Goal: Task Accomplishment & Management: Manage account settings

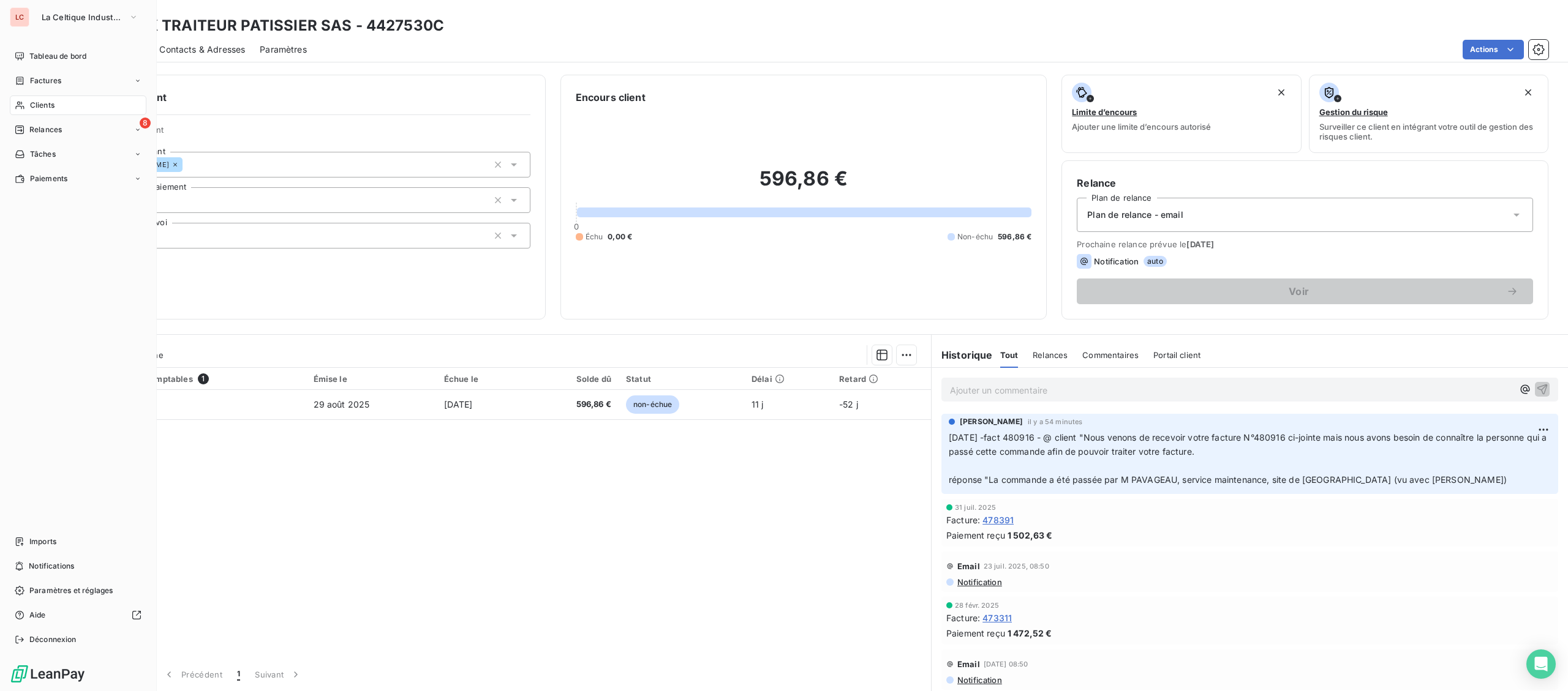
click at [44, 103] on span "Clients" at bounding box center [42, 105] width 24 height 11
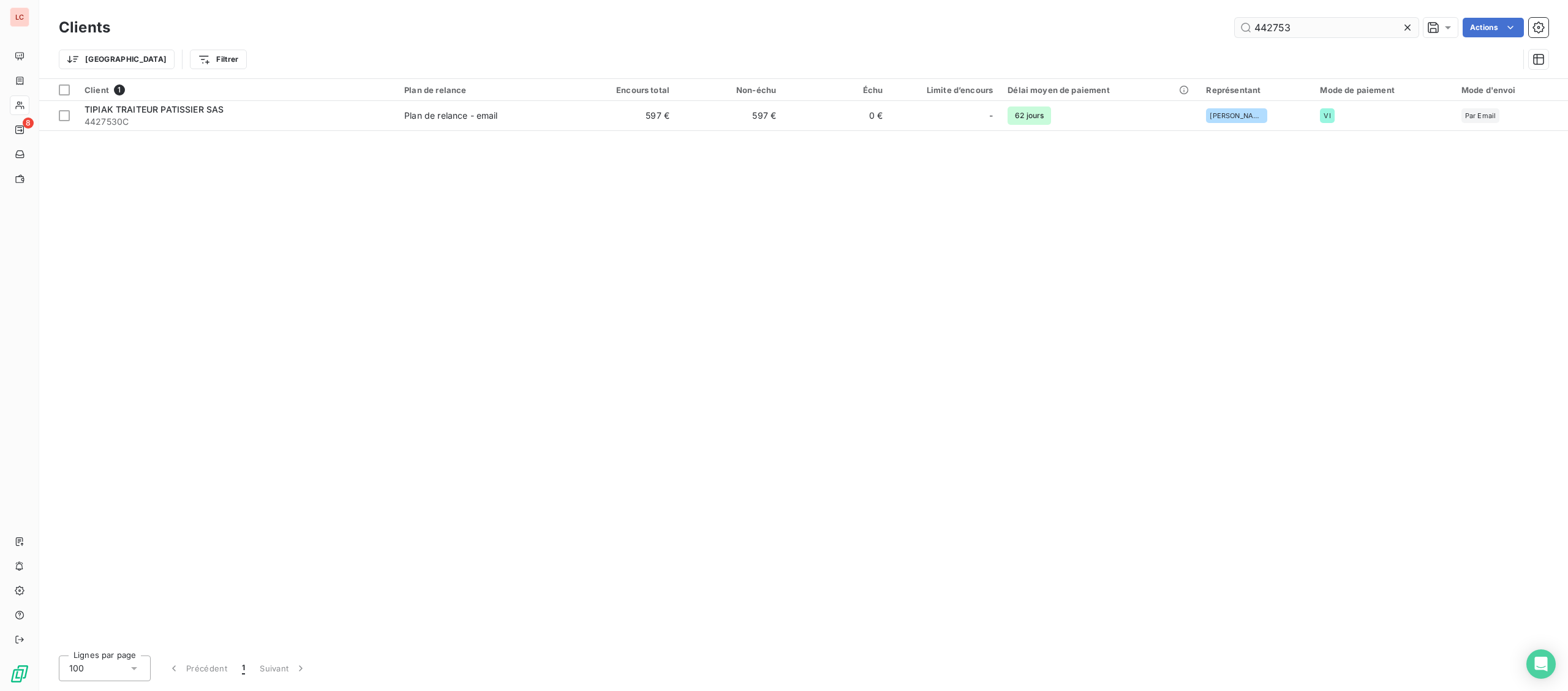
drag, startPoint x: 1326, startPoint y: 30, endPoint x: 1196, endPoint y: 35, distance: 130.1
click at [1235, 35] on input "442753" at bounding box center [1327, 27] width 184 height 20
type input "3341369"
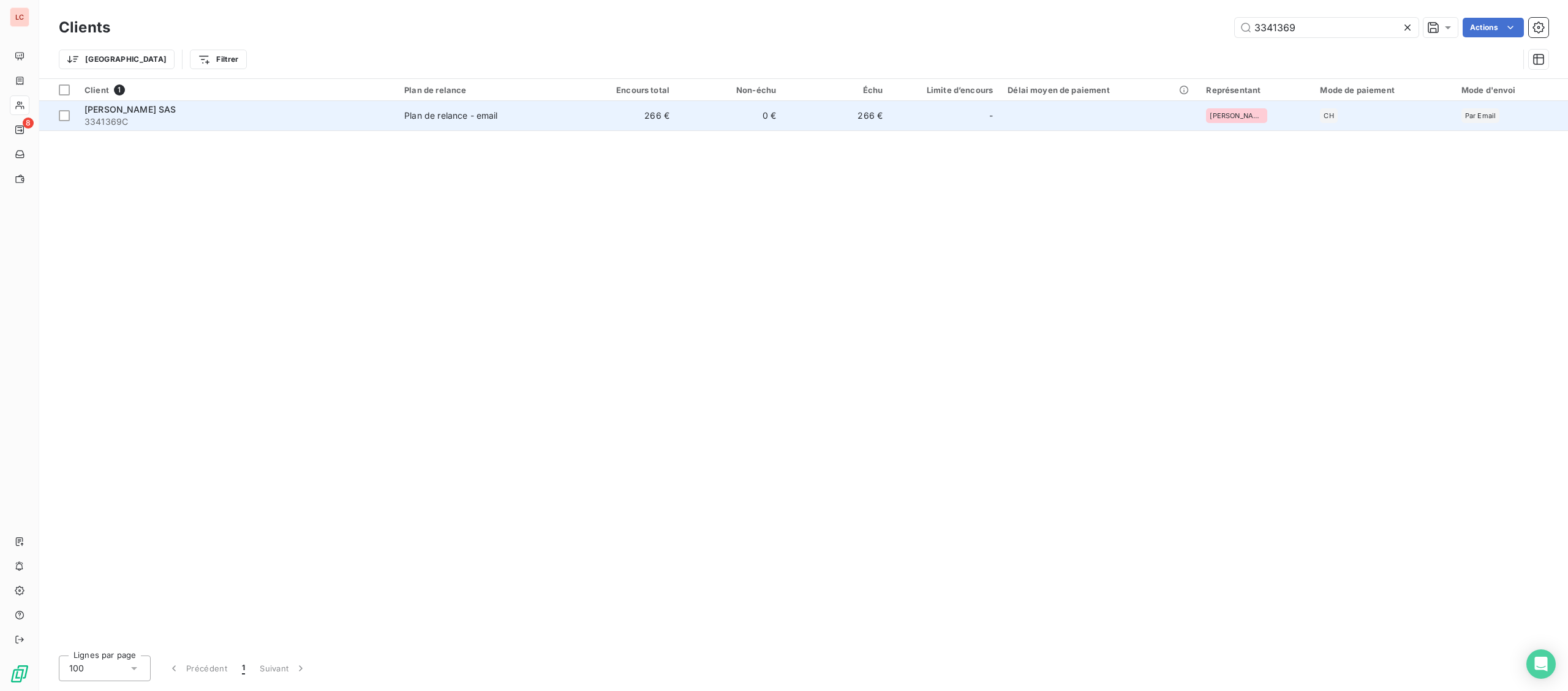
click at [338, 122] on span "3341369C" at bounding box center [237, 122] width 305 height 12
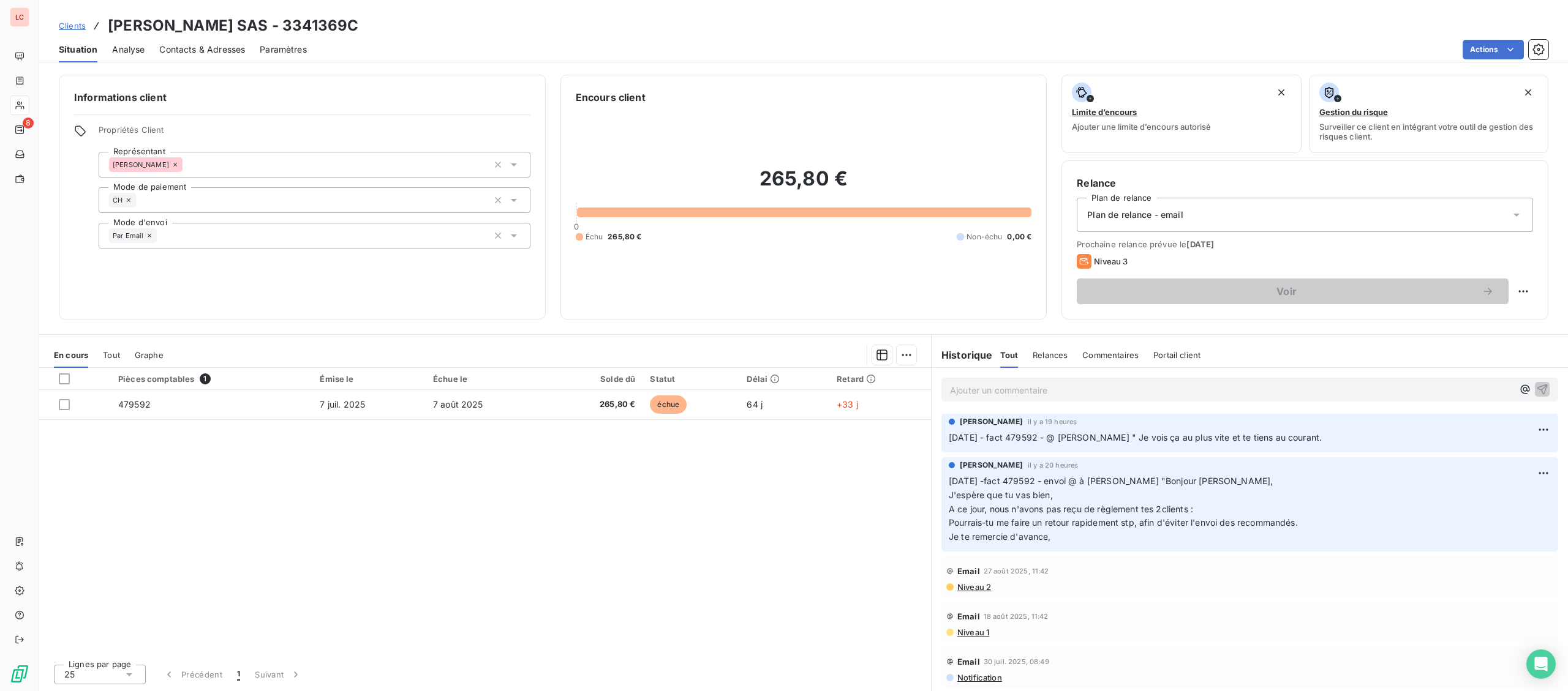
click at [1208, 387] on p "Ajouter un commentaire ﻿" at bounding box center [1231, 390] width 563 height 15
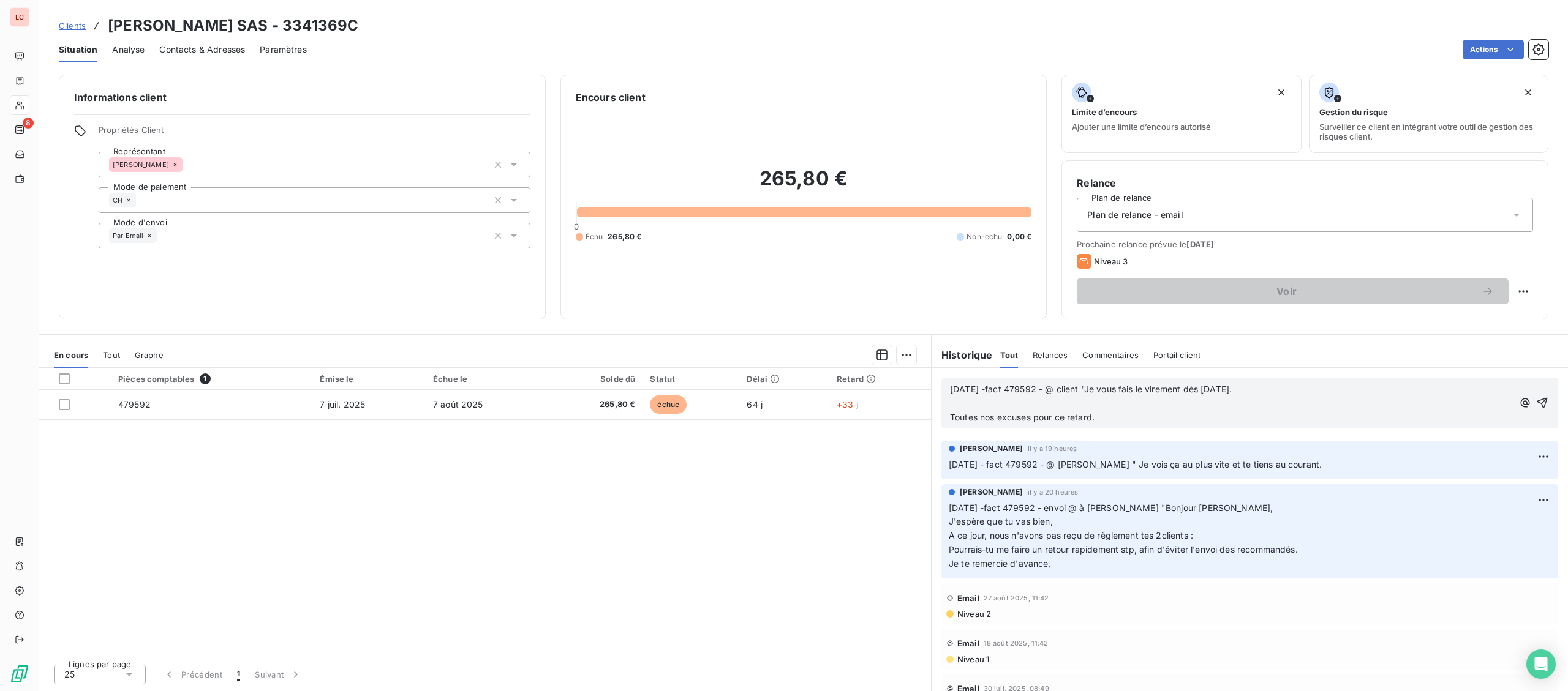
click at [1265, 404] on p "﻿" at bounding box center [1231, 403] width 563 height 14
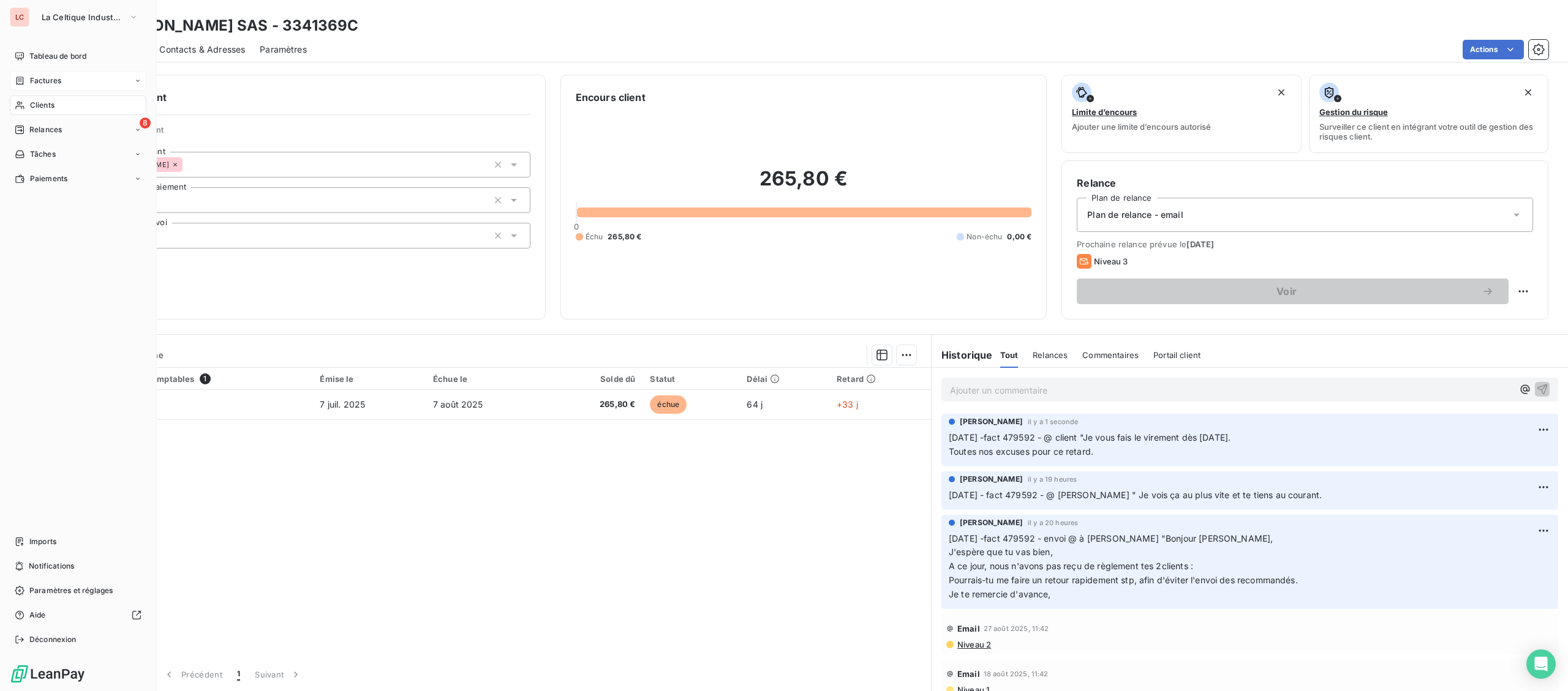
click at [20, 77] on icon at bounding box center [20, 81] width 10 height 10
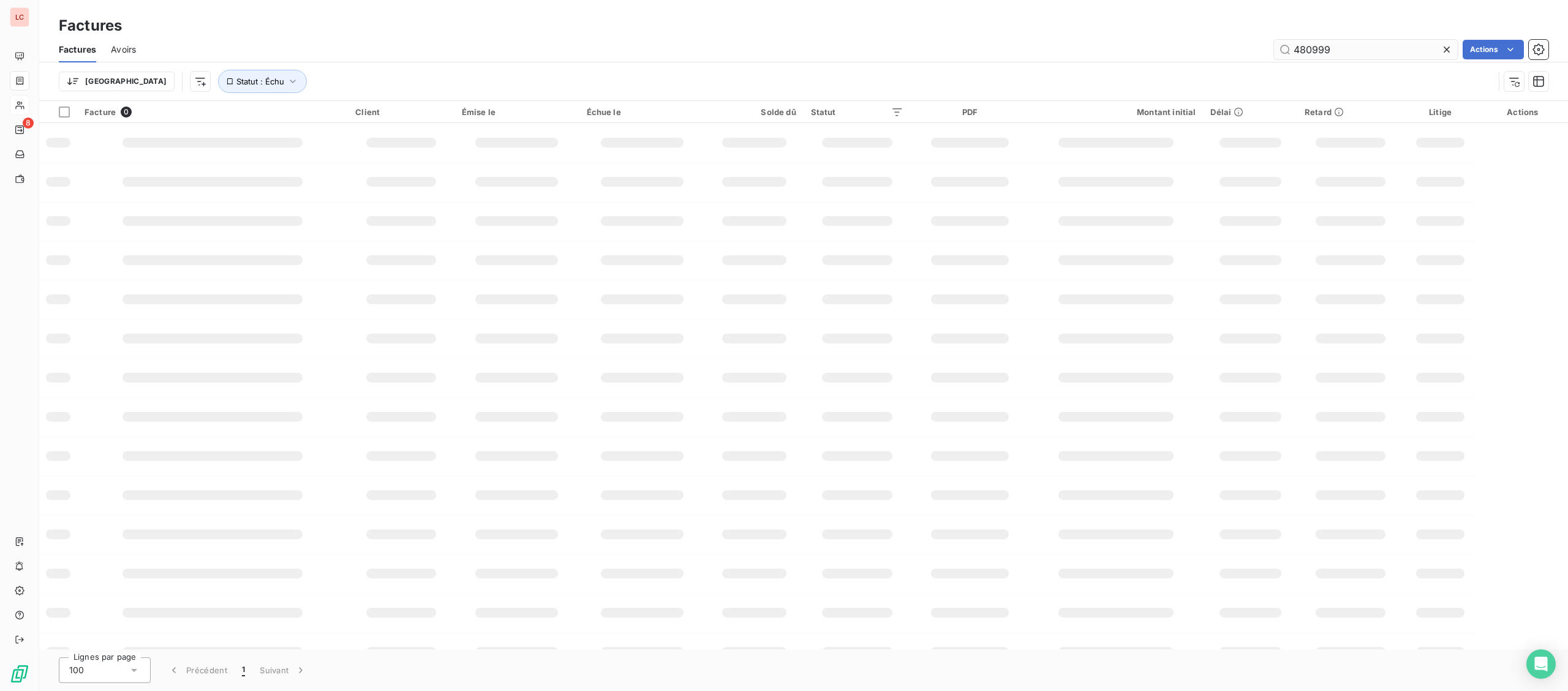
drag, startPoint x: 1348, startPoint y: 47, endPoint x: 1191, endPoint y: 59, distance: 157.5
click at [1274, 59] on input "480999" at bounding box center [1366, 49] width 184 height 20
type input "479858"
click at [420, 139] on span "4517310C" at bounding box center [400, 144] width 93 height 12
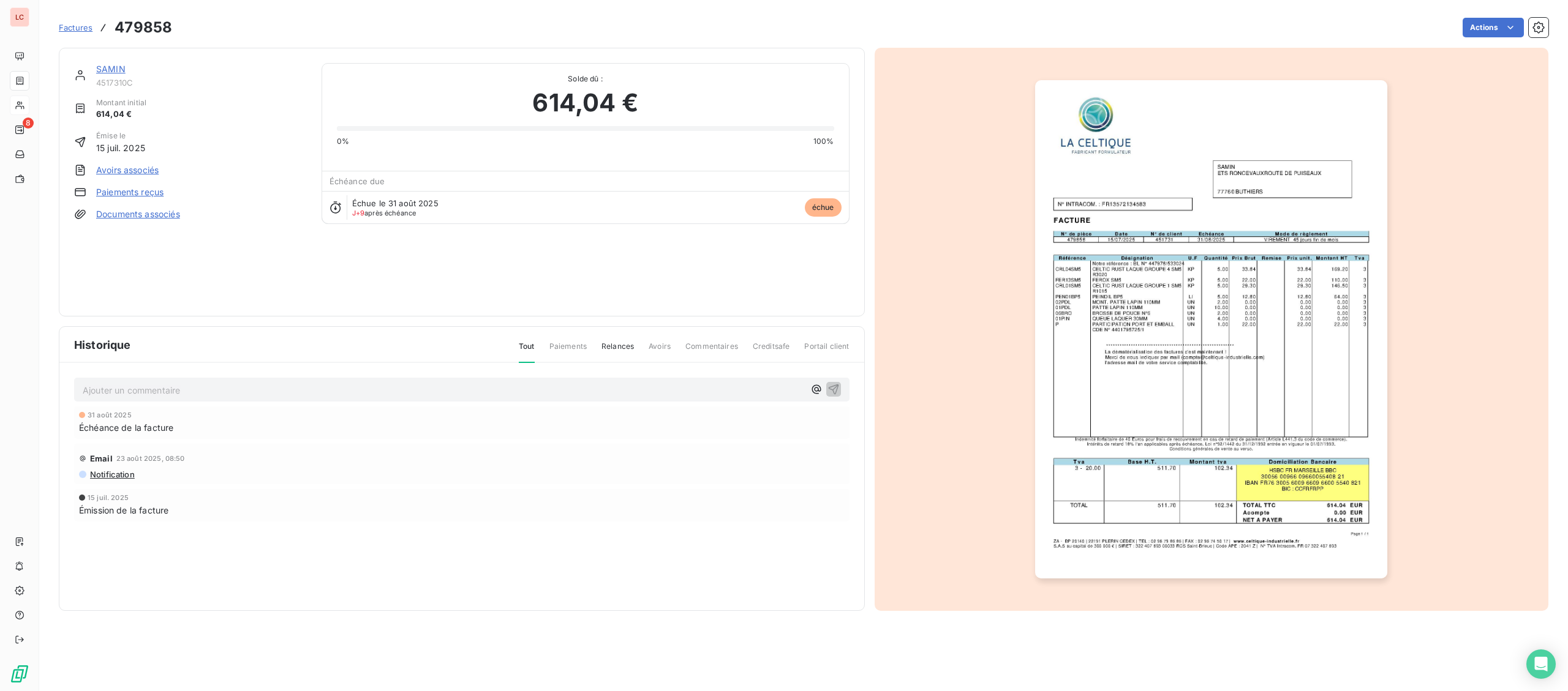
click at [119, 65] on link "SAMIN" at bounding box center [111, 69] width 30 height 10
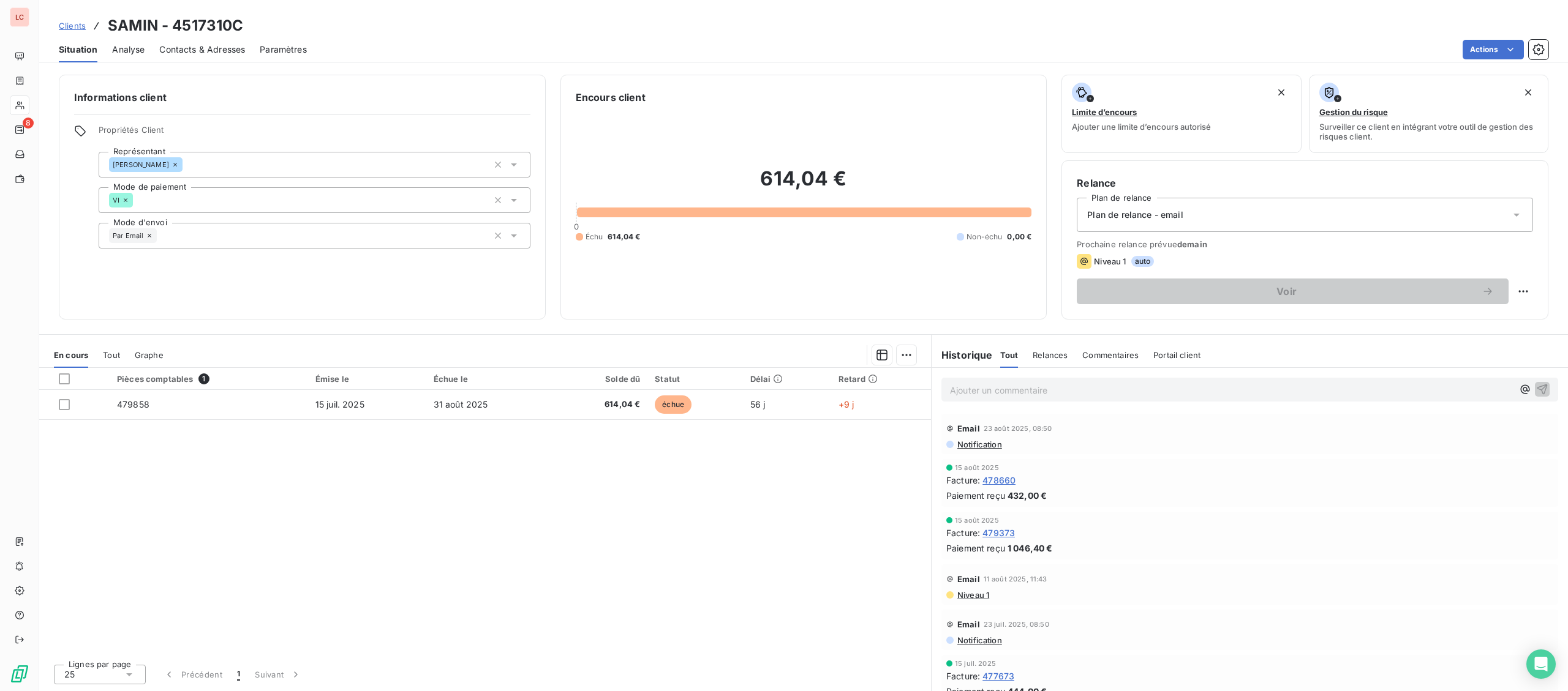
click at [1149, 383] on div "Ajouter un commentaire ﻿" at bounding box center [1231, 389] width 563 height 17
click at [1145, 390] on p "Ajouter un commentaire ﻿" at bounding box center [1231, 390] width 563 height 15
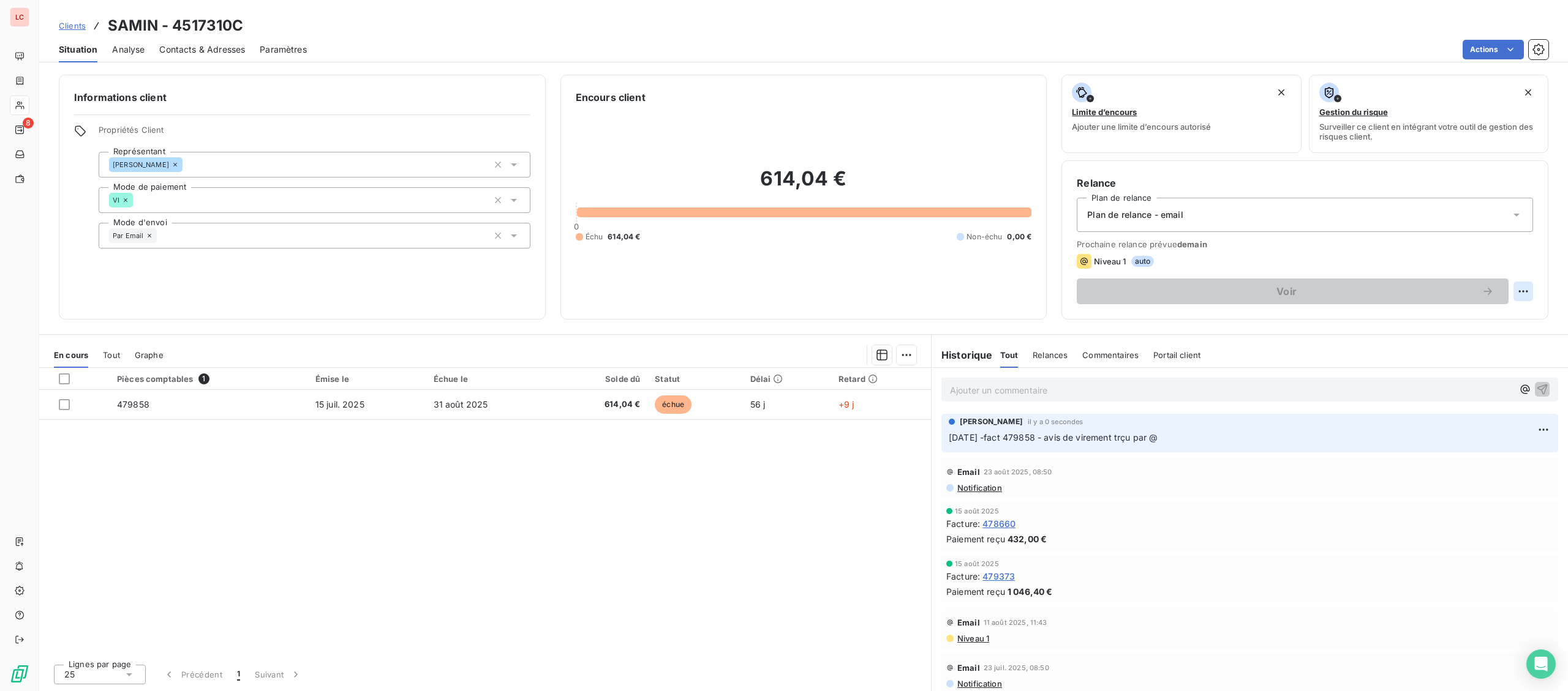
click at [1519, 293] on html "LC 8 Clients SAMIN - 4517310C Situation Analyse Contacts & Adresses Paramètres …" at bounding box center [784, 346] width 1568 height 691
click at [1492, 323] on div "Replanifier cette action" at bounding box center [1472, 318] width 110 height 20
select select "8"
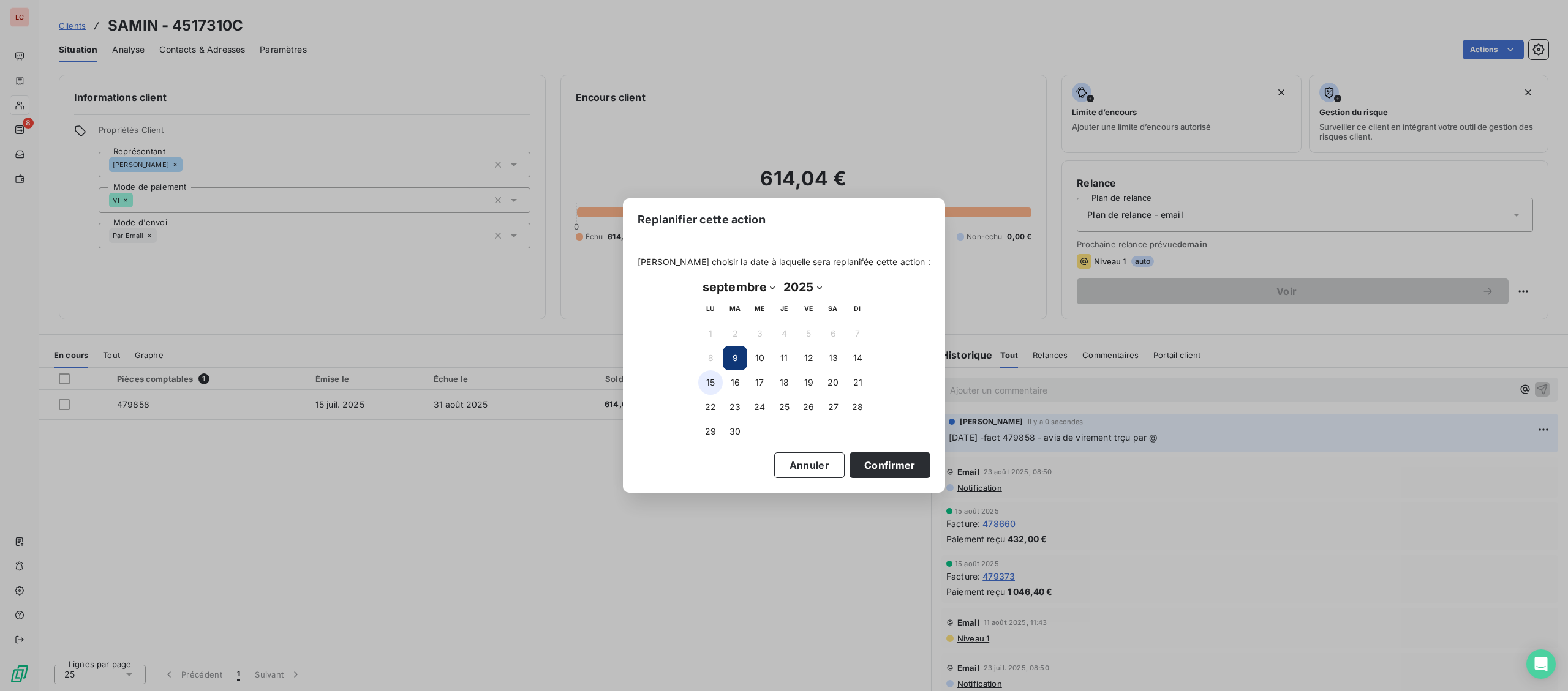
click at [706, 382] on button "15" at bounding box center [710, 383] width 24 height 24
click at [886, 467] on button "Confirmer" at bounding box center [890, 465] width 81 height 26
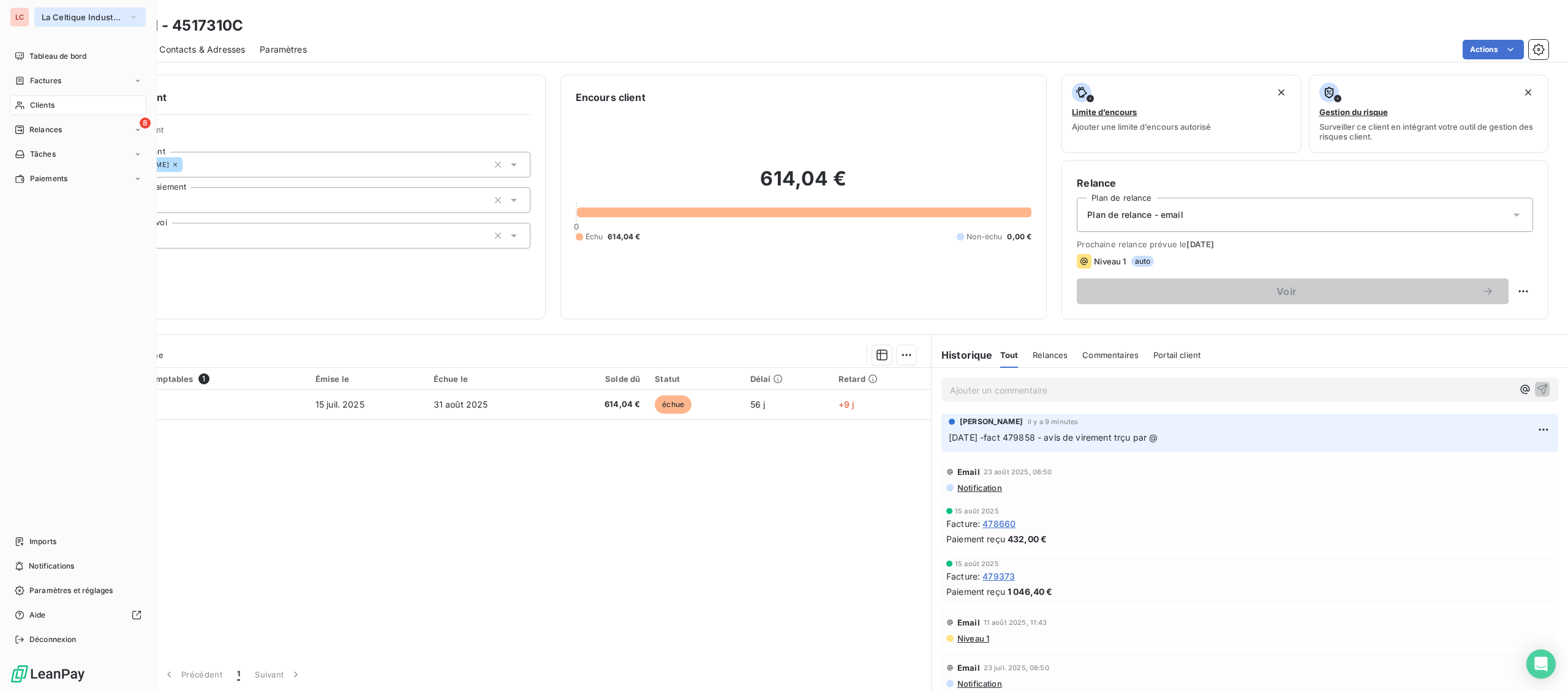
click at [91, 19] on span "La Celtique Industrielle" at bounding box center [83, 17] width 82 height 10
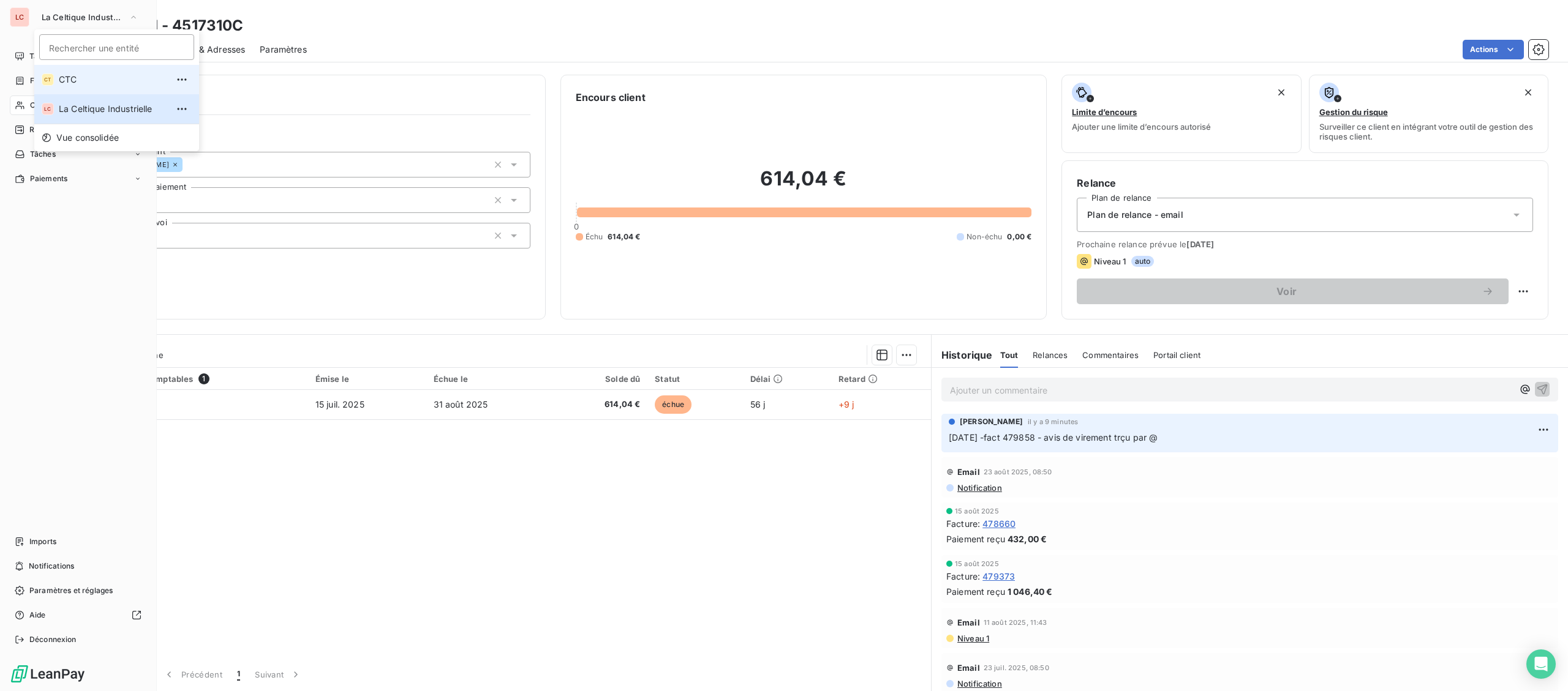
click at [81, 77] on span "CTC" at bounding box center [113, 79] width 108 height 12
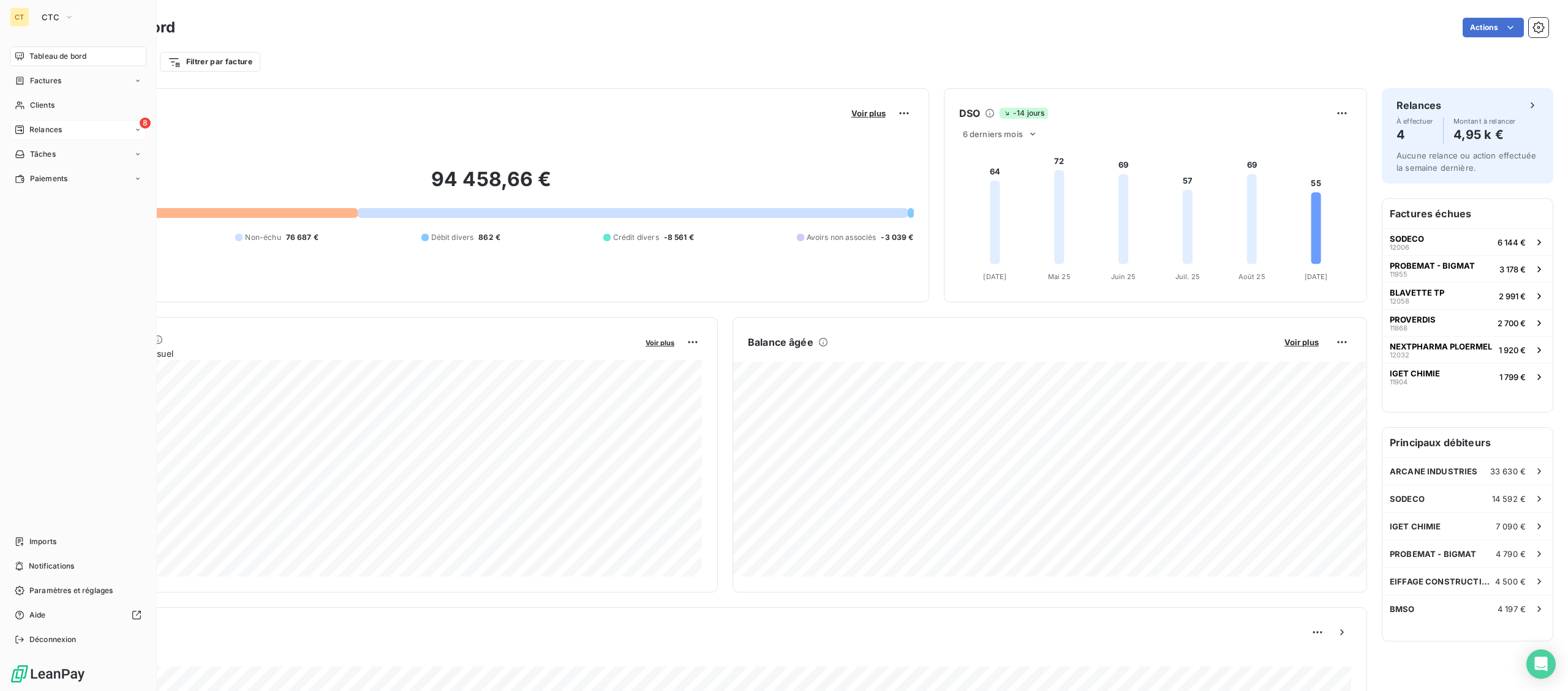
click at [61, 130] on span "Relances" at bounding box center [46, 130] width 32 height 11
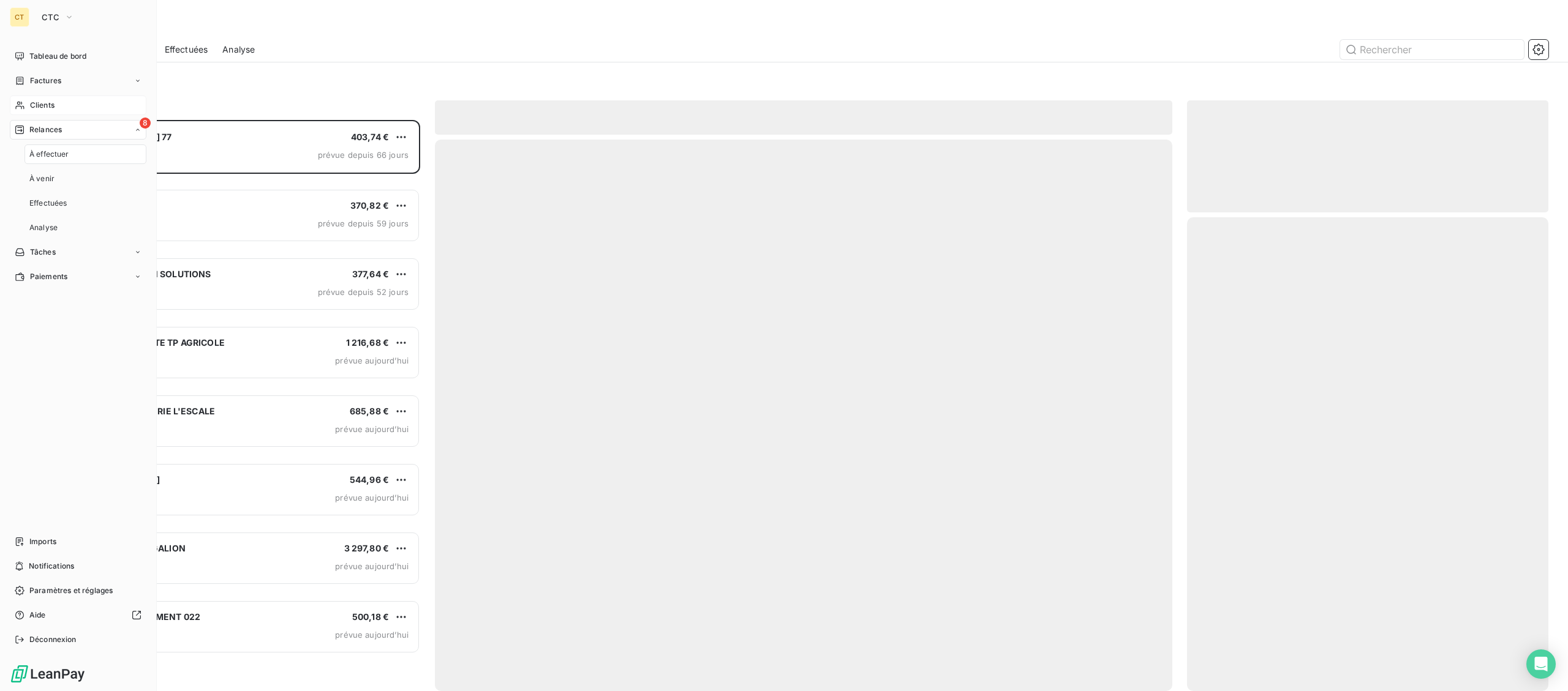
click at [62, 104] on div "Clients" at bounding box center [78, 105] width 137 height 20
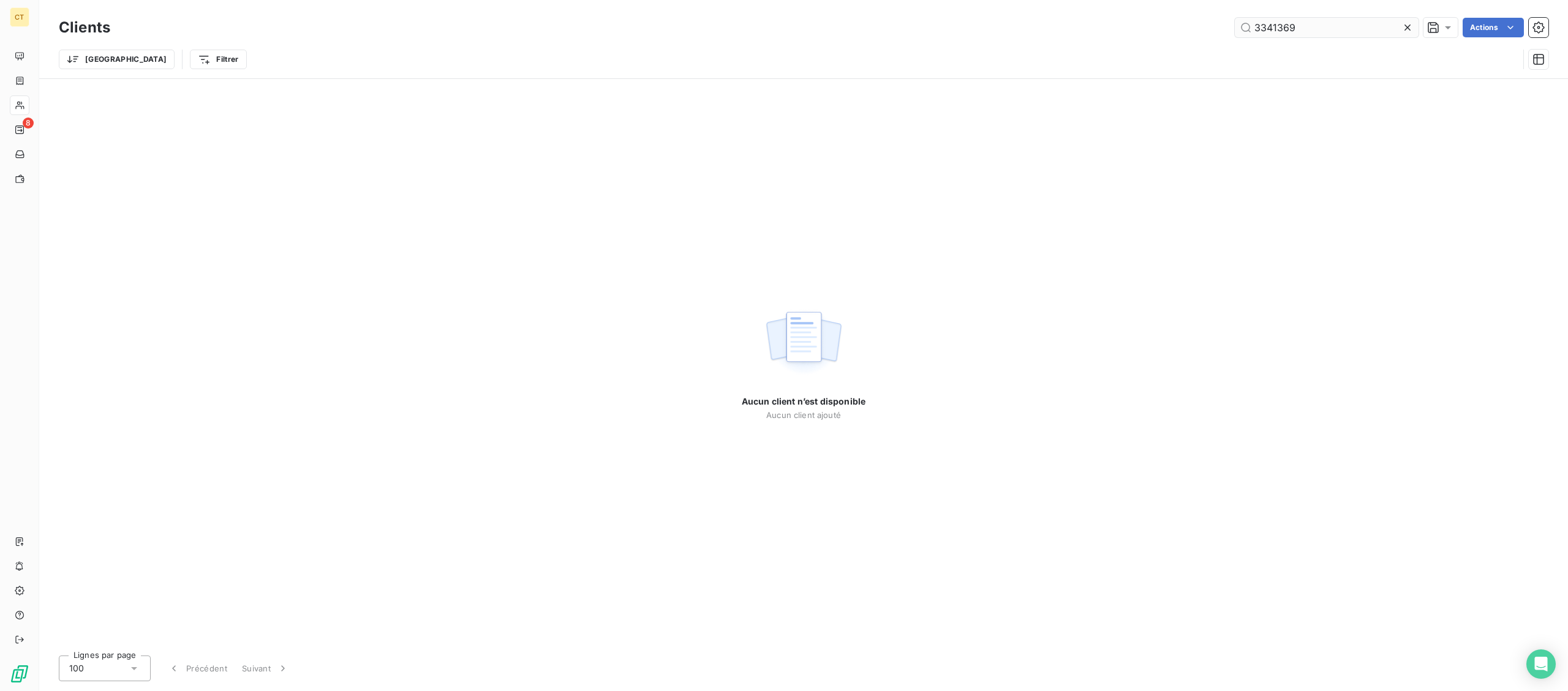
drag, startPoint x: 1330, startPoint y: 30, endPoint x: 1132, endPoint y: 30, distance: 198.0
click at [1235, 30] on input "3341369" at bounding box center [1327, 27] width 184 height 20
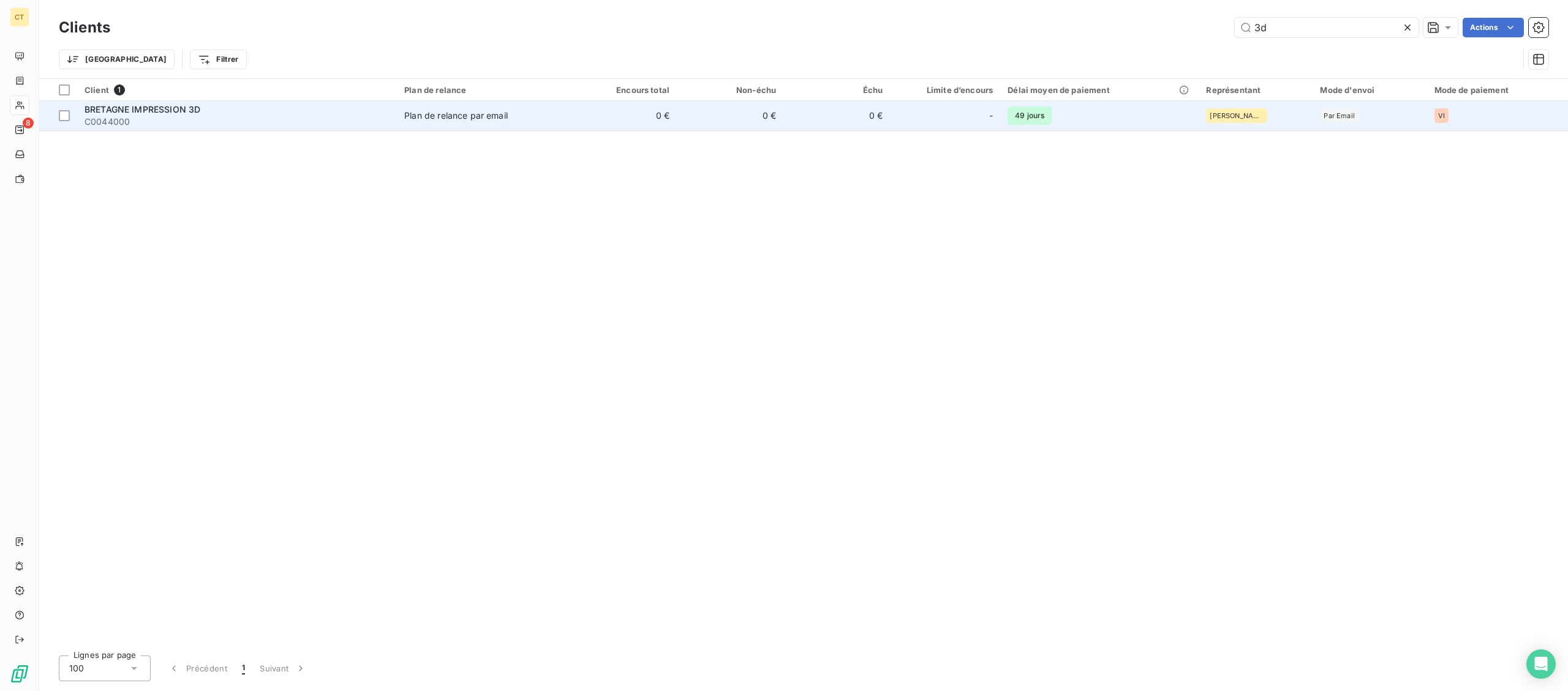
type input "3d"
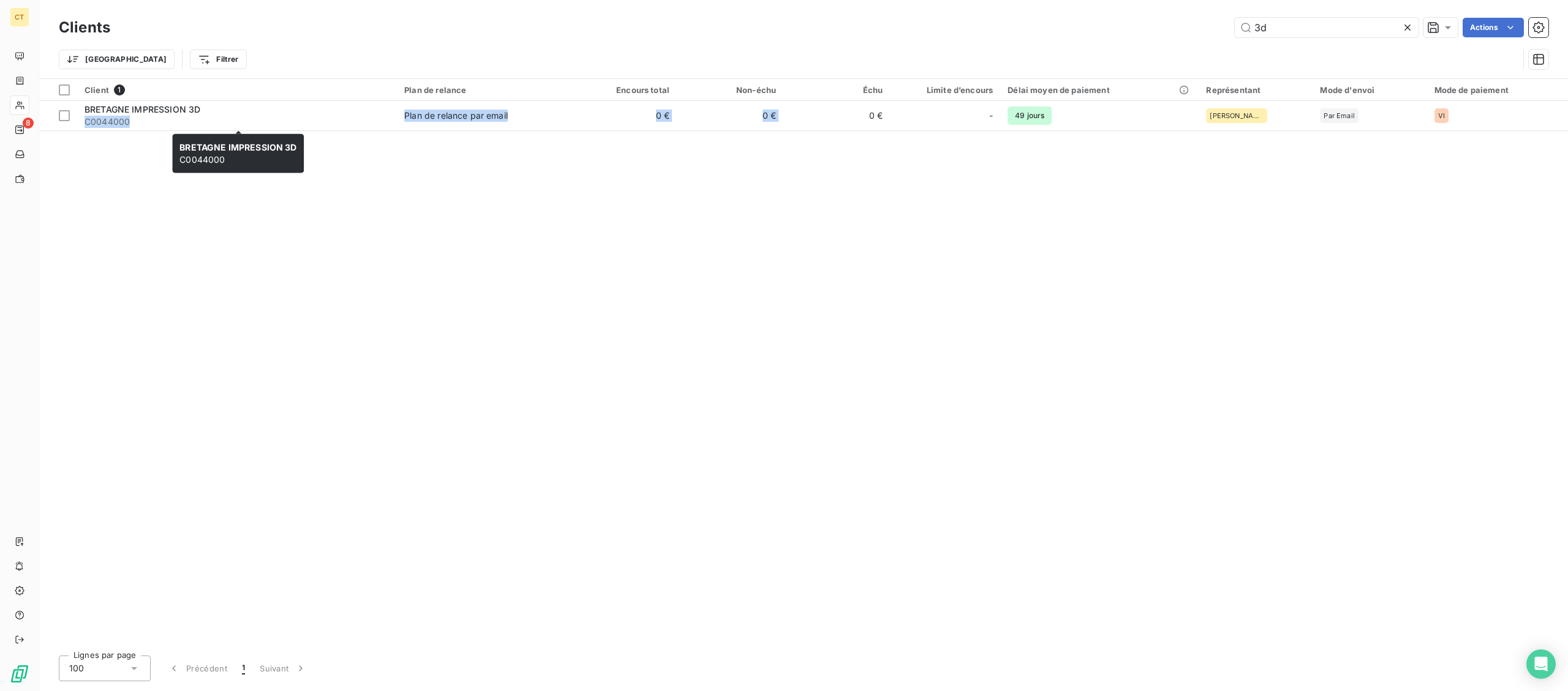
drag, startPoint x: 203, startPoint y: 114, endPoint x: 1134, endPoint y: 132, distance: 931.2
click at [389, 116] on div "BRETAGNE IMPRESSION 3D" at bounding box center [237, 110] width 305 height 12
click at [1326, 26] on input "3d" at bounding box center [1327, 27] width 184 height 20
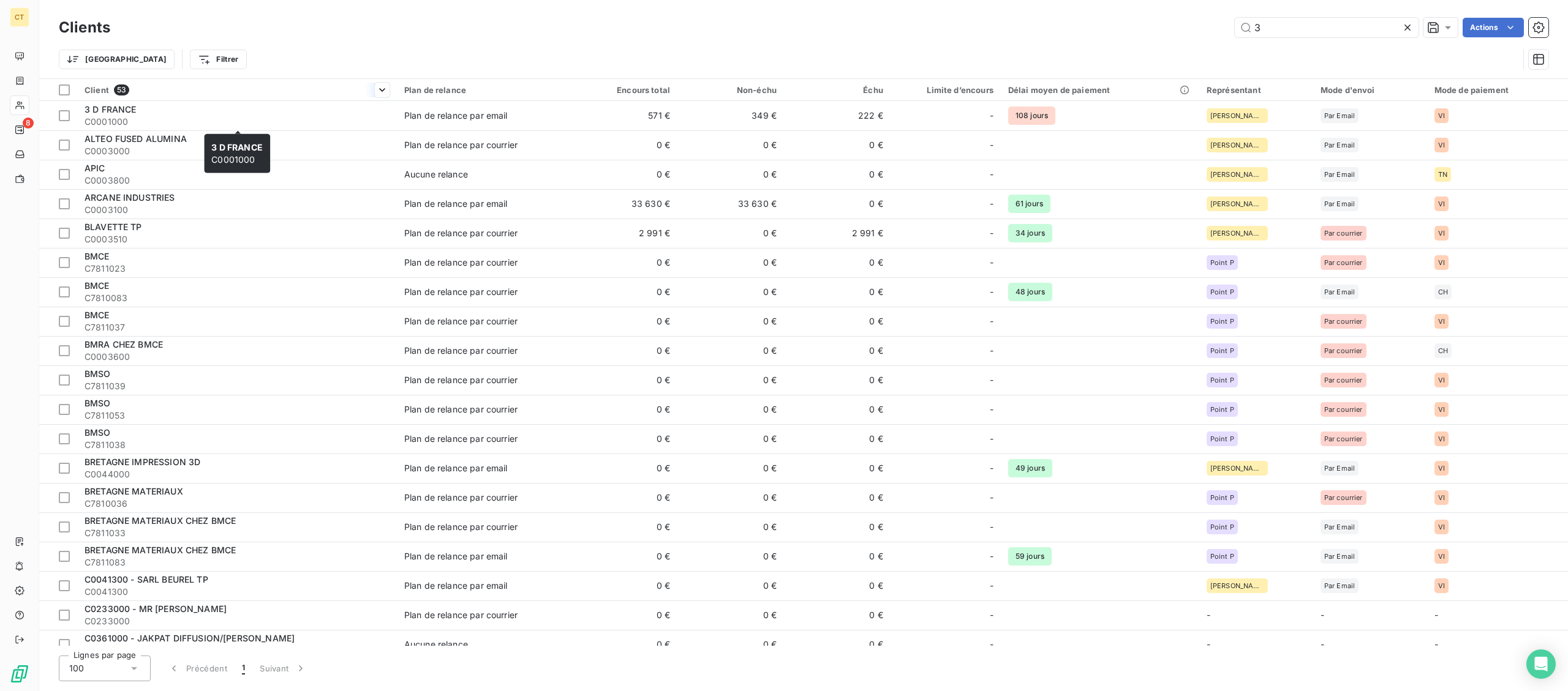
type input "3"
click at [268, 117] on span "C0001000" at bounding box center [237, 122] width 305 height 12
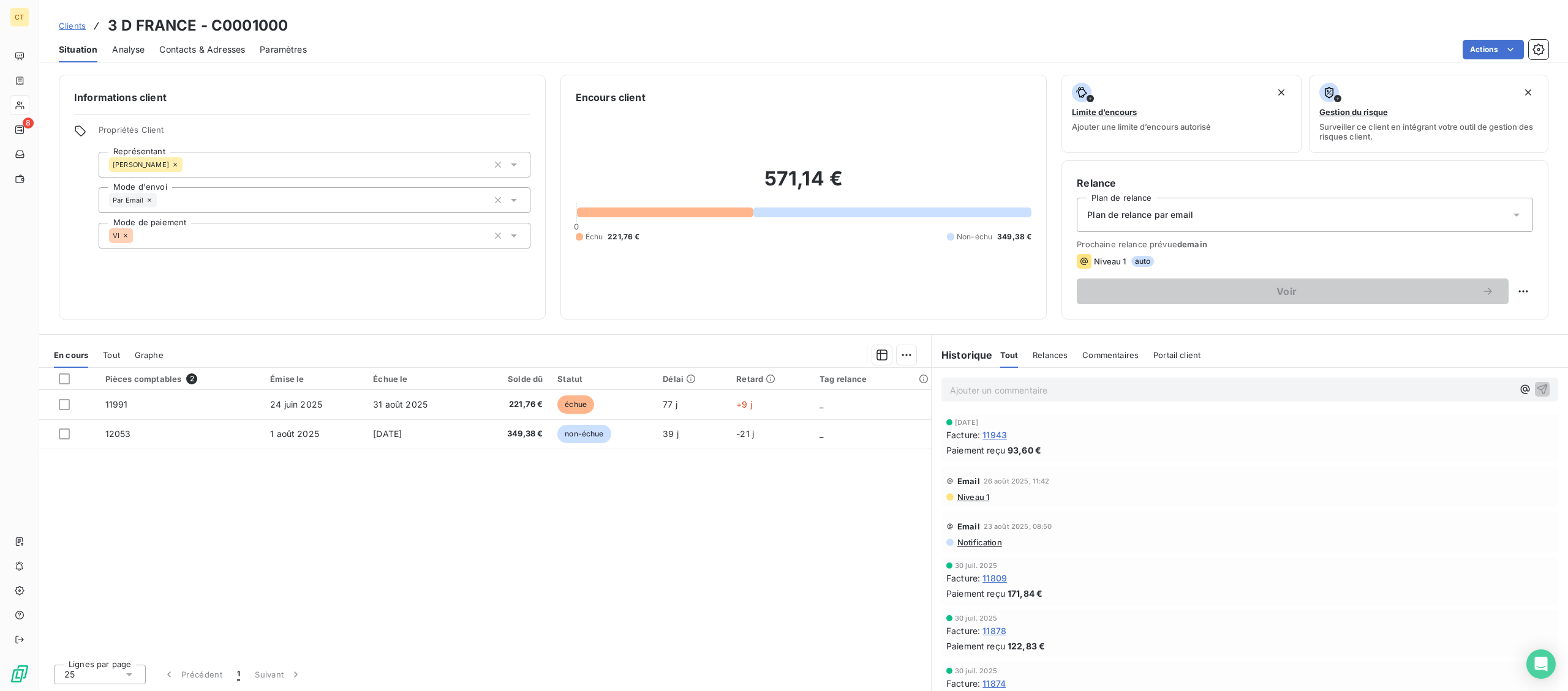
click at [1051, 395] on p "Ajouter un commentaire ﻿" at bounding box center [1231, 390] width 563 height 15
click at [1256, 381] on div "[DATE] - fact 11991 - envoi @ à Fabien car nouvelle commande "" at bounding box center [1249, 389] width 617 height 23
click at [1274, 390] on p "[DATE] - fact 11991 - envoi @ à Fabien car nouvelle commande "" at bounding box center [1231, 389] width 563 height 14
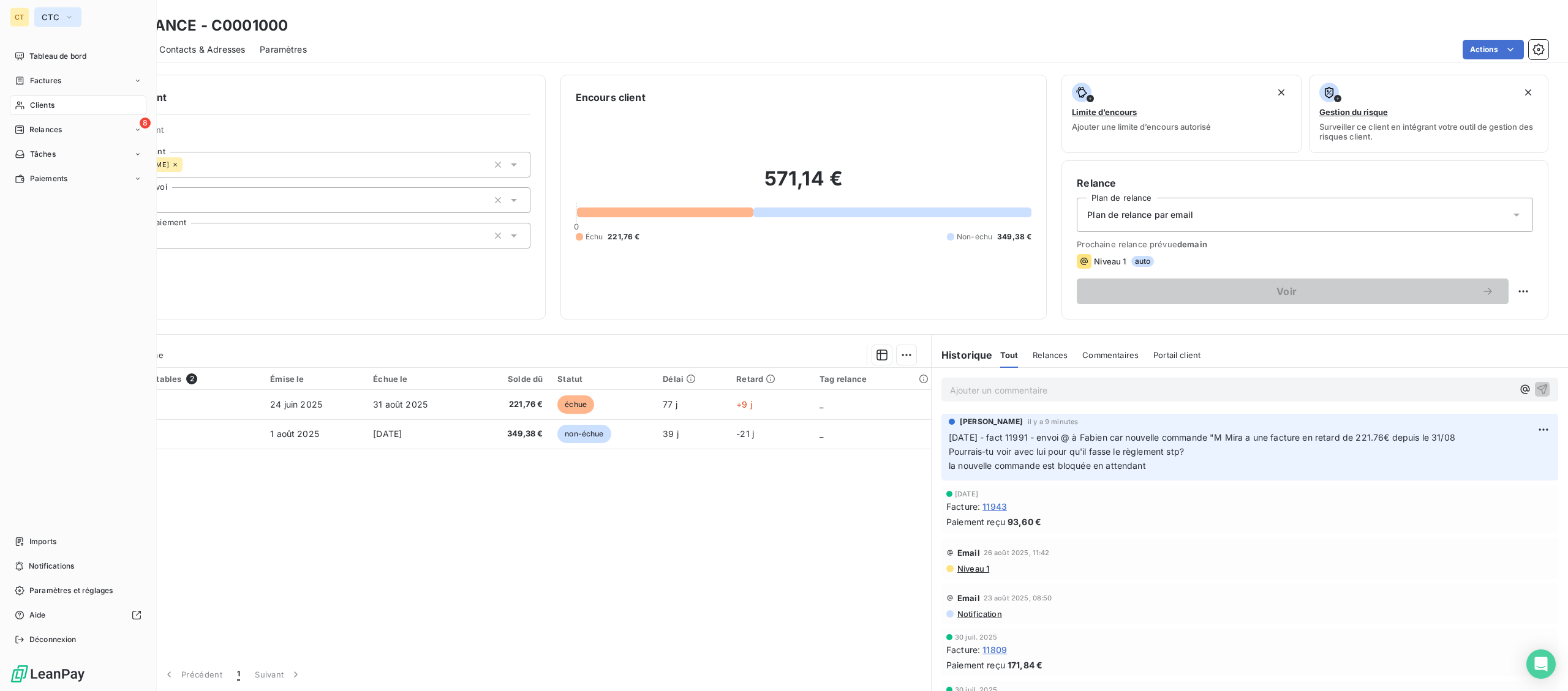
click at [46, 19] on span "CTC" at bounding box center [51, 17] width 18 height 10
click at [73, 111] on span "La Celtique Industrielle" at bounding box center [113, 109] width 108 height 12
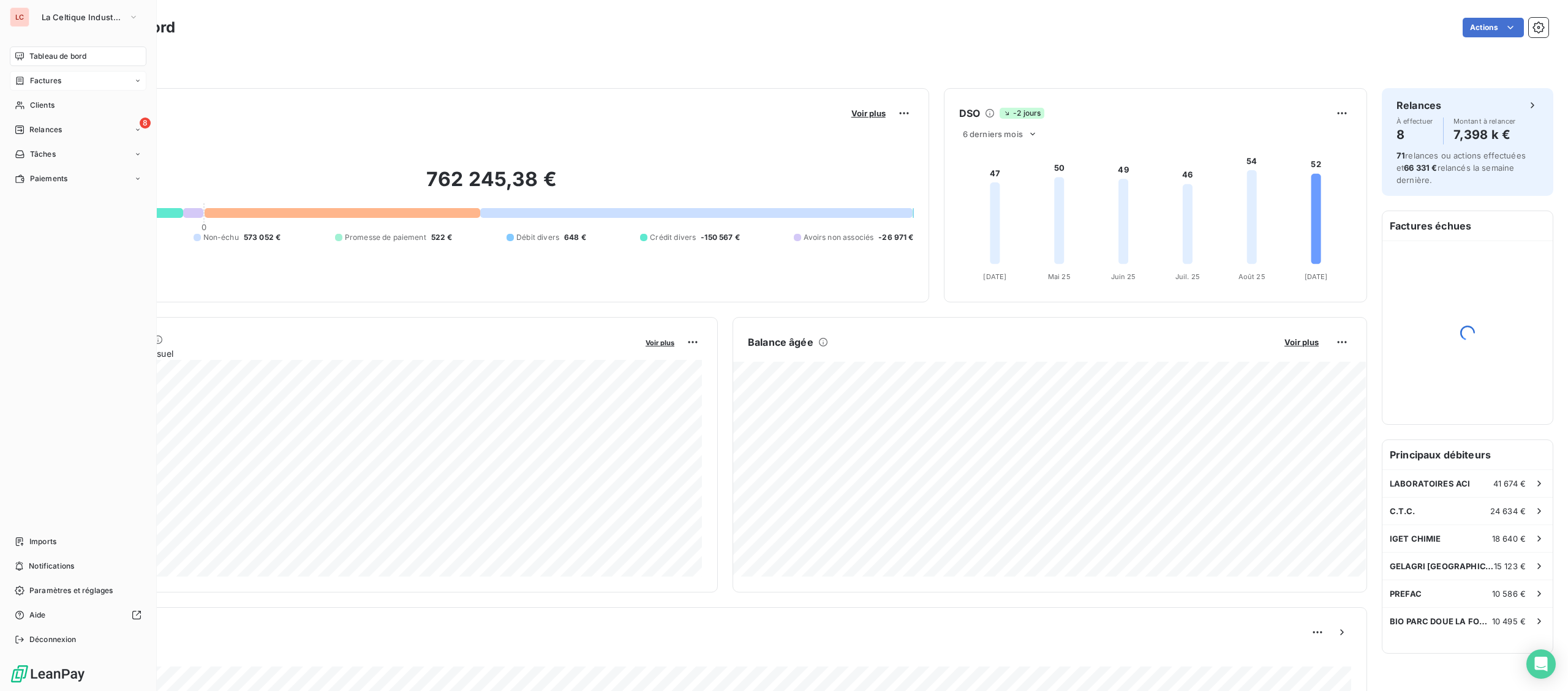
click at [88, 86] on div "Factures" at bounding box center [78, 80] width 137 height 20
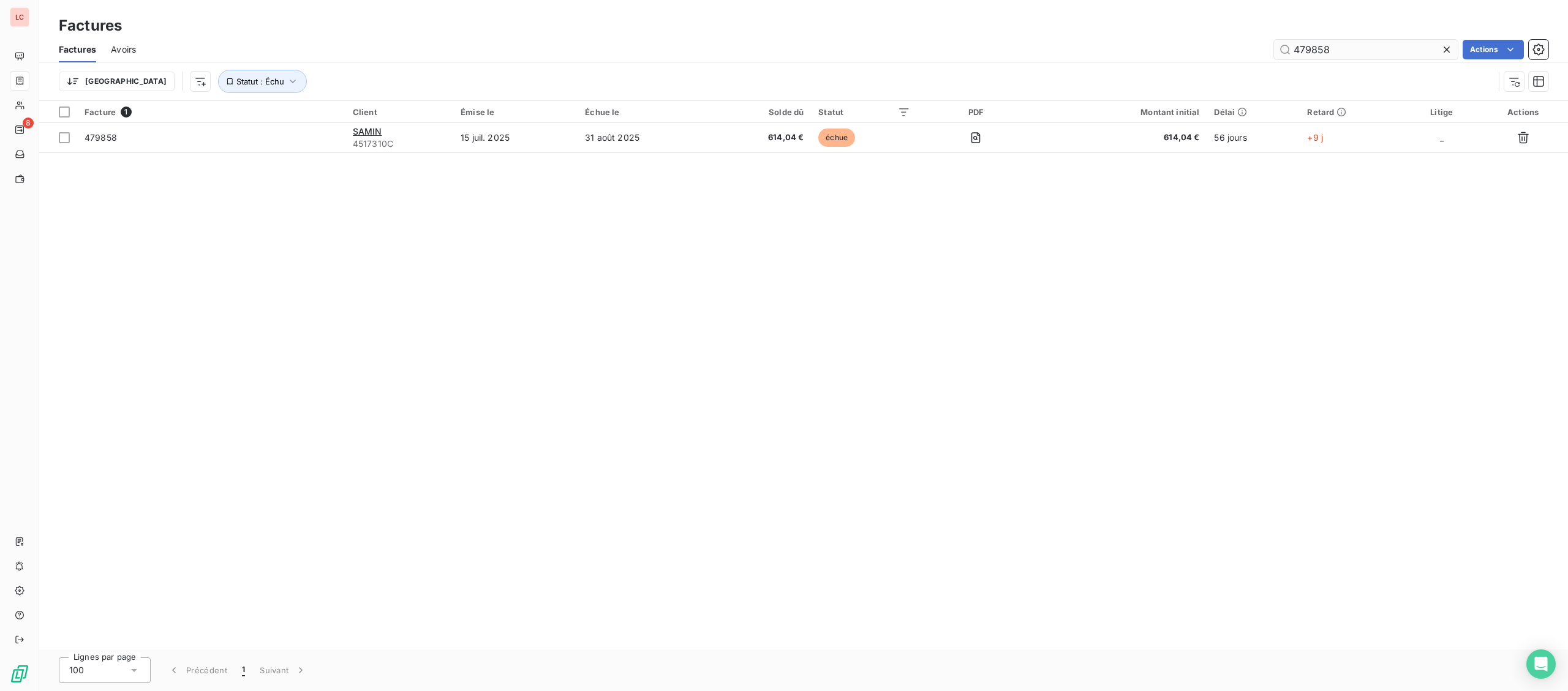
drag, startPoint x: 1382, startPoint y: 48, endPoint x: 1189, endPoint y: 51, distance: 193.0
click at [1274, 51] on input "479858" at bounding box center [1366, 49] width 184 height 20
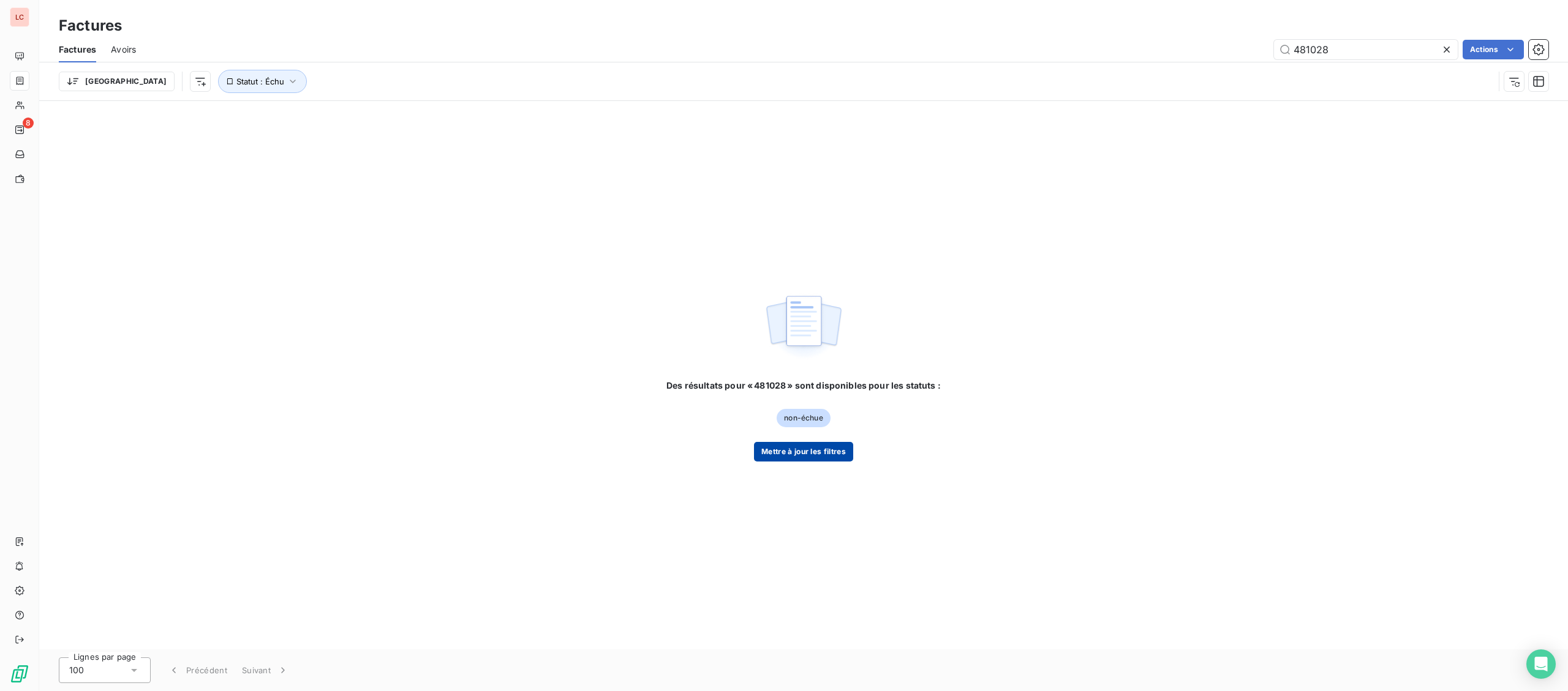
click at [790, 449] on button "Mettre à jour les filtres" at bounding box center [803, 451] width 99 height 20
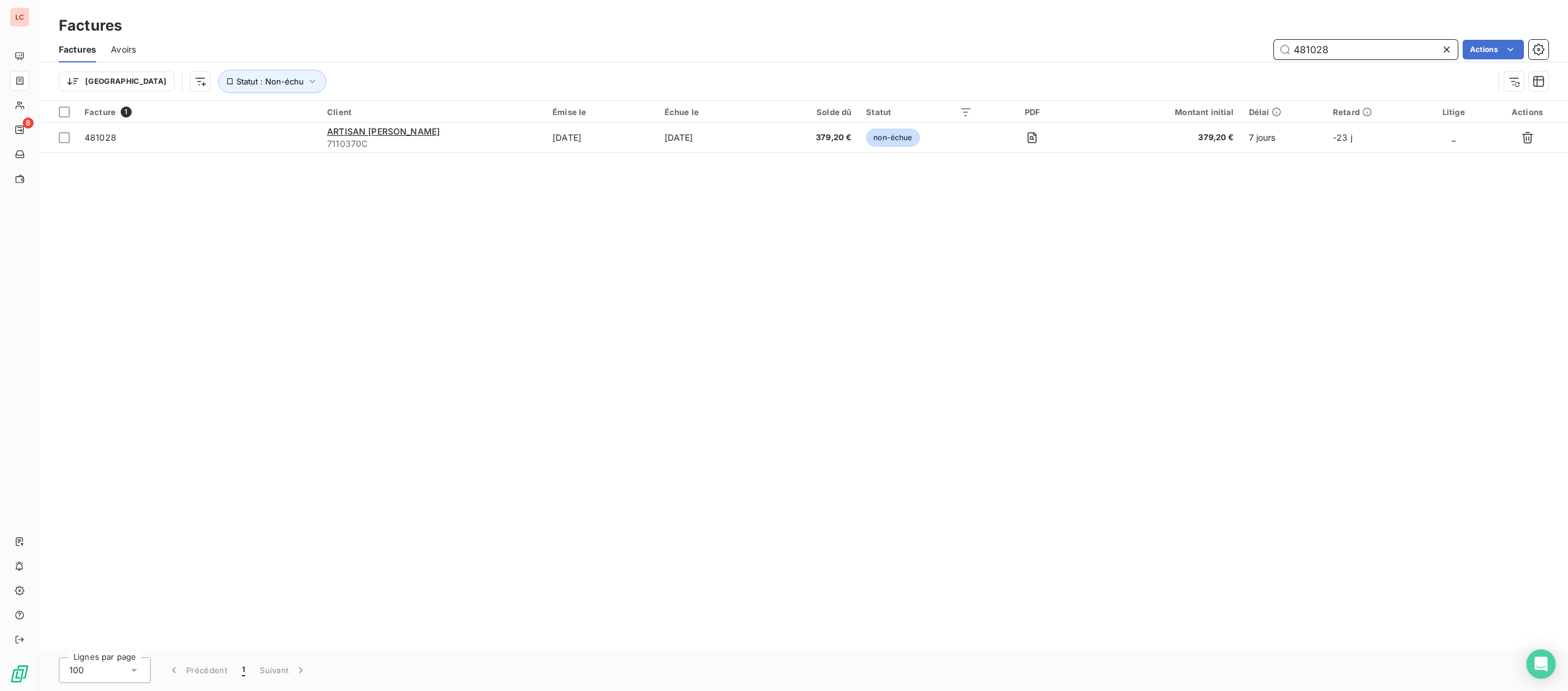
drag, startPoint x: 1383, startPoint y: 55, endPoint x: 1186, endPoint y: 51, distance: 197.0
click at [1274, 51] on input "481028" at bounding box center [1366, 49] width 184 height 20
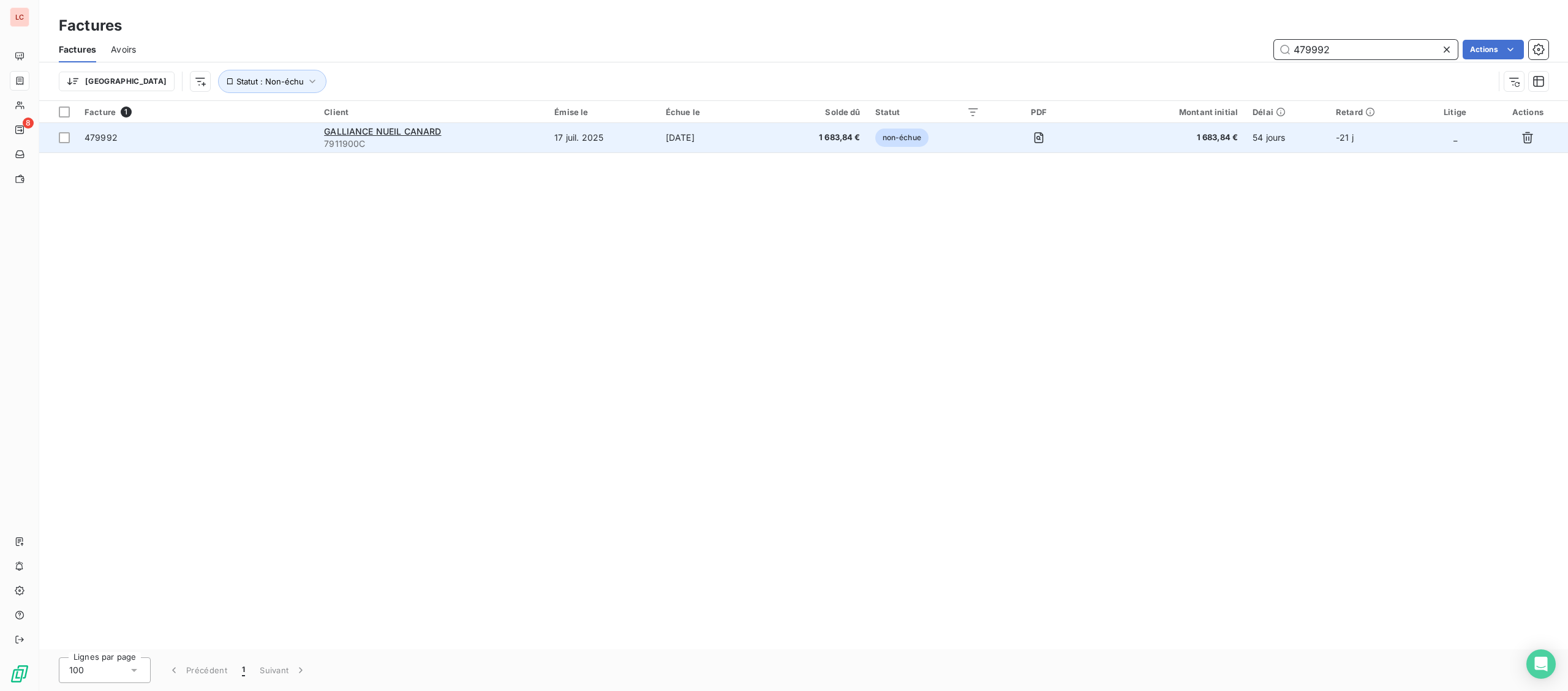
type input "479992"
click at [642, 131] on td "17 juil. 2025" at bounding box center [602, 138] width 111 height 30
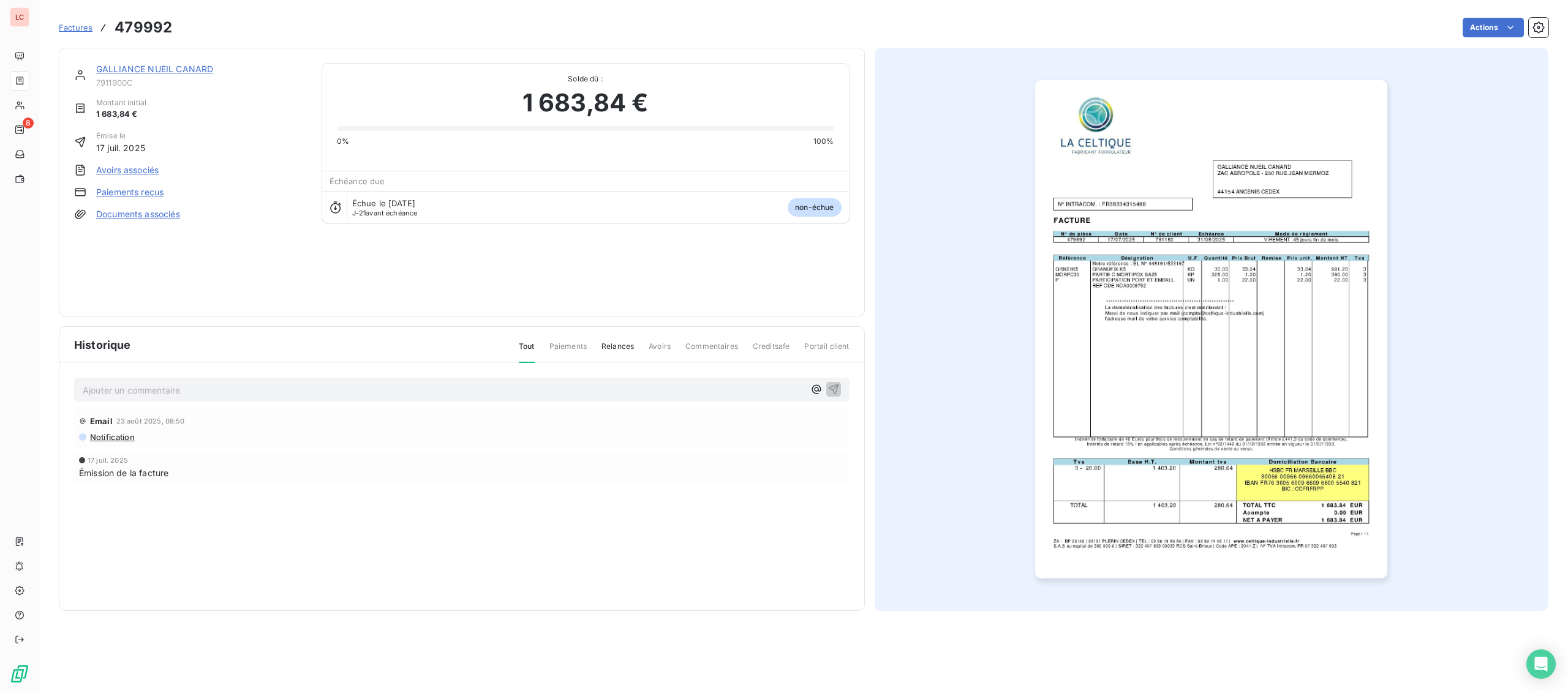
click at [171, 63] on div "GALLIANCE NUEIL CANARD 7911900C Montant initial 1 683,84 € Émise le [DATE] Avoi…" at bounding box center [462, 182] width 806 height 269
click at [165, 67] on link "GALLIANCE NUEIL CANARD" at bounding box center [155, 69] width 117 height 10
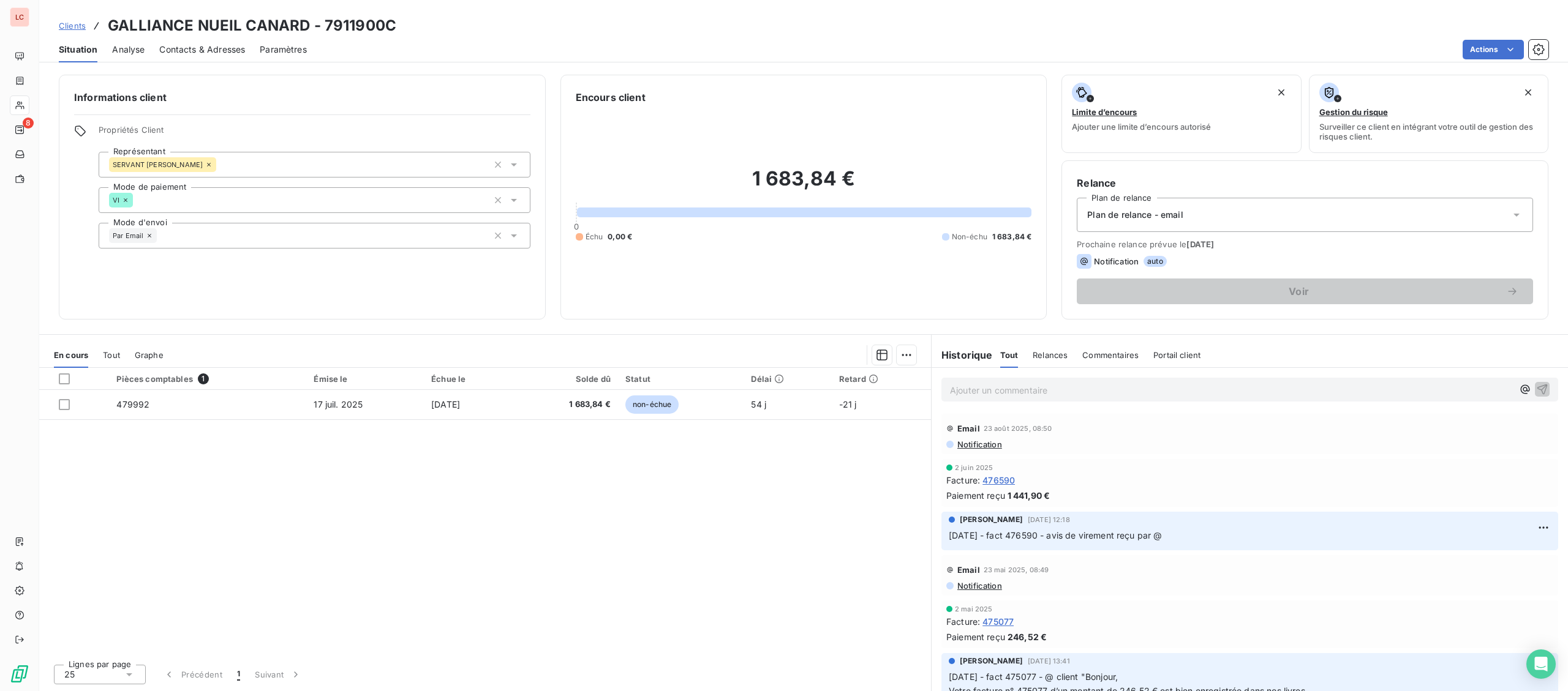
click at [1049, 392] on p "Ajouter un commentaire ﻿" at bounding box center [1231, 390] width 563 height 15
drag, startPoint x: 1163, startPoint y: 369, endPoint x: 1191, endPoint y: 389, distance: 34.4
click at [1174, 381] on div "[DATE] -fact 479992 - @ client "" at bounding box center [1250, 389] width 637 height 42
click at [1191, 390] on p "[DATE] -fact 479992 - @ client "" at bounding box center [1231, 389] width 563 height 14
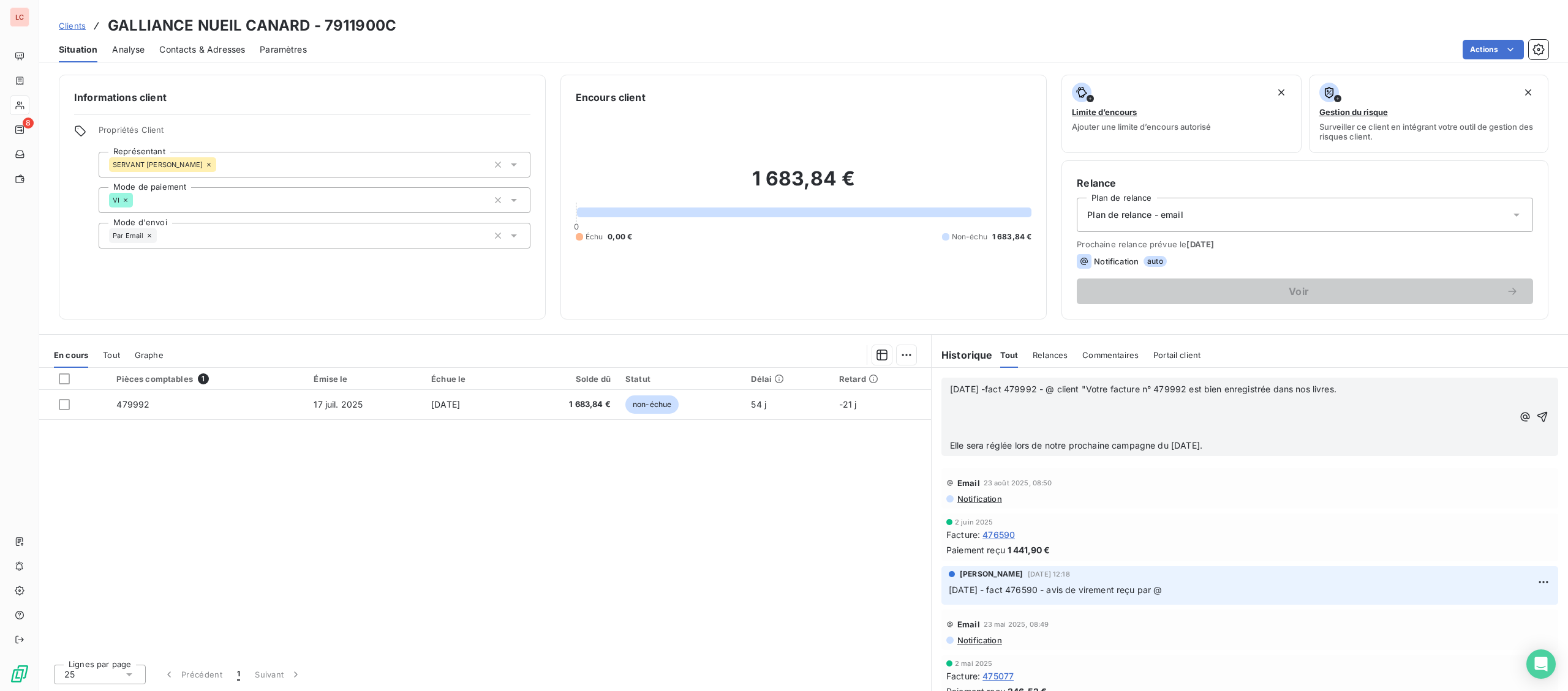
click at [1377, 404] on p "﻿" at bounding box center [1231, 403] width 563 height 14
click at [1379, 396] on p "[DATE] -fact 479992 - @ client "Votre facture n° 479992 est bien enregistrée da…" at bounding box center [1231, 389] width 563 height 14
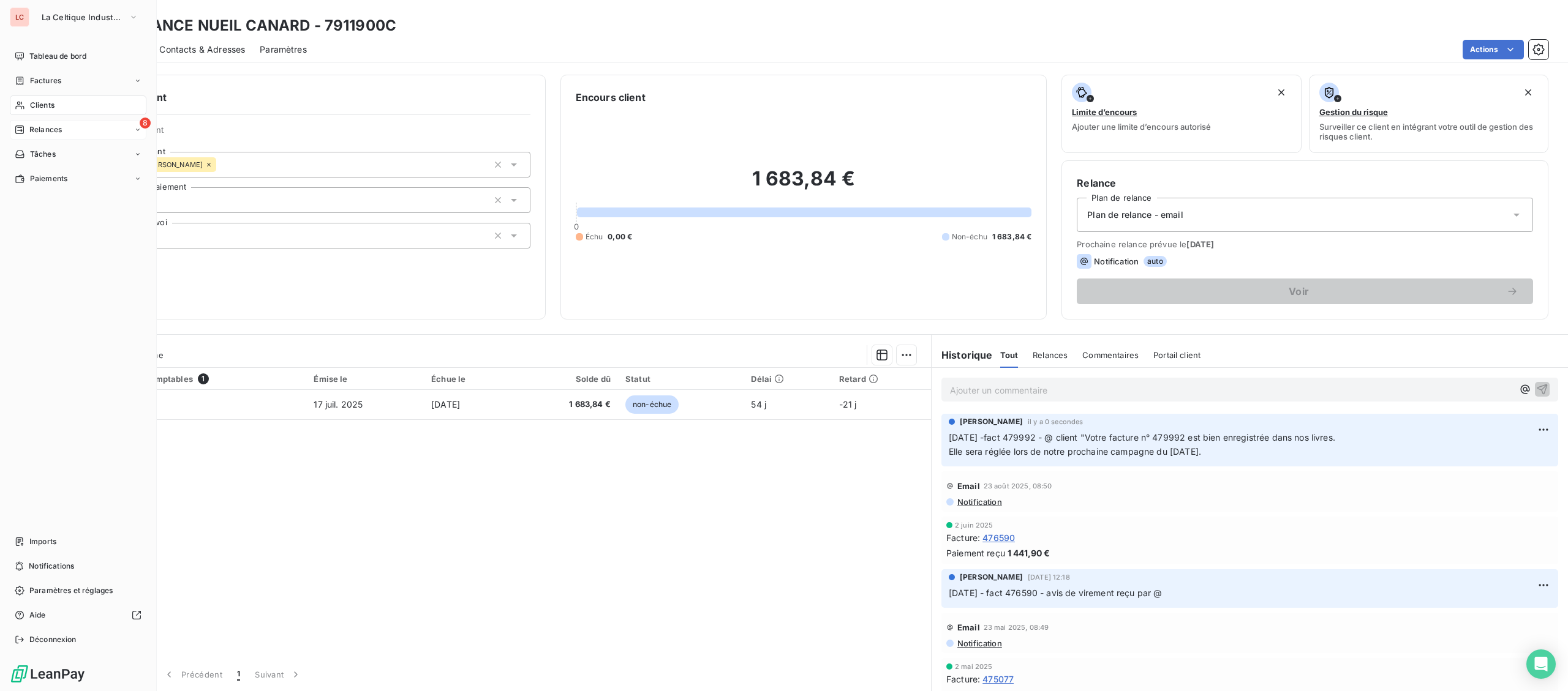
click at [91, 127] on div "8 Relances" at bounding box center [78, 129] width 137 height 20
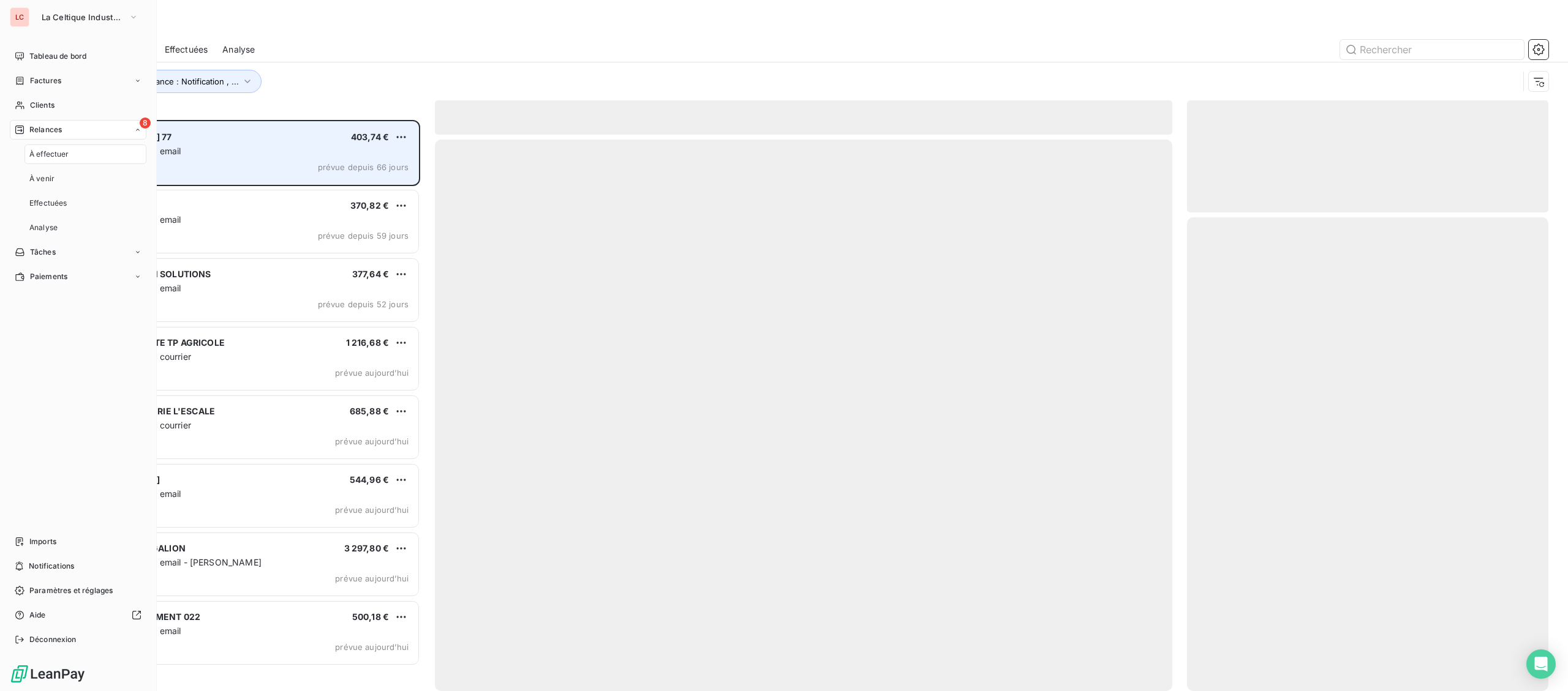
scroll to position [571, 360]
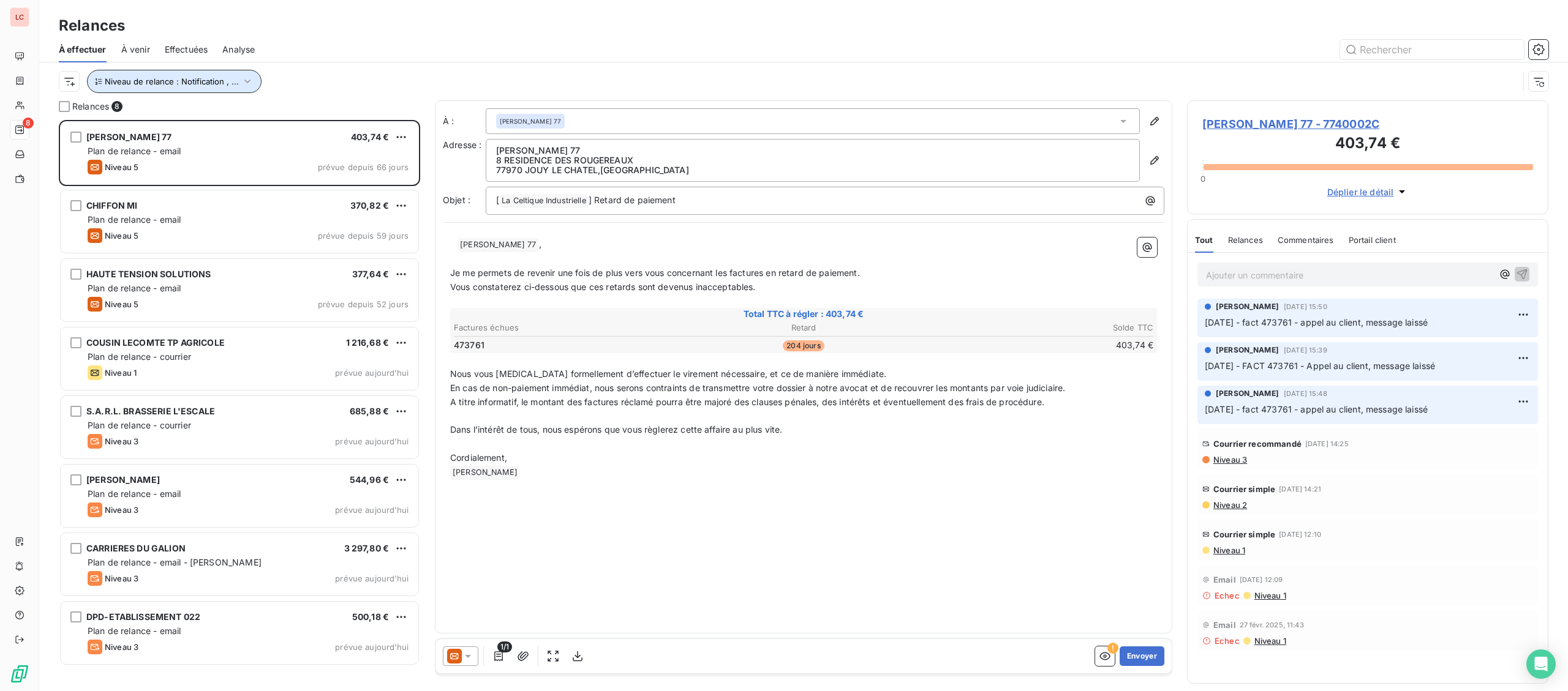
click at [247, 77] on icon "button" at bounding box center [247, 81] width 12 height 12
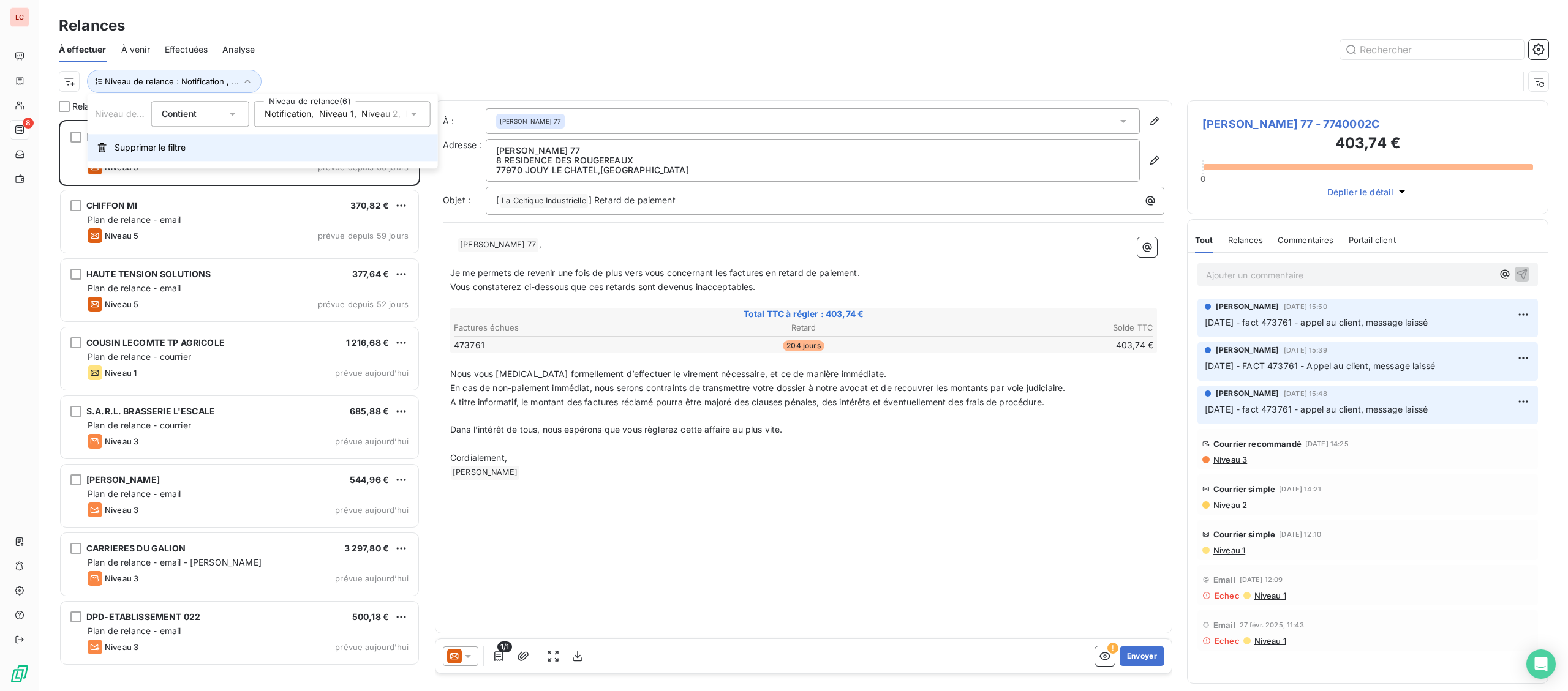
click at [160, 149] on span "Supprimer le filtre" at bounding box center [150, 147] width 71 height 12
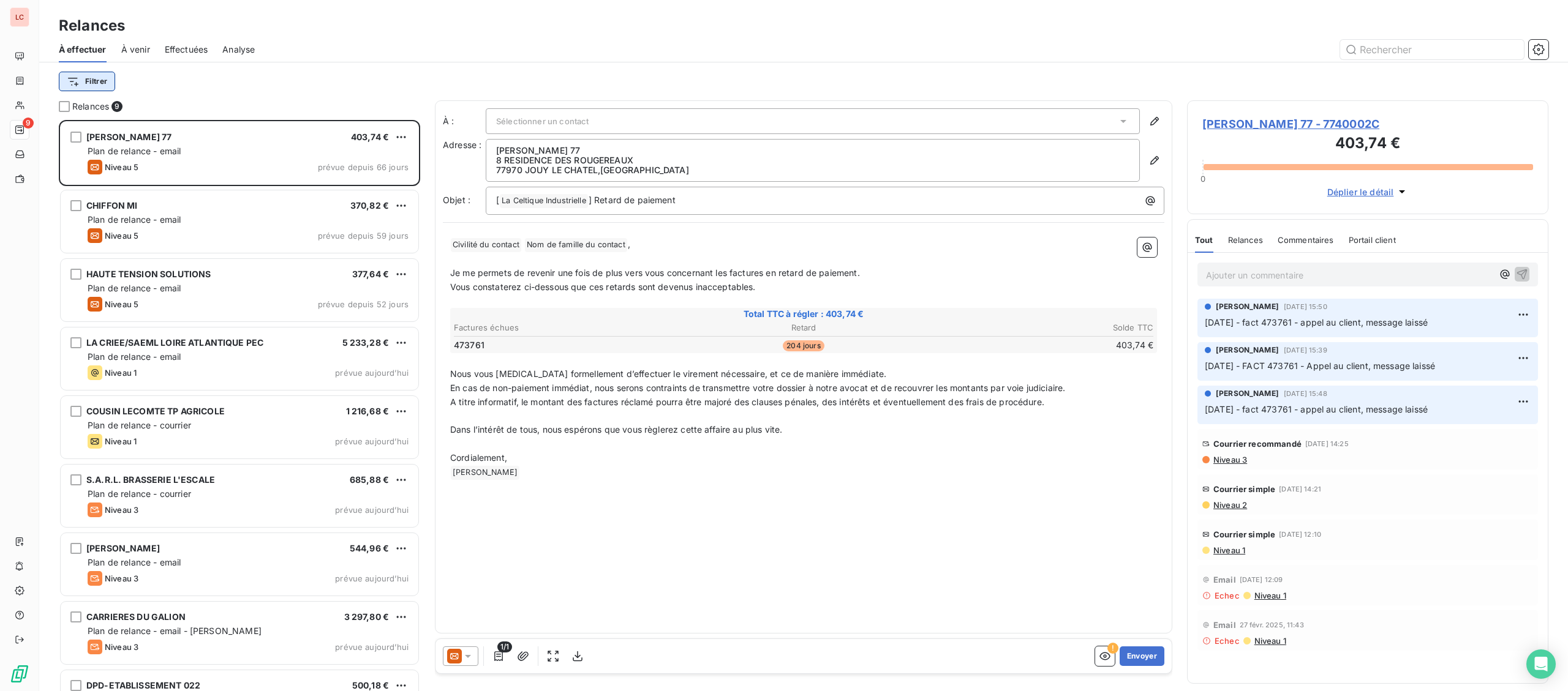
click at [104, 77] on html "LC 9 Relances À effectuer À venir Effectuées Analyse Filtrer Relances 9 [PERSON…" at bounding box center [784, 346] width 1568 height 691
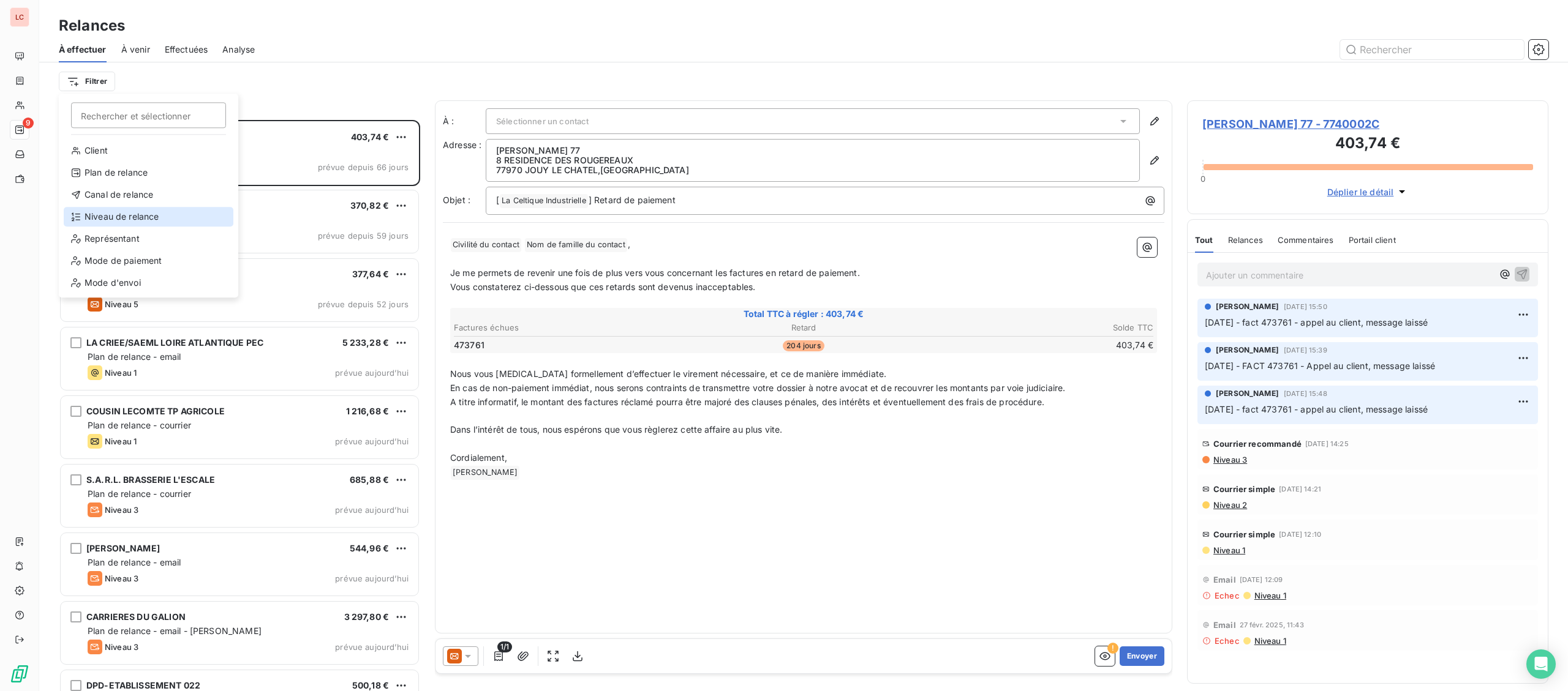
click at [123, 208] on div "Niveau de relance" at bounding box center [149, 216] width 170 height 20
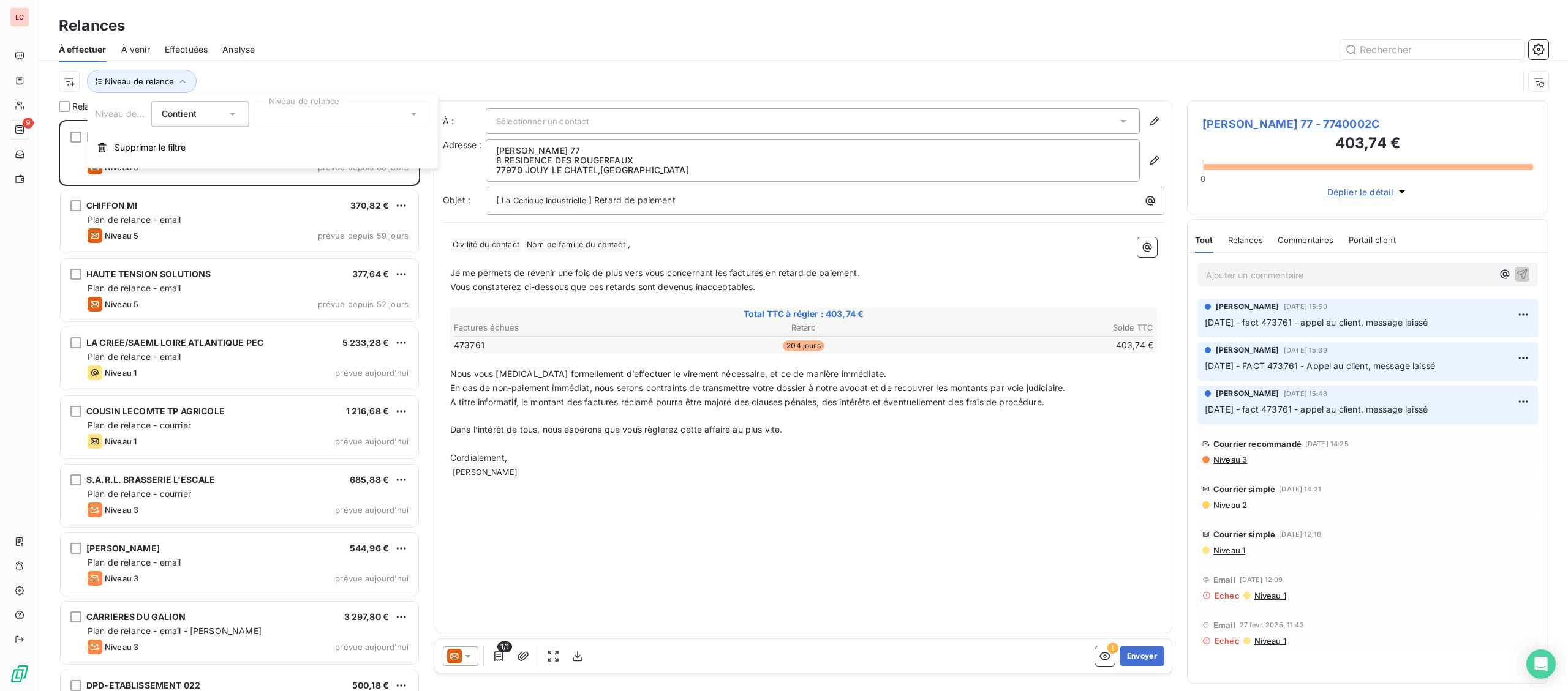
click at [294, 110] on div at bounding box center [342, 114] width 177 height 26
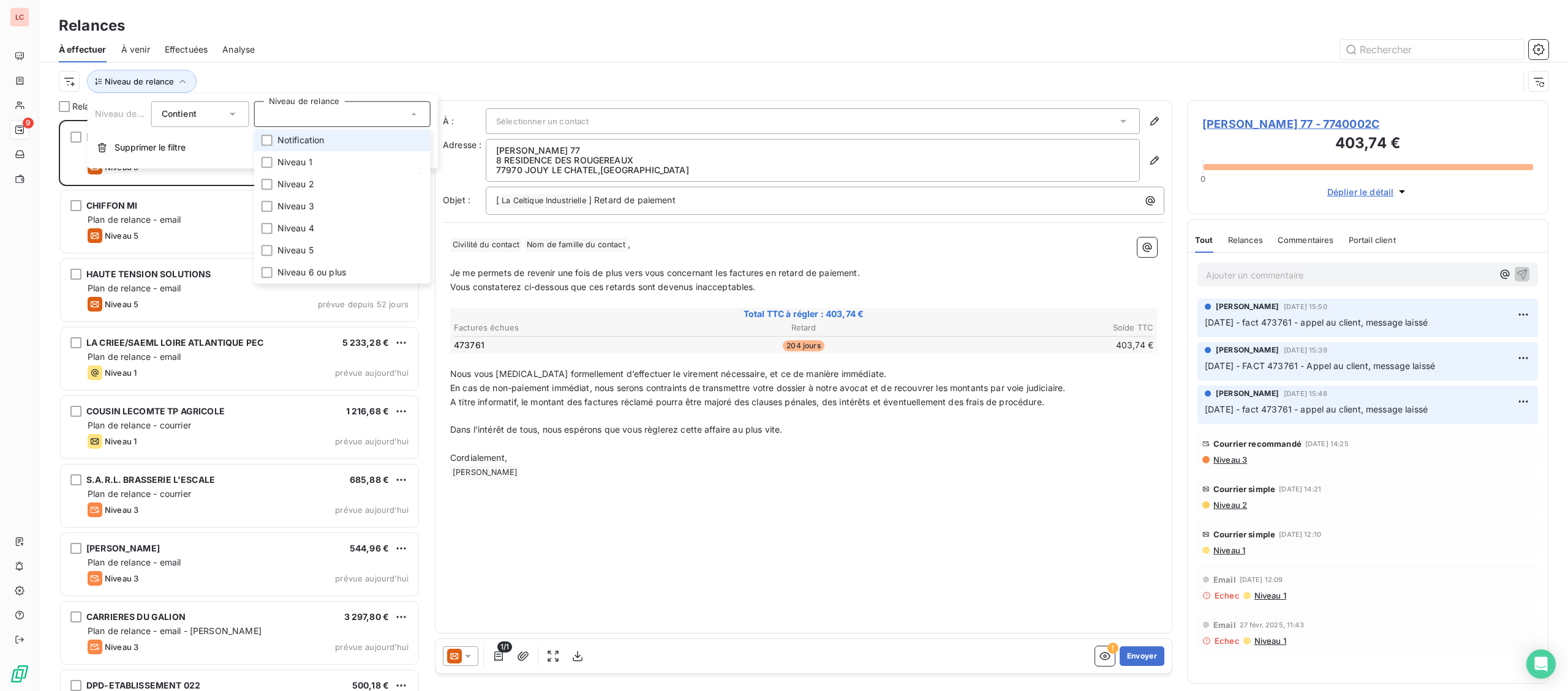
click at [288, 144] on span "Notification" at bounding box center [301, 140] width 47 height 12
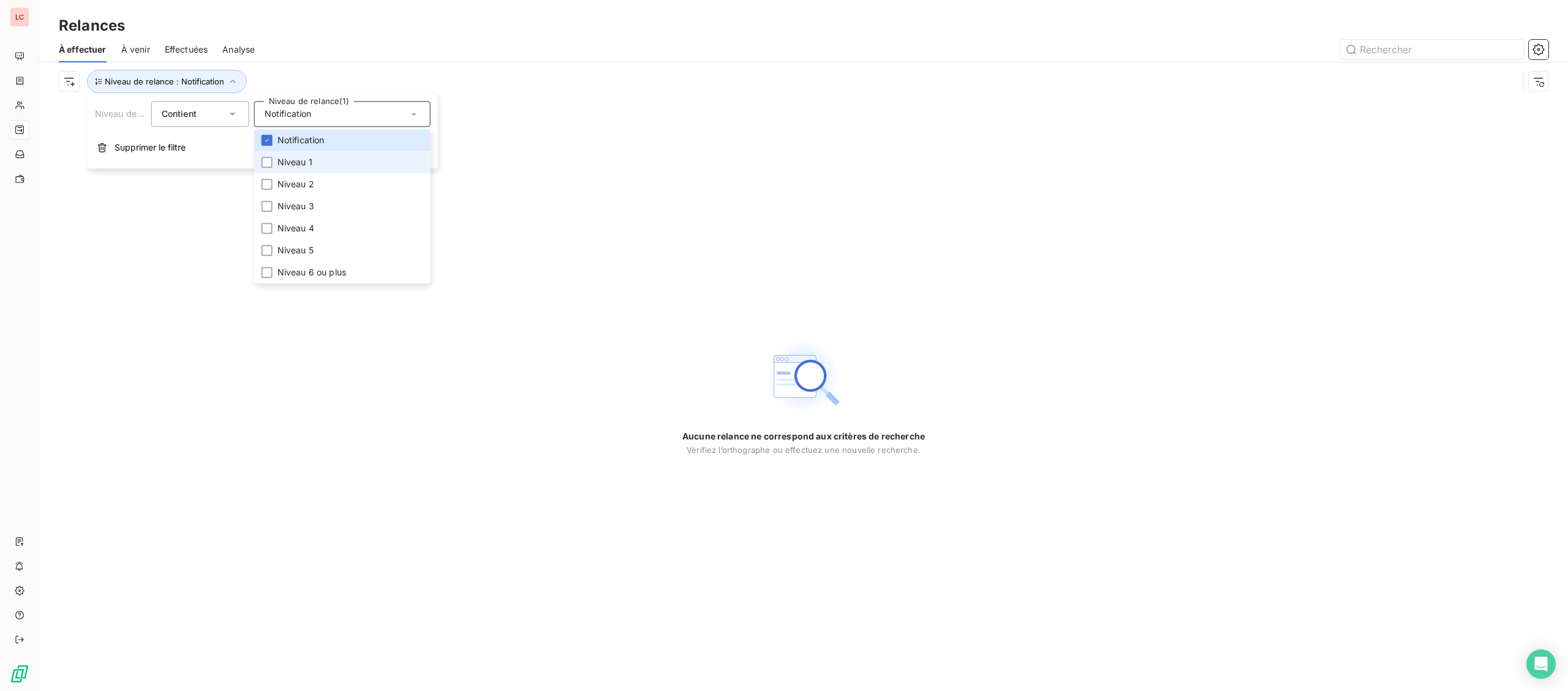
click at [284, 164] on span "Niveau 1" at bounding box center [295, 162] width 35 height 12
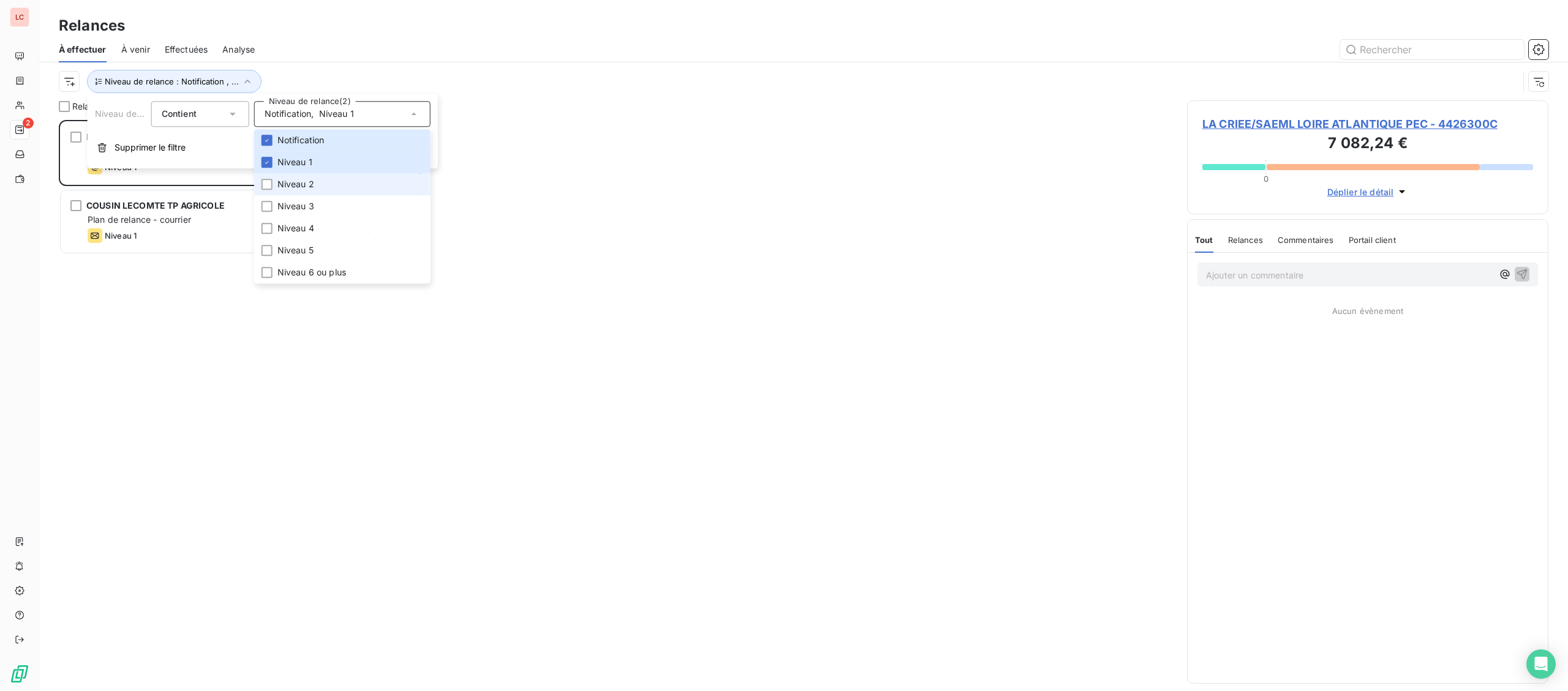
scroll to position [571, 360]
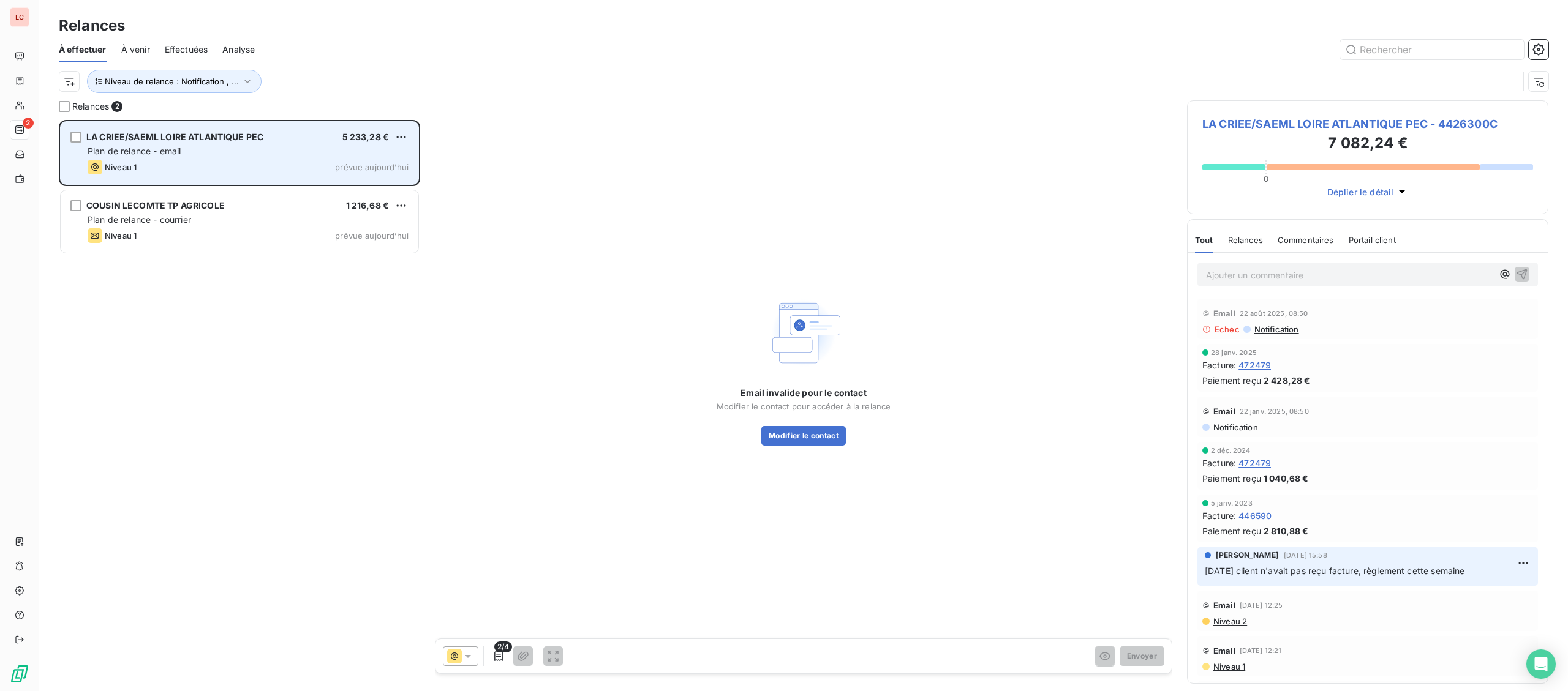
click at [245, 181] on div "LA CRIEE/SAEML LOIRE ATLANTIQUE PEC 5 233,28 € Plan de relance - email Niveau 1…" at bounding box center [239, 153] width 358 height 63
click at [239, 139] on span "LA CRIEE/SAEML LOIRE ATLANTIQUE PEC" at bounding box center [175, 136] width 177 height 10
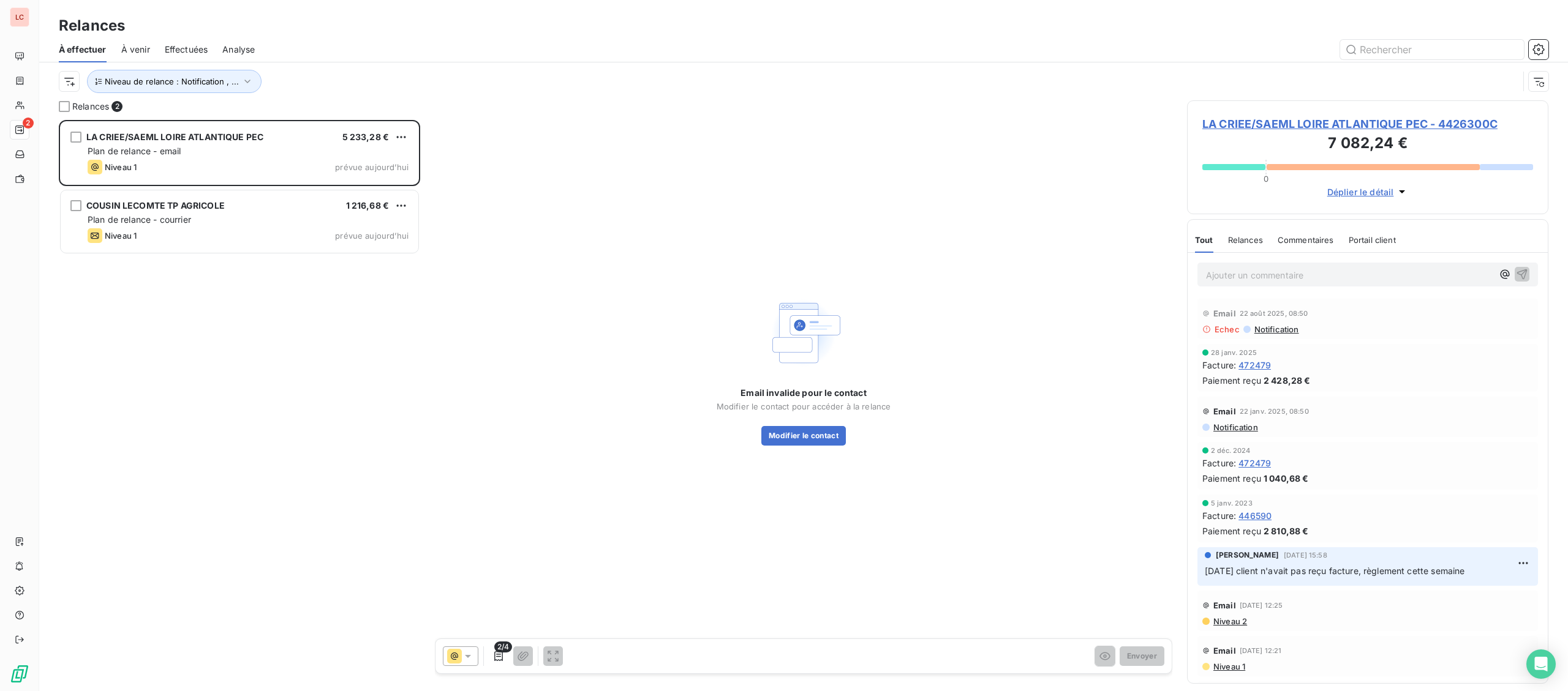
click at [1317, 119] on span "LA CRIEE/SAEML LOIRE ATLANTIQUE PEC - 4426300C" at bounding box center [1367, 124] width 331 height 17
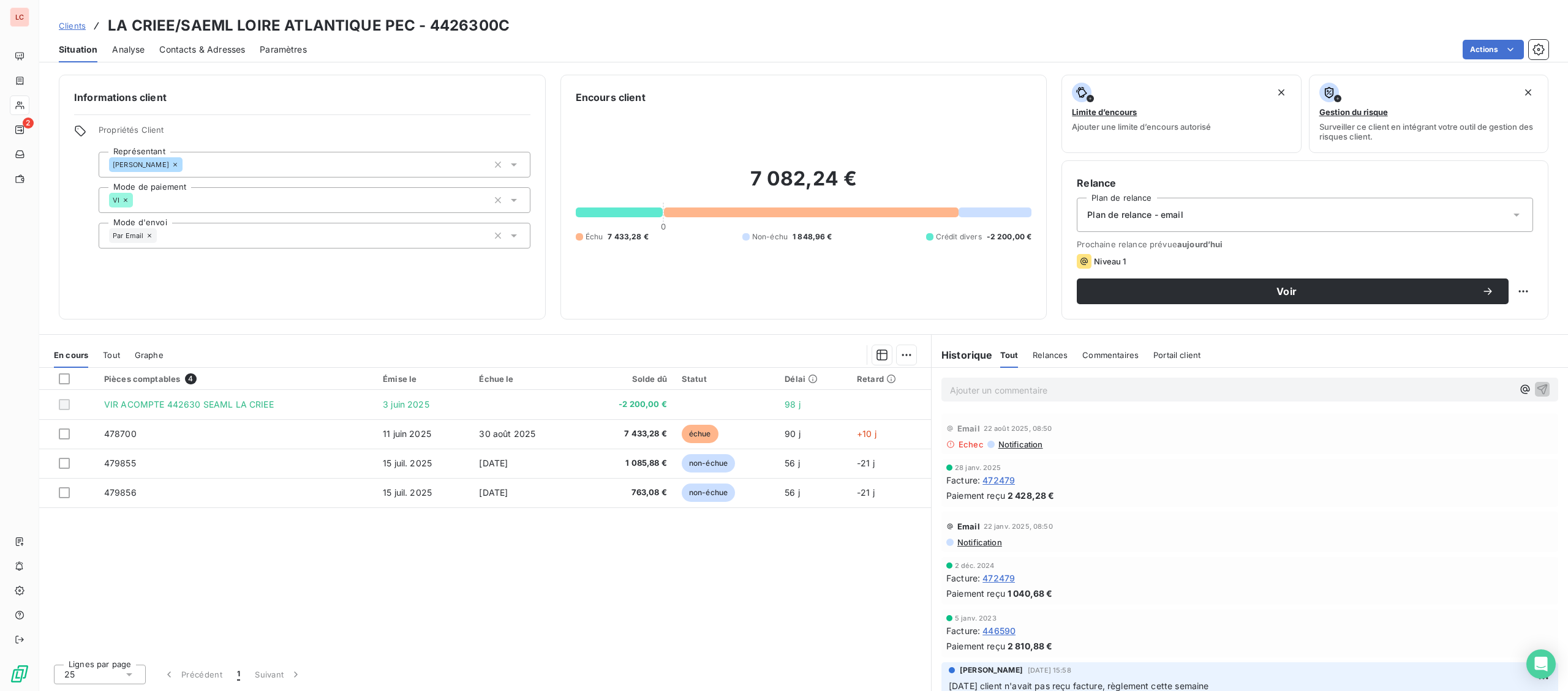
click at [201, 49] on span "Contacts & Adresses" at bounding box center [201, 50] width 86 height 12
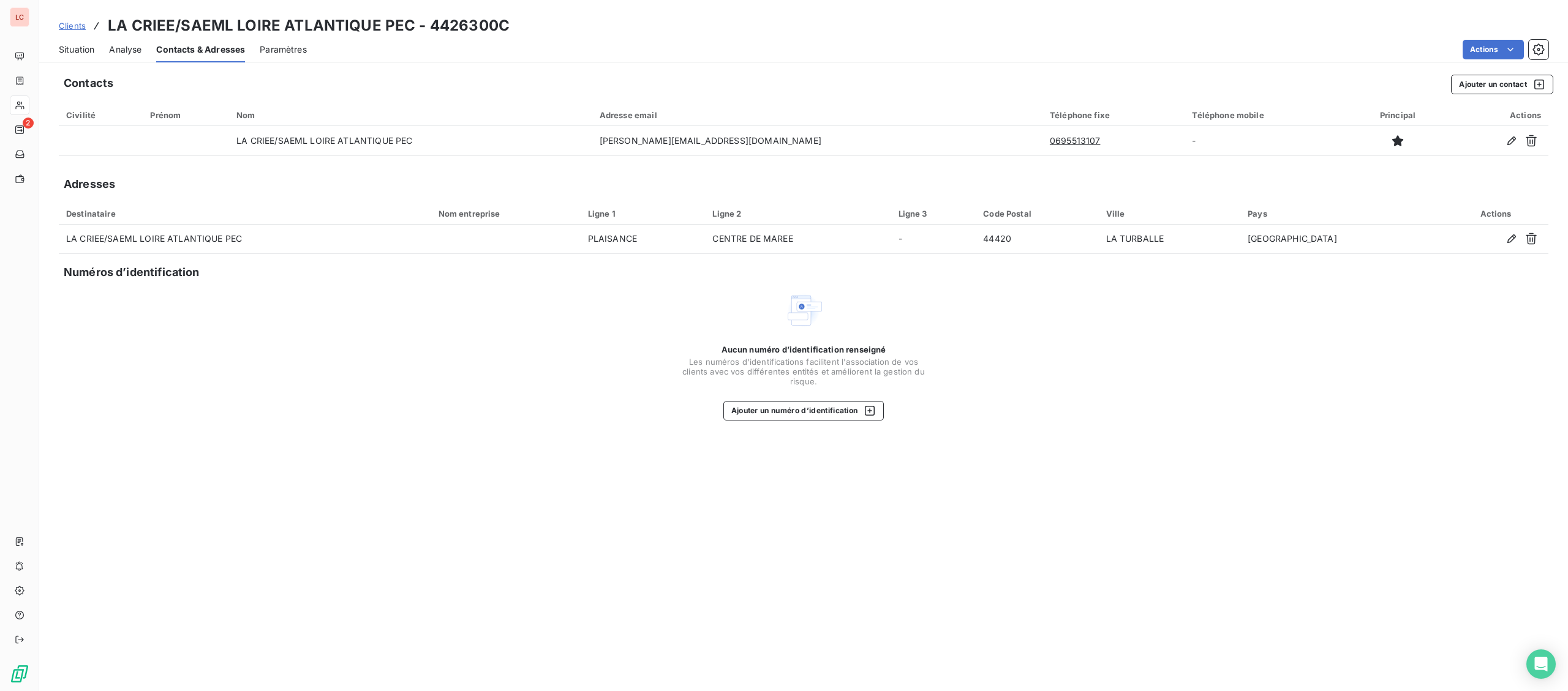
click at [81, 47] on span "Situation" at bounding box center [76, 50] width 36 height 12
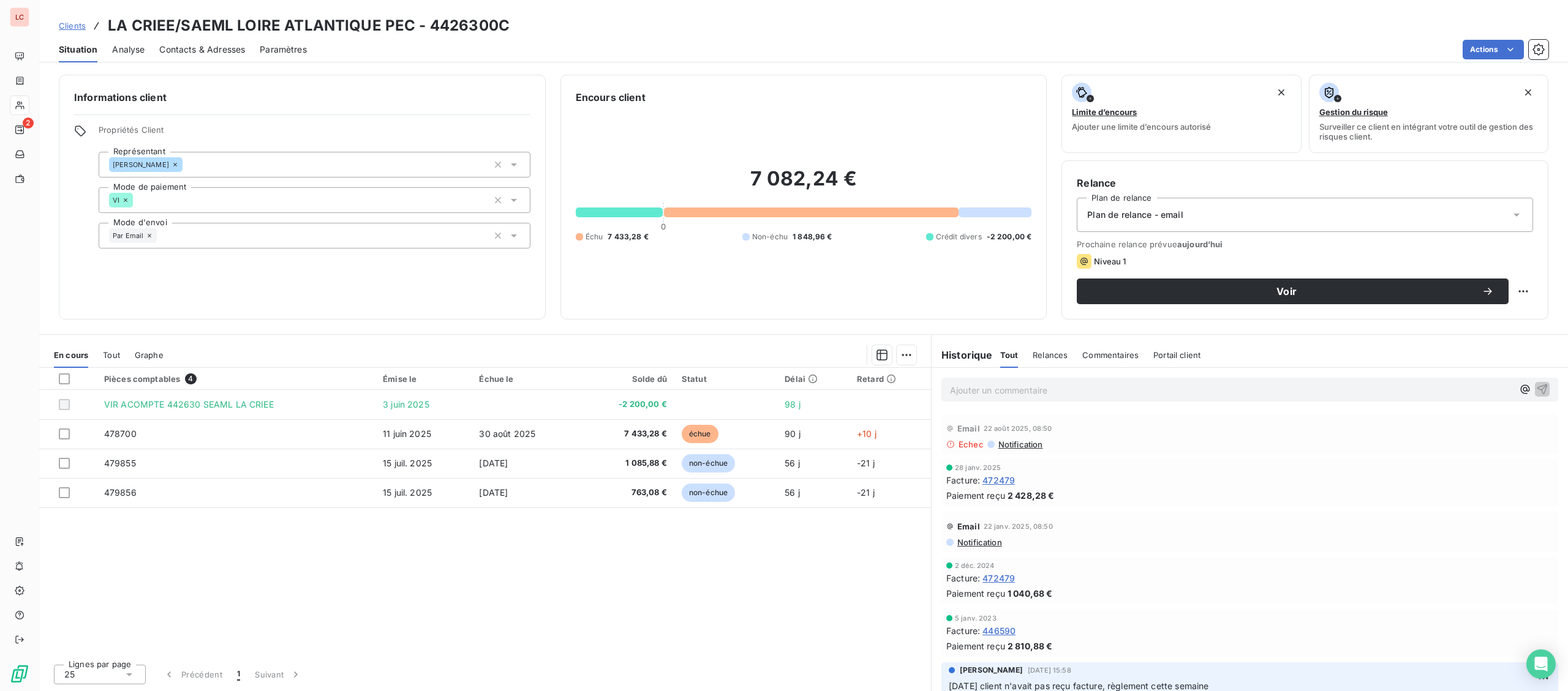
click at [990, 549] on div "Email [DATE] 08:50 Notification" at bounding box center [1249, 532] width 617 height 40
click at [990, 541] on span "Notification" at bounding box center [979, 542] width 46 height 10
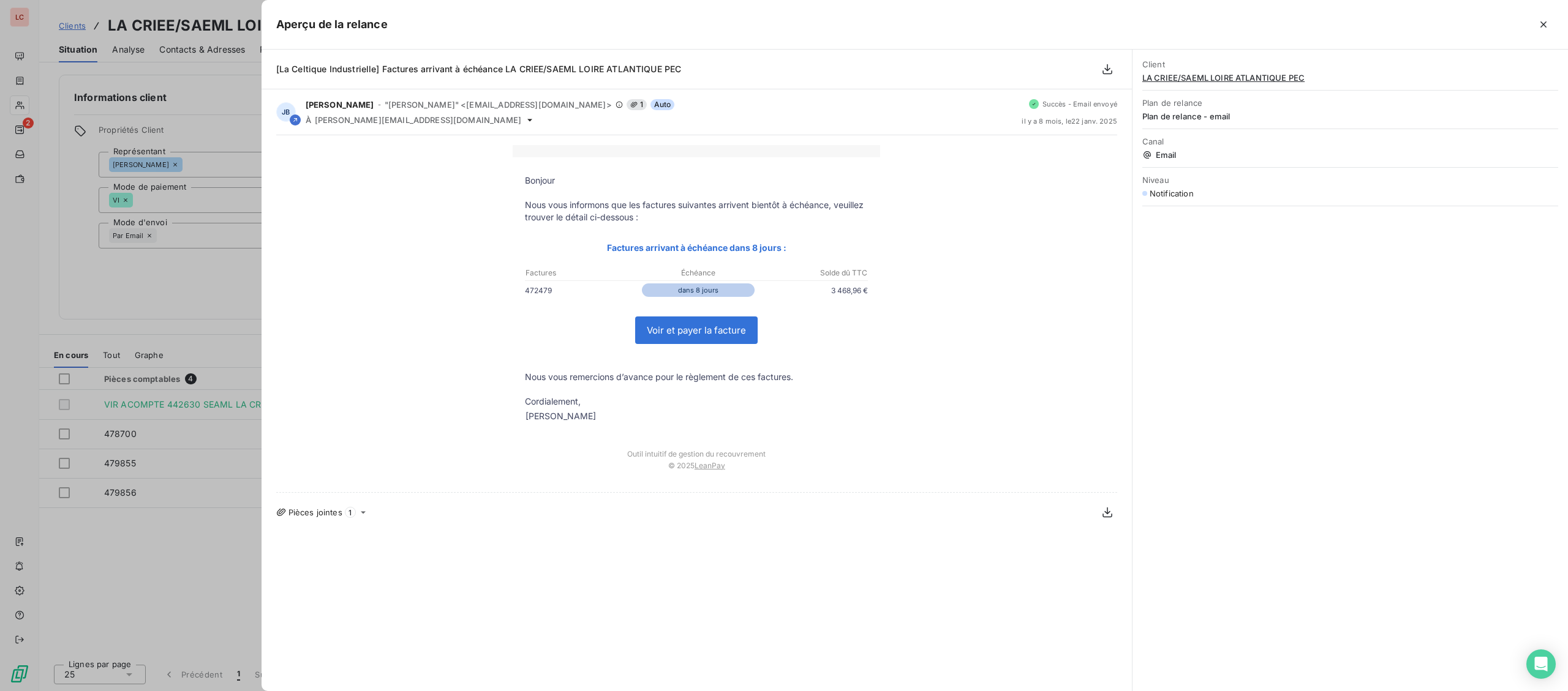
click at [176, 573] on div at bounding box center [784, 346] width 1568 height 691
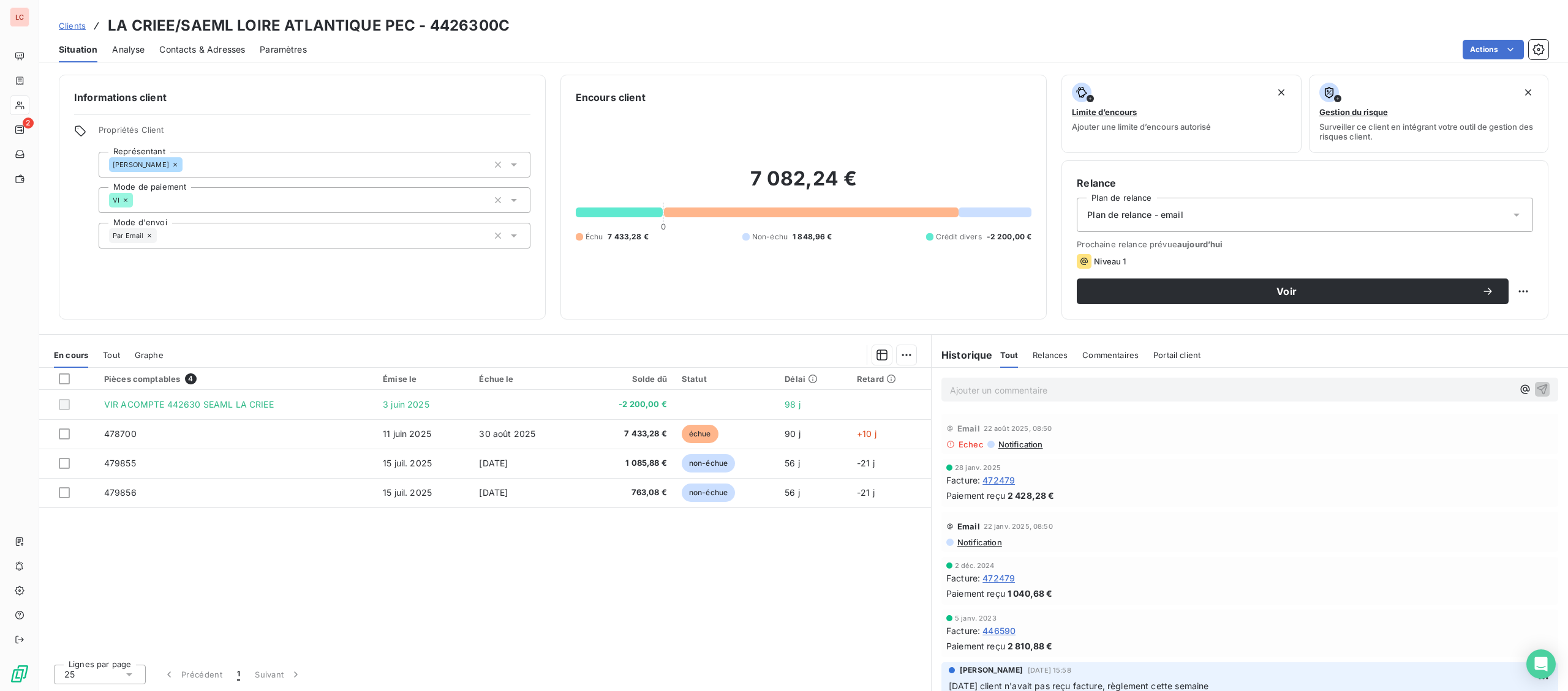
click at [1001, 438] on div "Email [DATE] 08:50" at bounding box center [1250, 428] width 607 height 20
click at [1001, 442] on span "Notification" at bounding box center [1020, 445] width 46 height 10
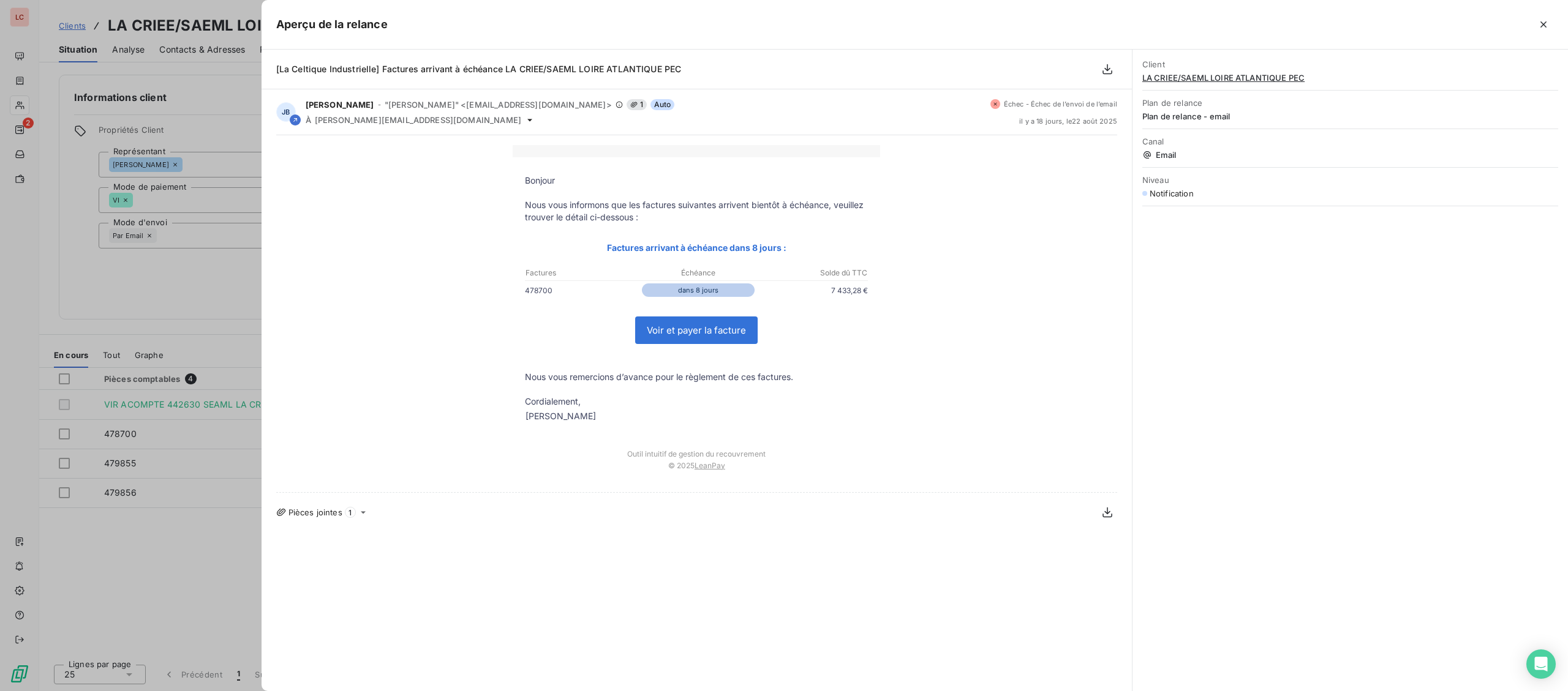
click at [176, 566] on div at bounding box center [784, 346] width 1568 height 691
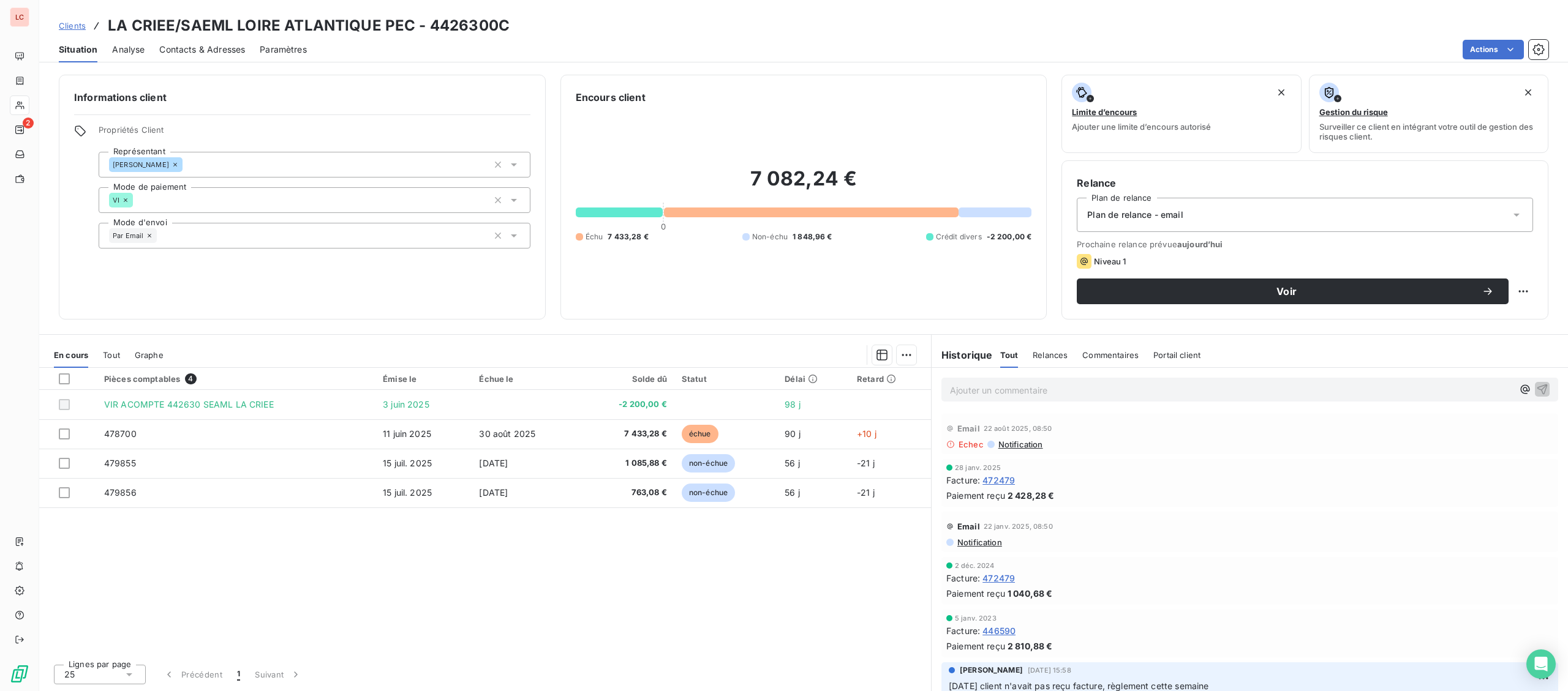
click at [1218, 211] on div "Plan de relance - email" at bounding box center [1305, 215] width 456 height 34
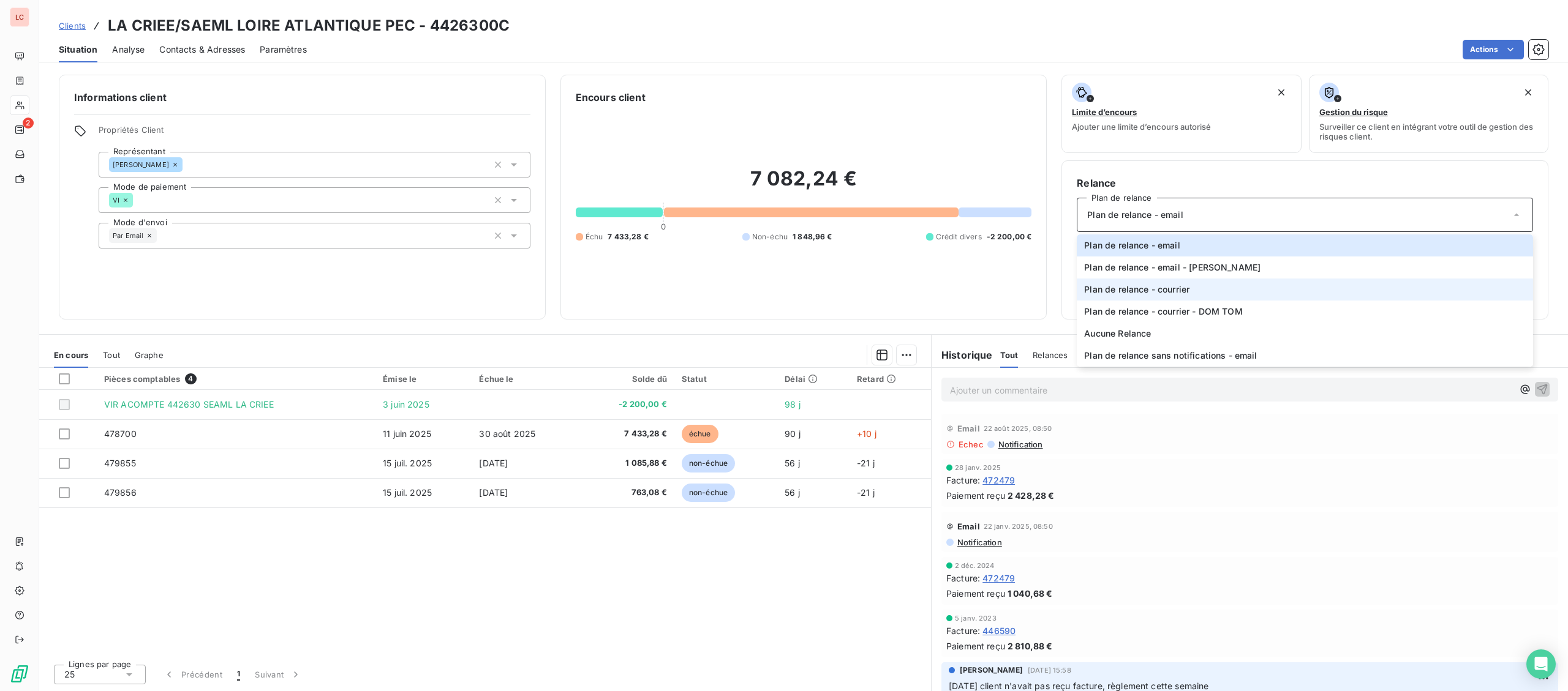
click at [1173, 294] on span "Plan de relance - courrier" at bounding box center [1137, 290] width 105 height 12
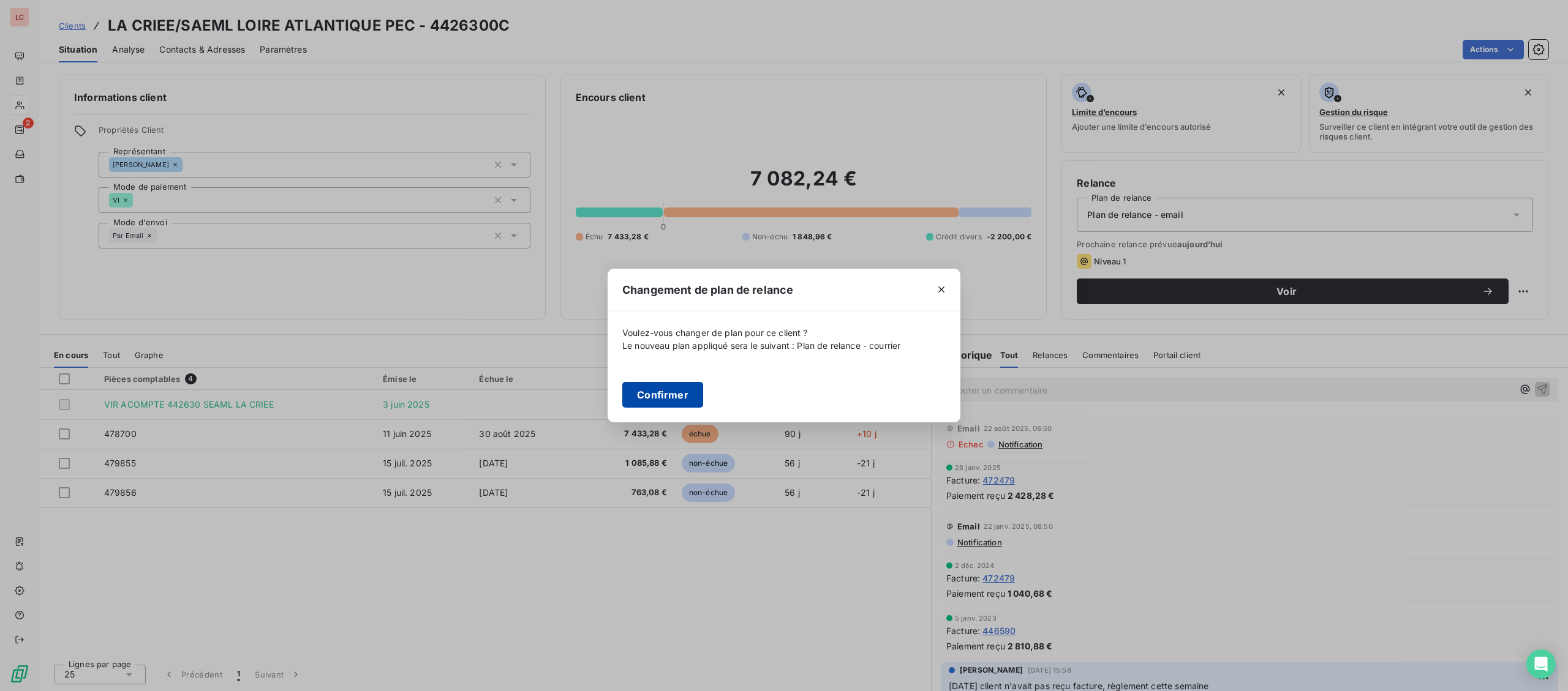
click at [651, 401] on button "Confirmer" at bounding box center [663, 395] width 81 height 26
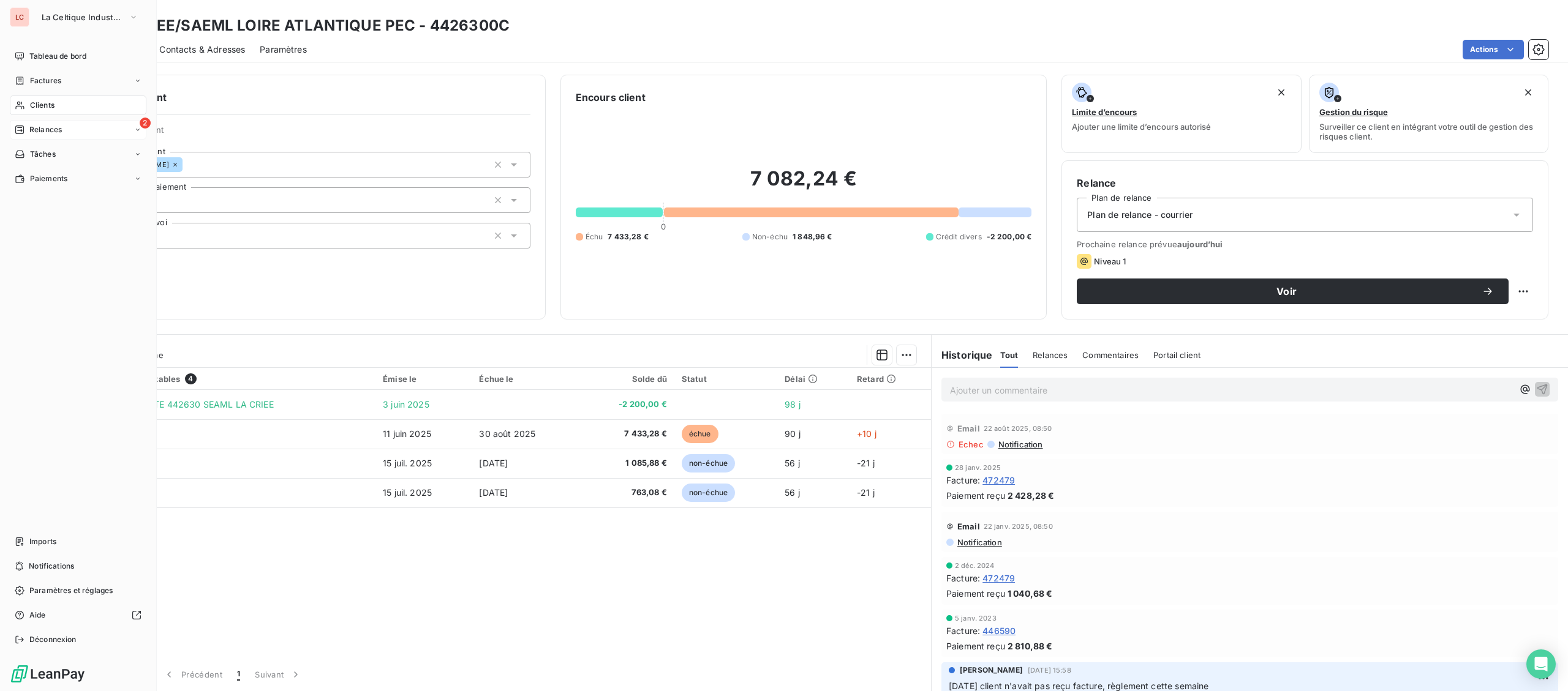
click at [26, 125] on div "2 Relances" at bounding box center [78, 129] width 137 height 20
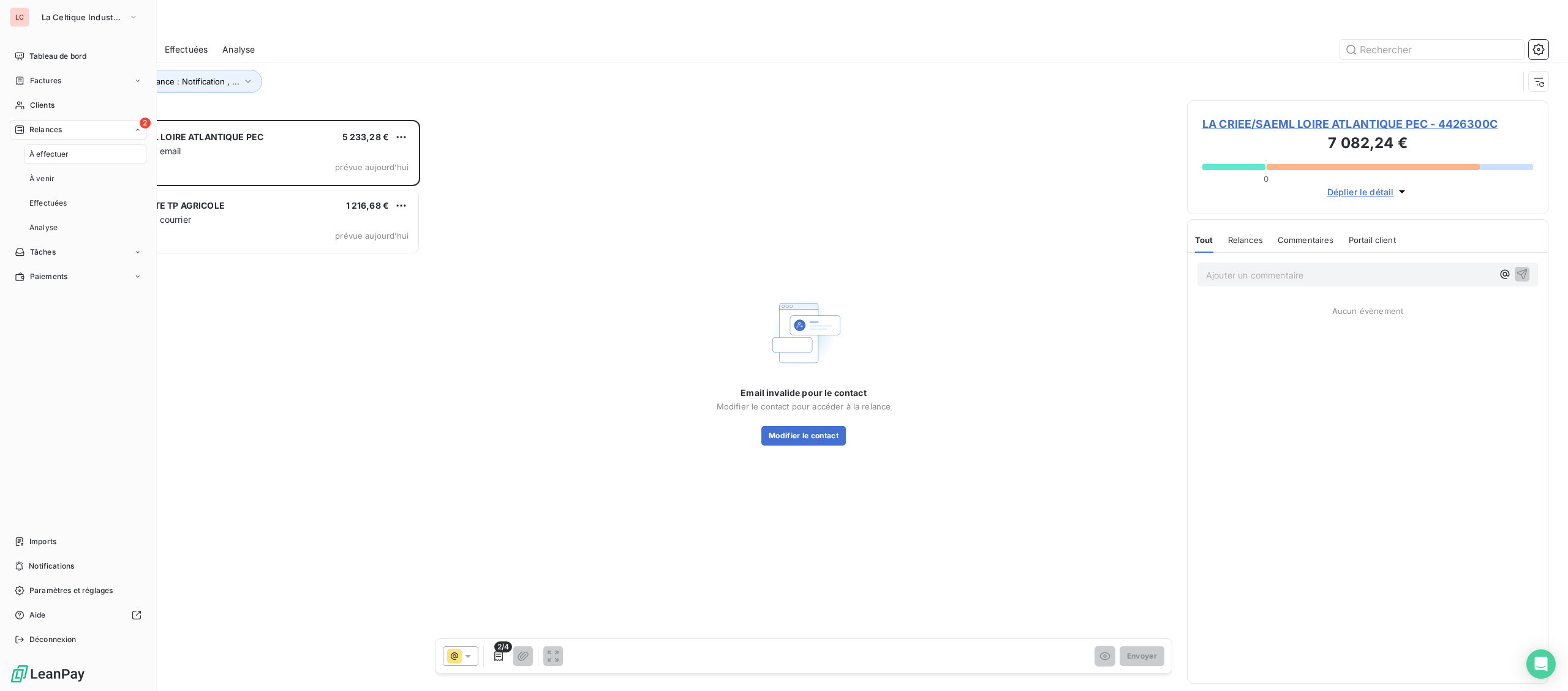
scroll to position [571, 360]
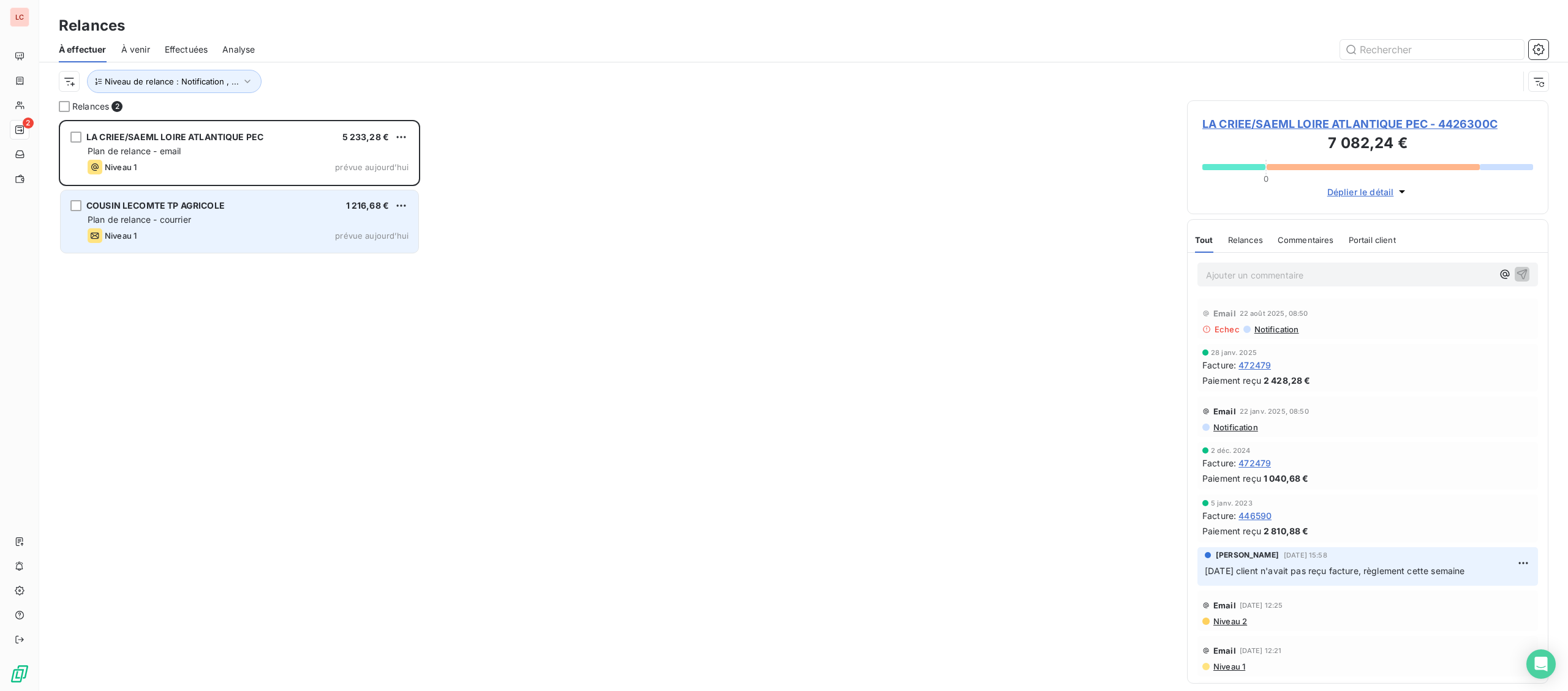
click at [219, 224] on div "Plan de relance - courrier" at bounding box center [248, 220] width 321 height 12
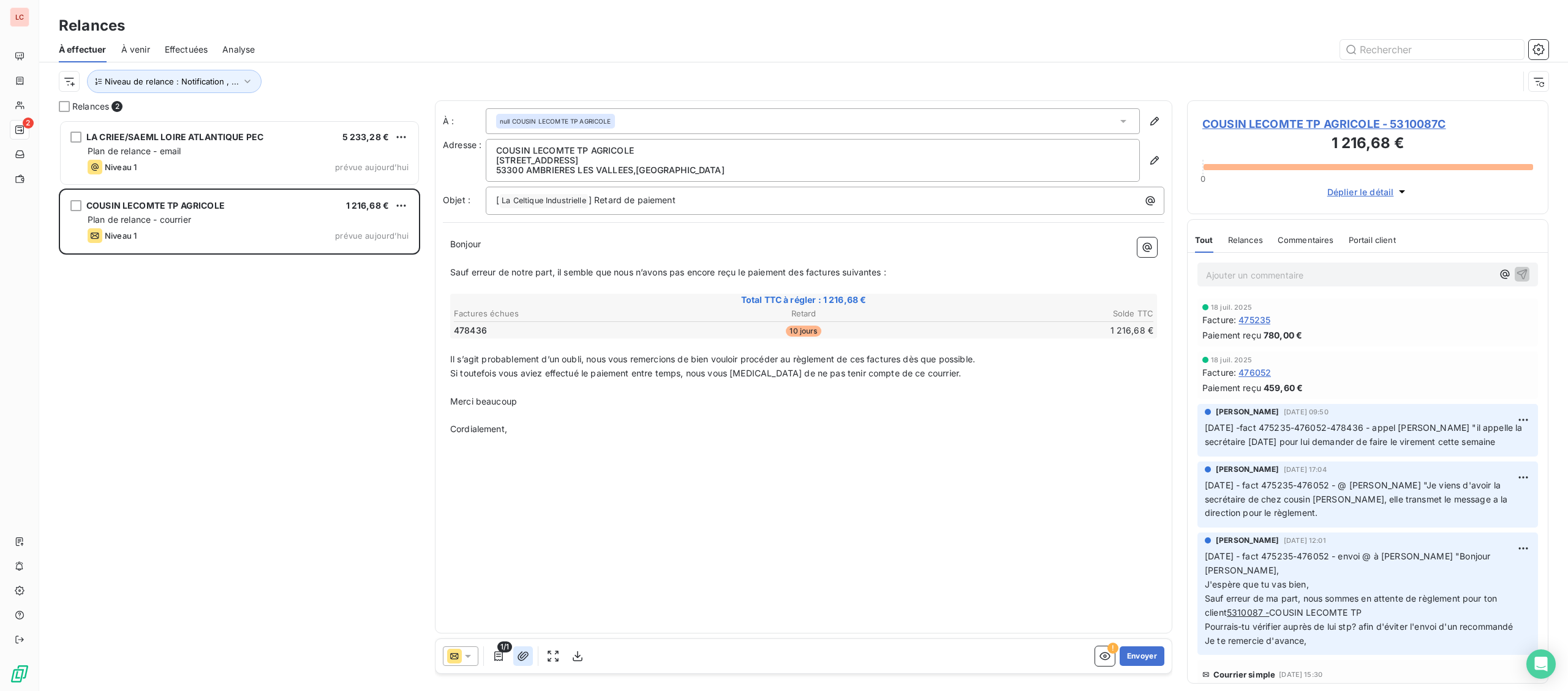
click at [522, 654] on icon "button" at bounding box center [523, 656] width 11 height 9
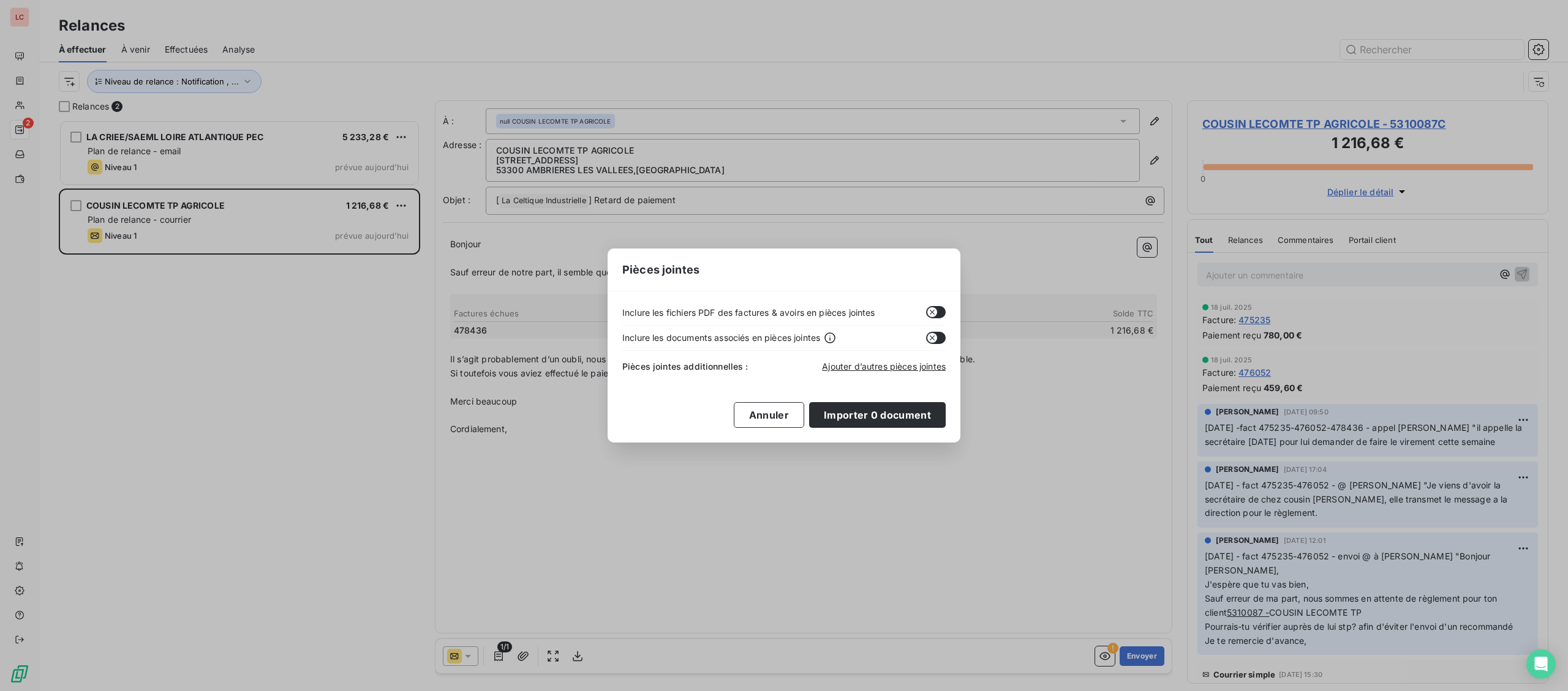
click at [932, 315] on icon "button" at bounding box center [932, 312] width 10 height 10
click at [912, 414] on button "Importer 0 document" at bounding box center [877, 415] width 137 height 26
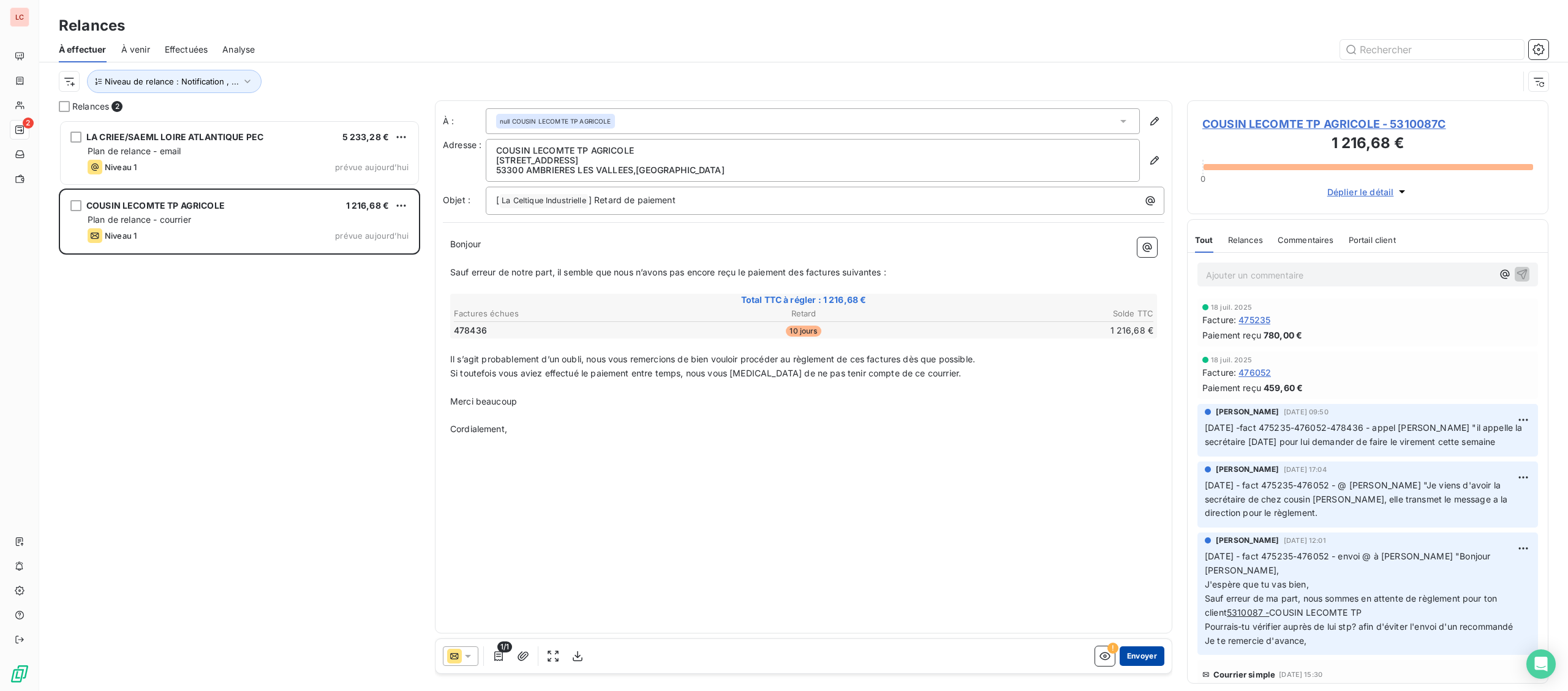
click at [1133, 657] on button "Envoyer" at bounding box center [1142, 656] width 44 height 20
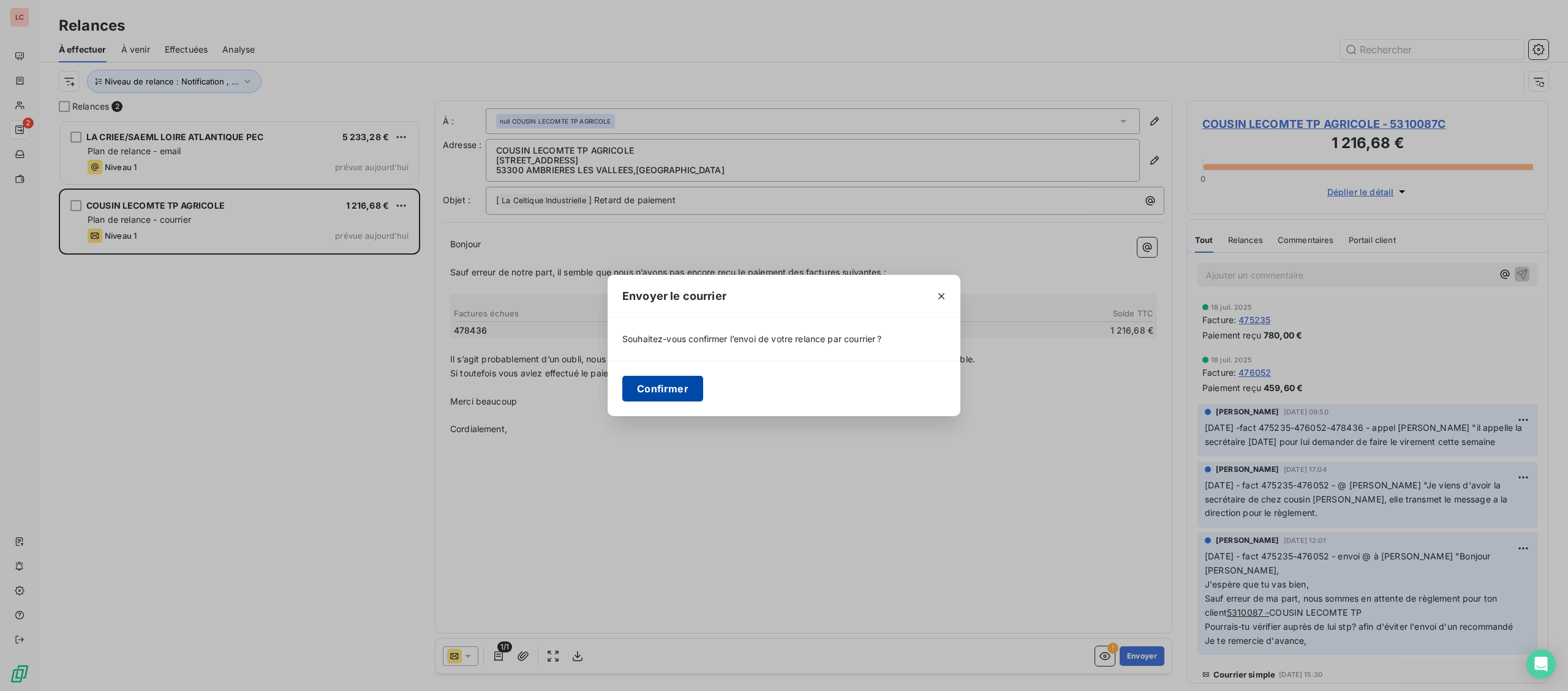
click at [670, 393] on button "Confirmer" at bounding box center [663, 389] width 81 height 26
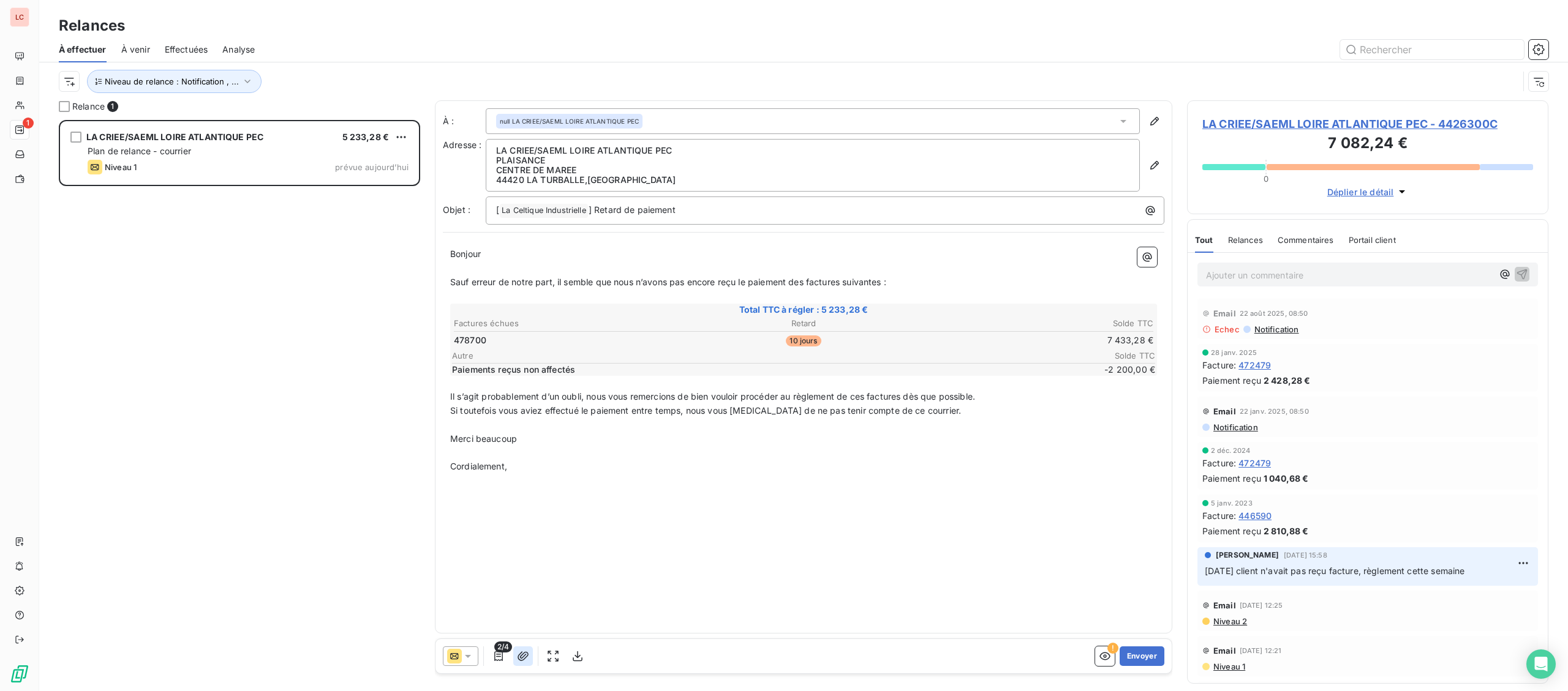
click at [524, 657] on icon "button" at bounding box center [523, 656] width 12 height 12
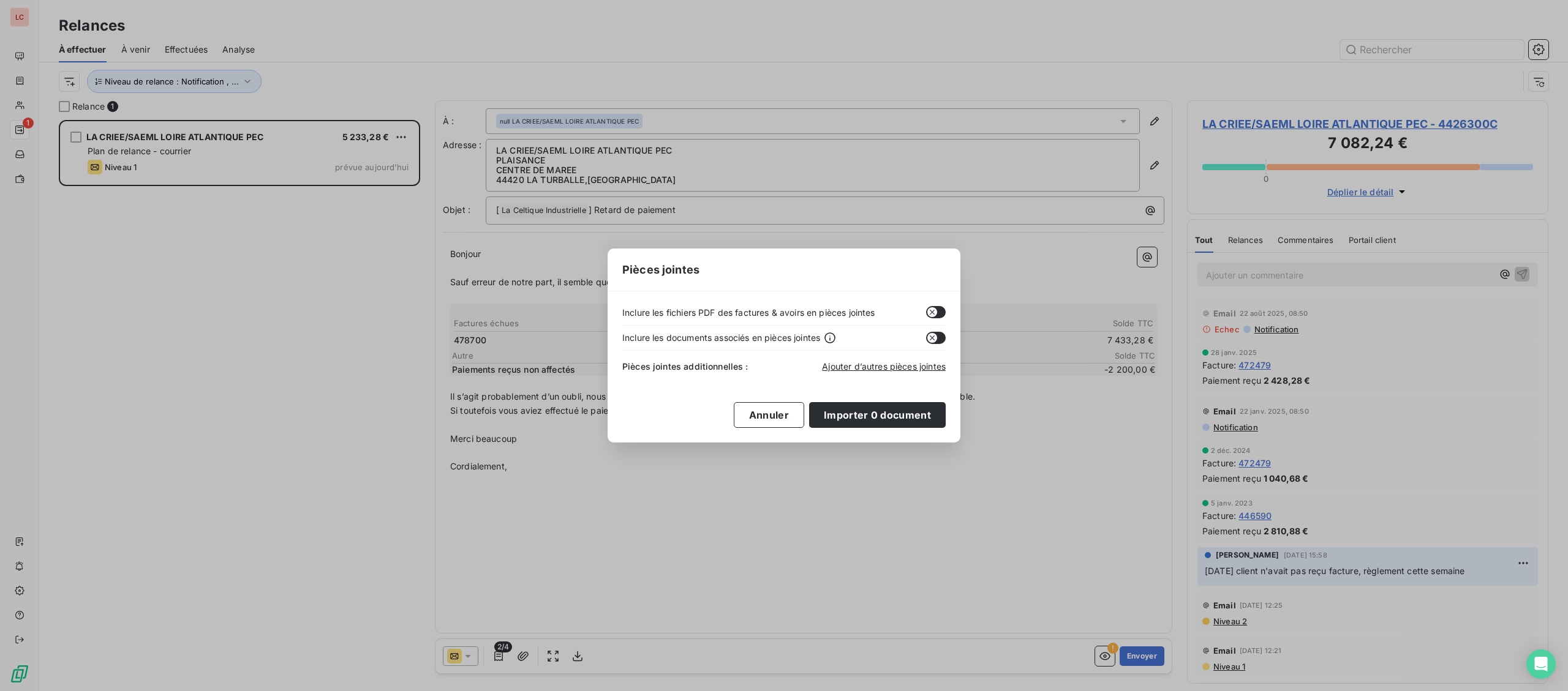
drag, startPoint x: 934, startPoint y: 313, endPoint x: 943, endPoint y: 330, distance: 19.2
click at [935, 313] on icon "button" at bounding box center [932, 312] width 10 height 10
click at [910, 414] on button "Importer 0 document" at bounding box center [877, 415] width 137 height 26
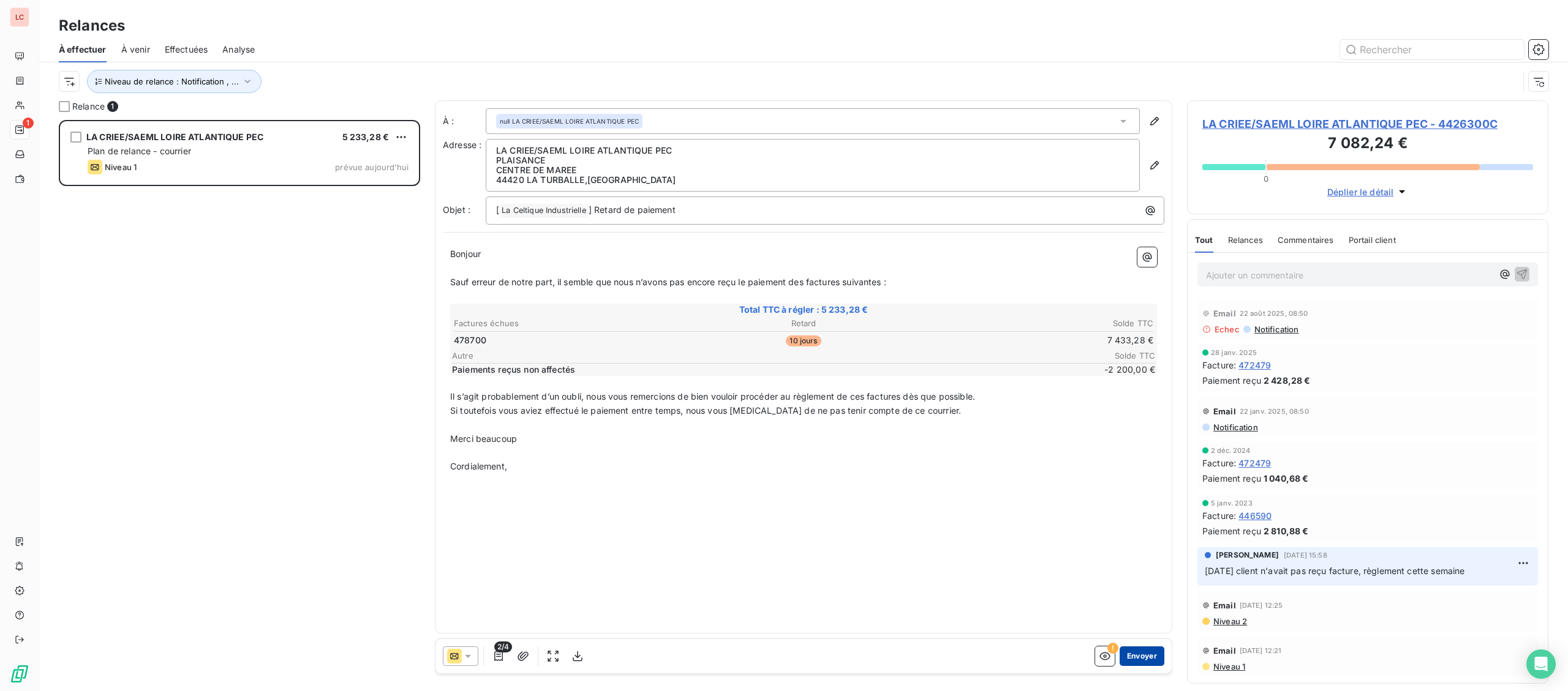
click at [1144, 657] on button "Envoyer" at bounding box center [1142, 656] width 44 height 20
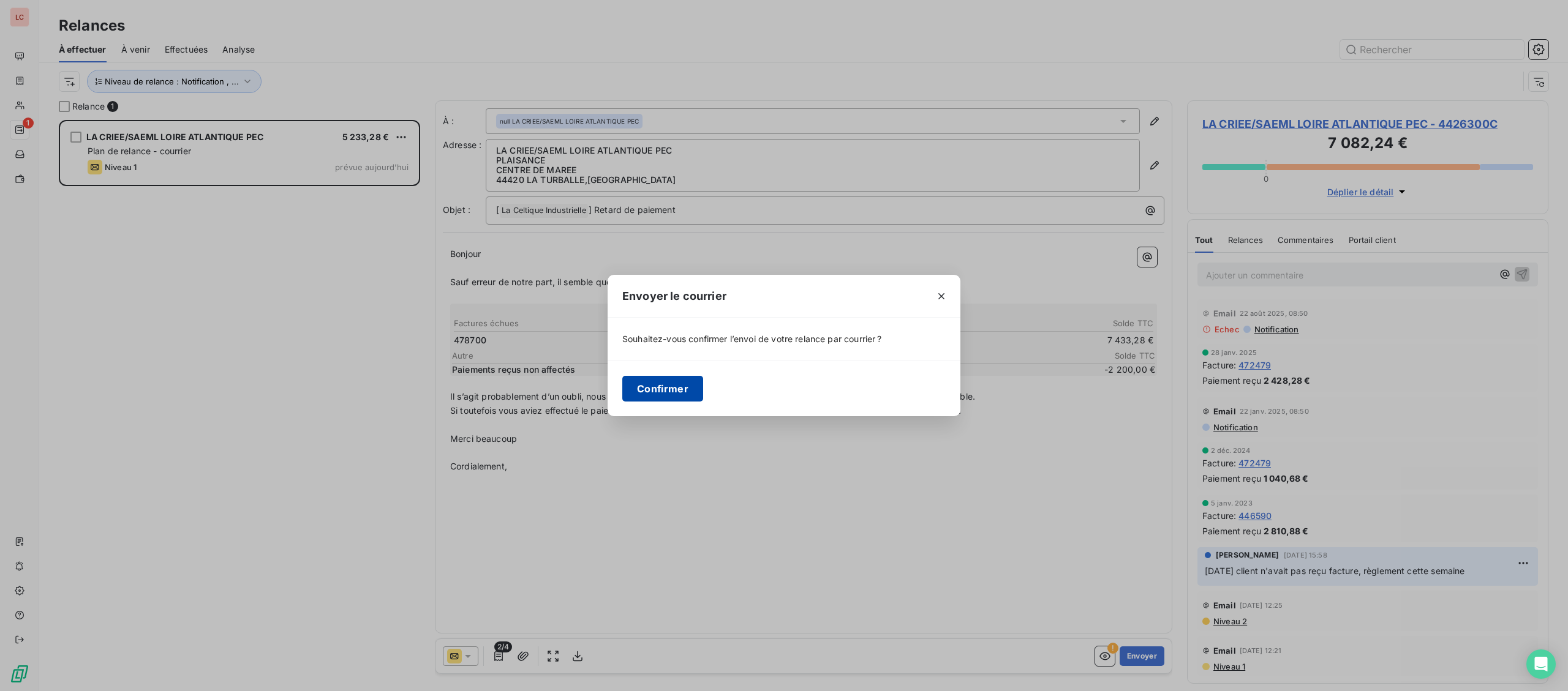
click at [655, 389] on button "Confirmer" at bounding box center [663, 389] width 81 height 26
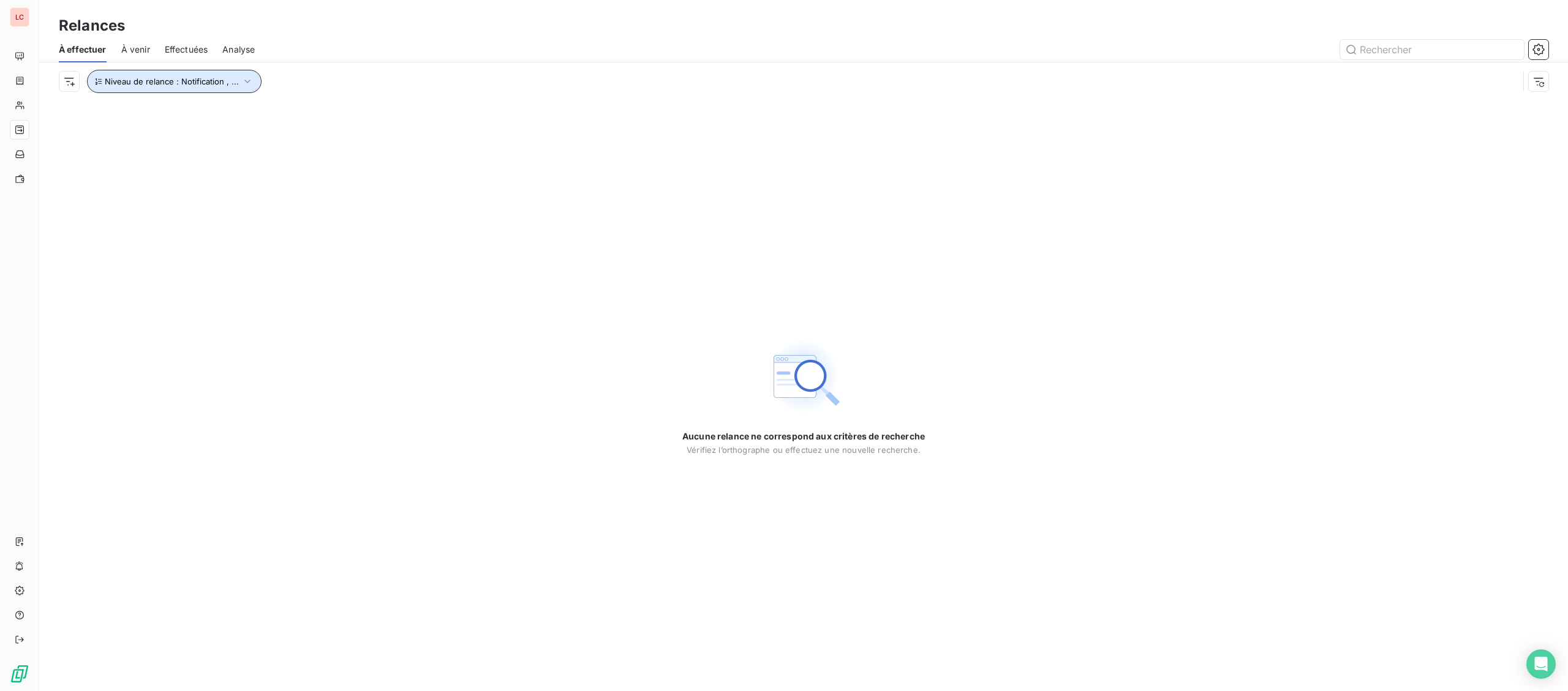
click at [206, 88] on button "Niveau de relance : Notification , ..." at bounding box center [174, 81] width 175 height 24
click at [299, 113] on span "Notification" at bounding box center [288, 114] width 47 height 12
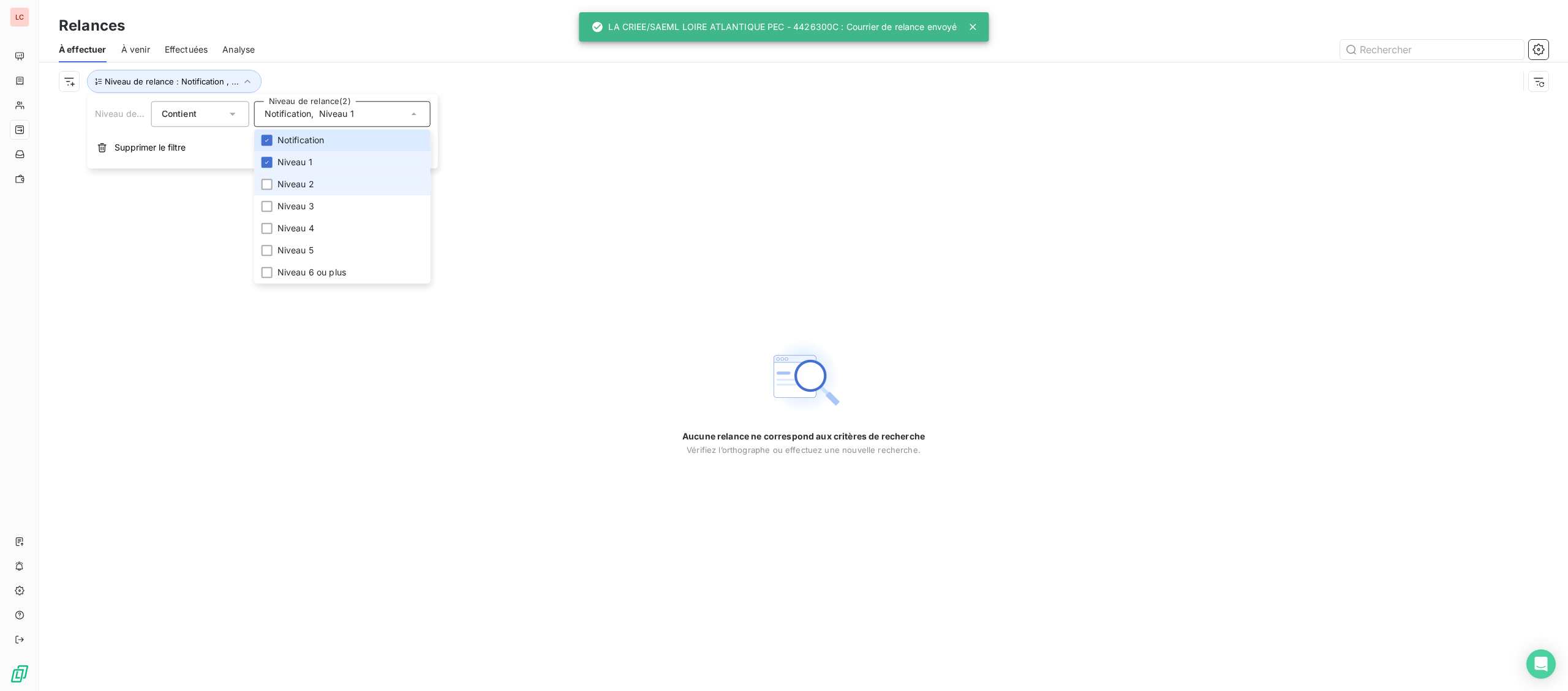
click at [306, 179] on span "Niveau 2" at bounding box center [296, 185] width 37 height 12
click at [292, 208] on span "Niveau 3" at bounding box center [296, 206] width 37 height 12
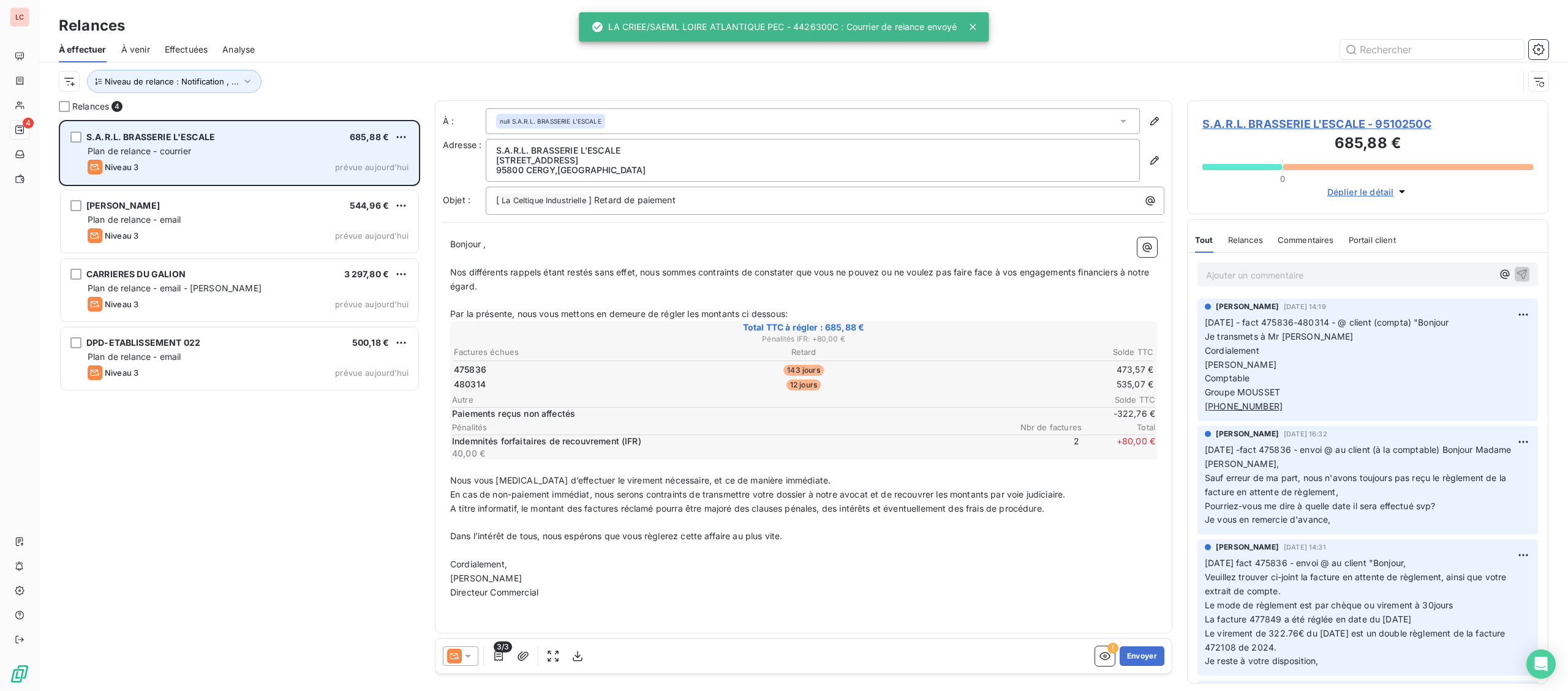
scroll to position [571, 360]
click at [230, 172] on div "Niveau 3 prévue aujourd’hui" at bounding box center [248, 167] width 321 height 15
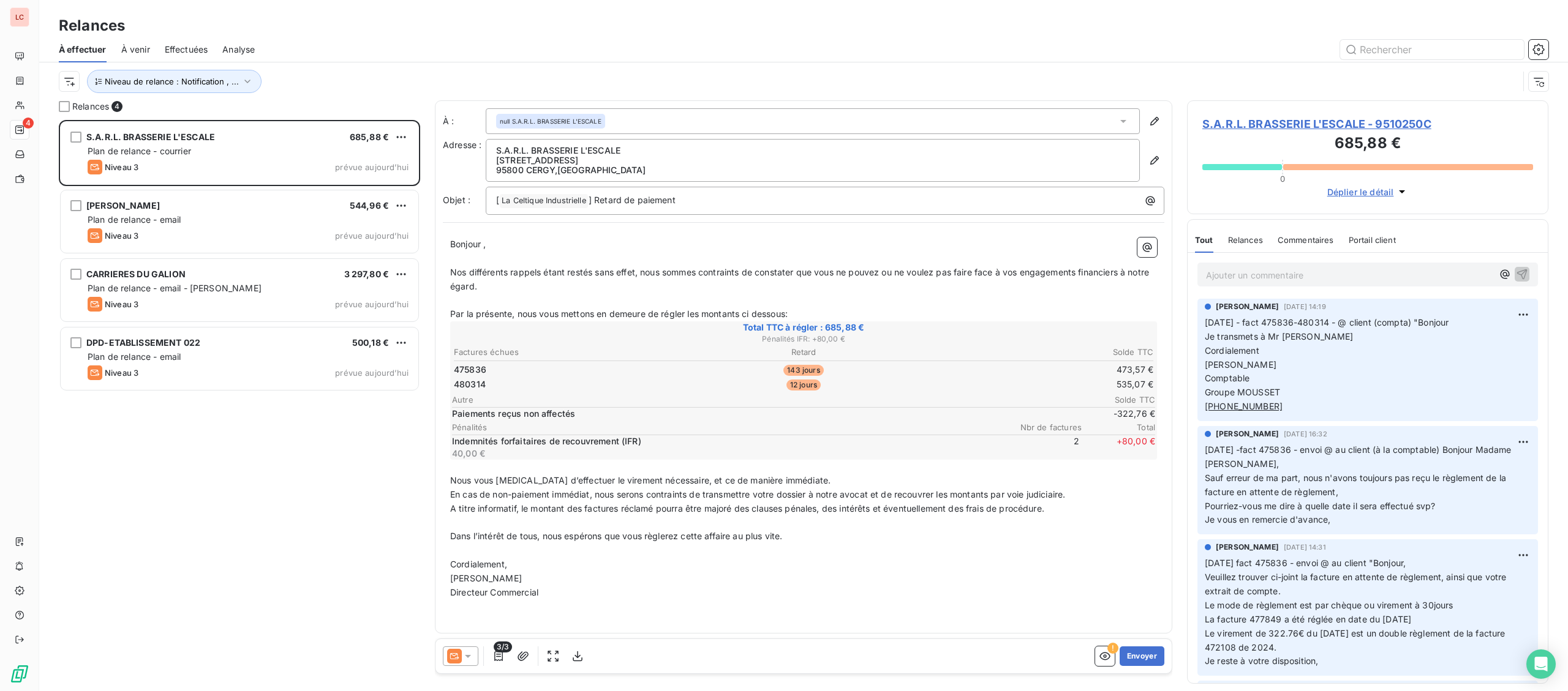
click at [477, 657] on div at bounding box center [460, 656] width 36 height 20
click at [476, 575] on li "Niveau 2 ( J+20 )" at bounding box center [525, 583] width 165 height 24
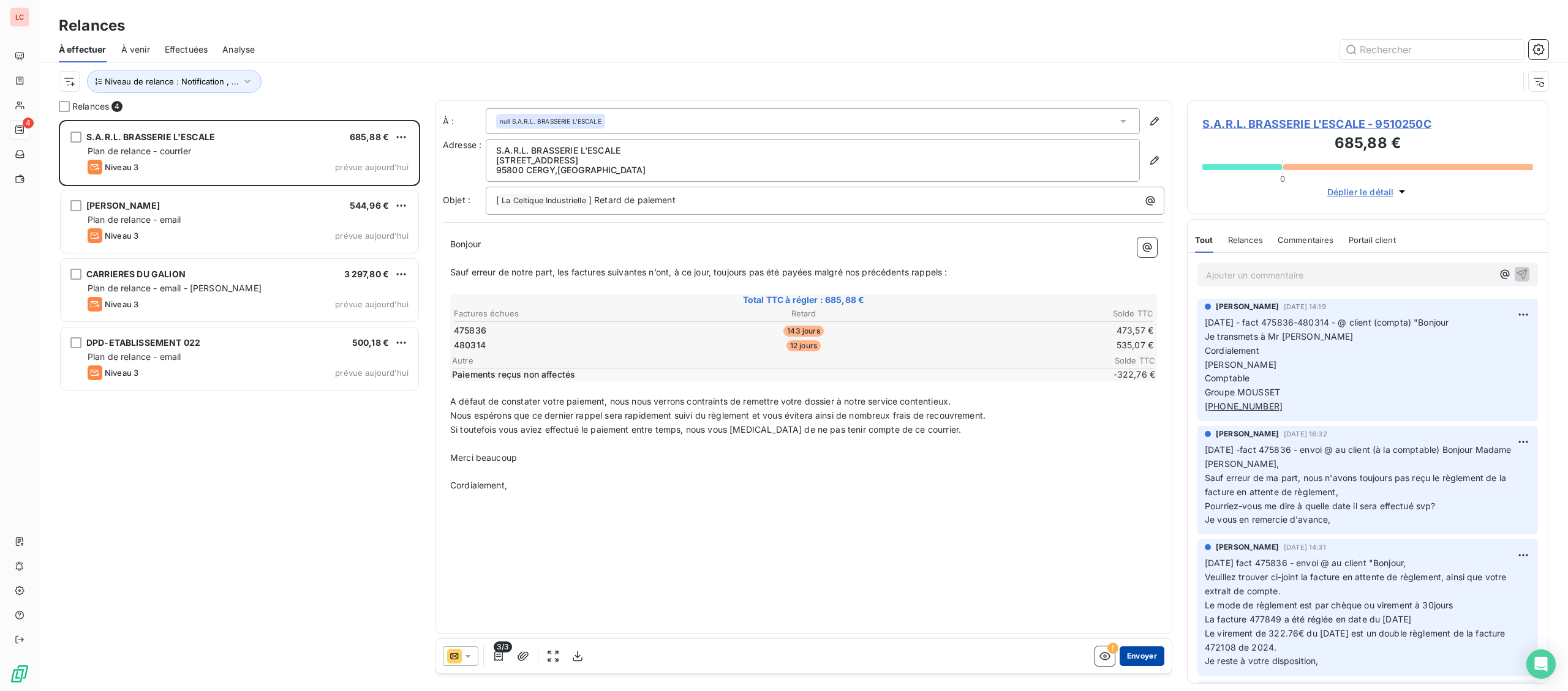
click at [1143, 661] on button "Envoyer" at bounding box center [1142, 656] width 44 height 20
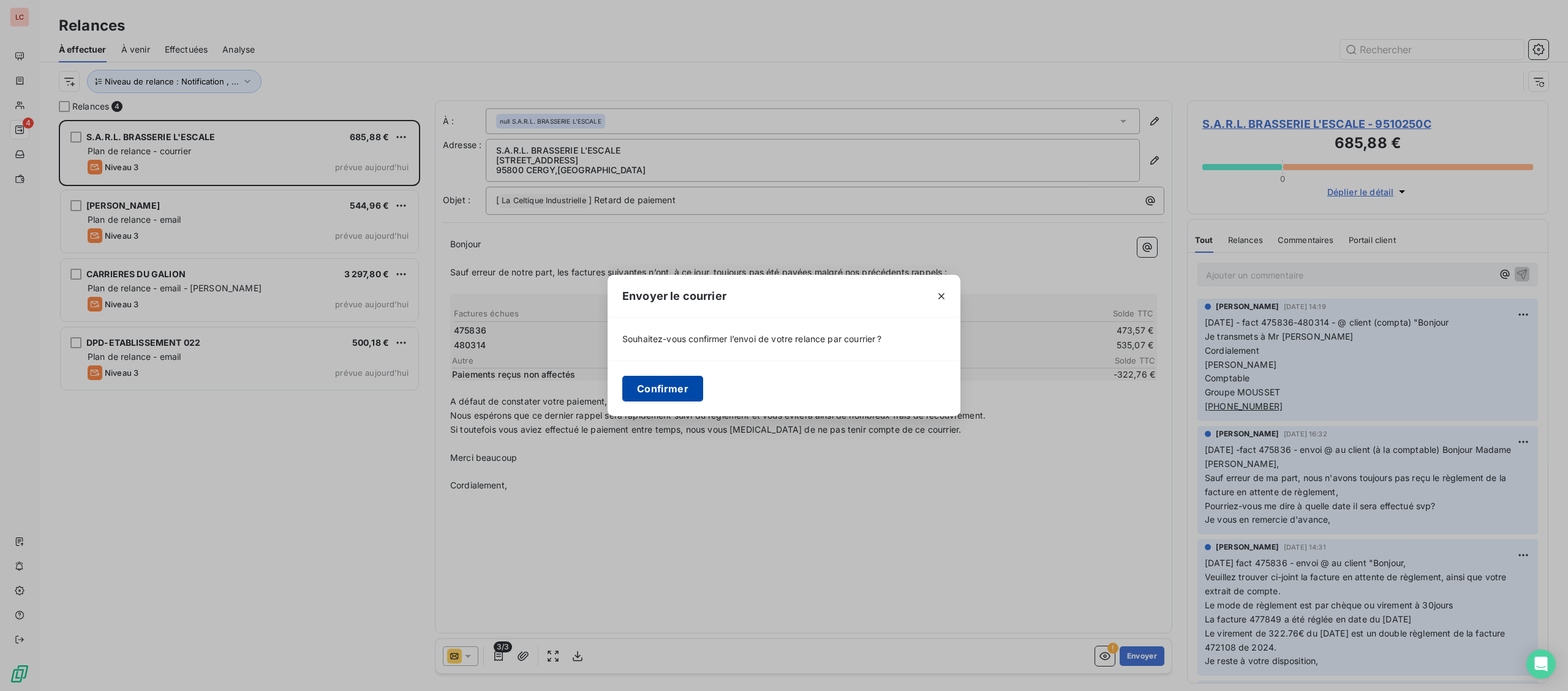
click at [676, 387] on button "Confirmer" at bounding box center [663, 389] width 81 height 26
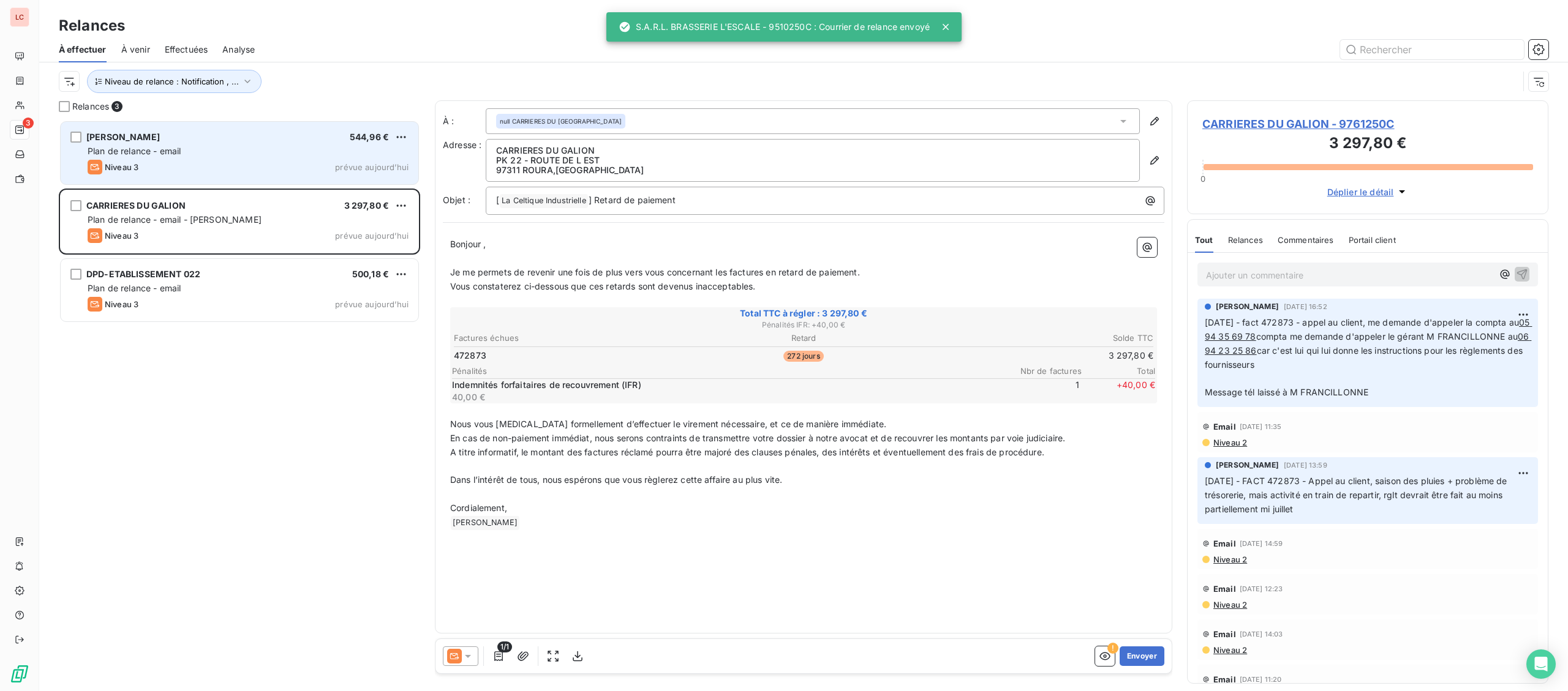
click at [221, 176] on div "[PERSON_NAME] 544,96 € Plan de relance - email Niveau 3 prévue [DATE]" at bounding box center [239, 153] width 358 height 63
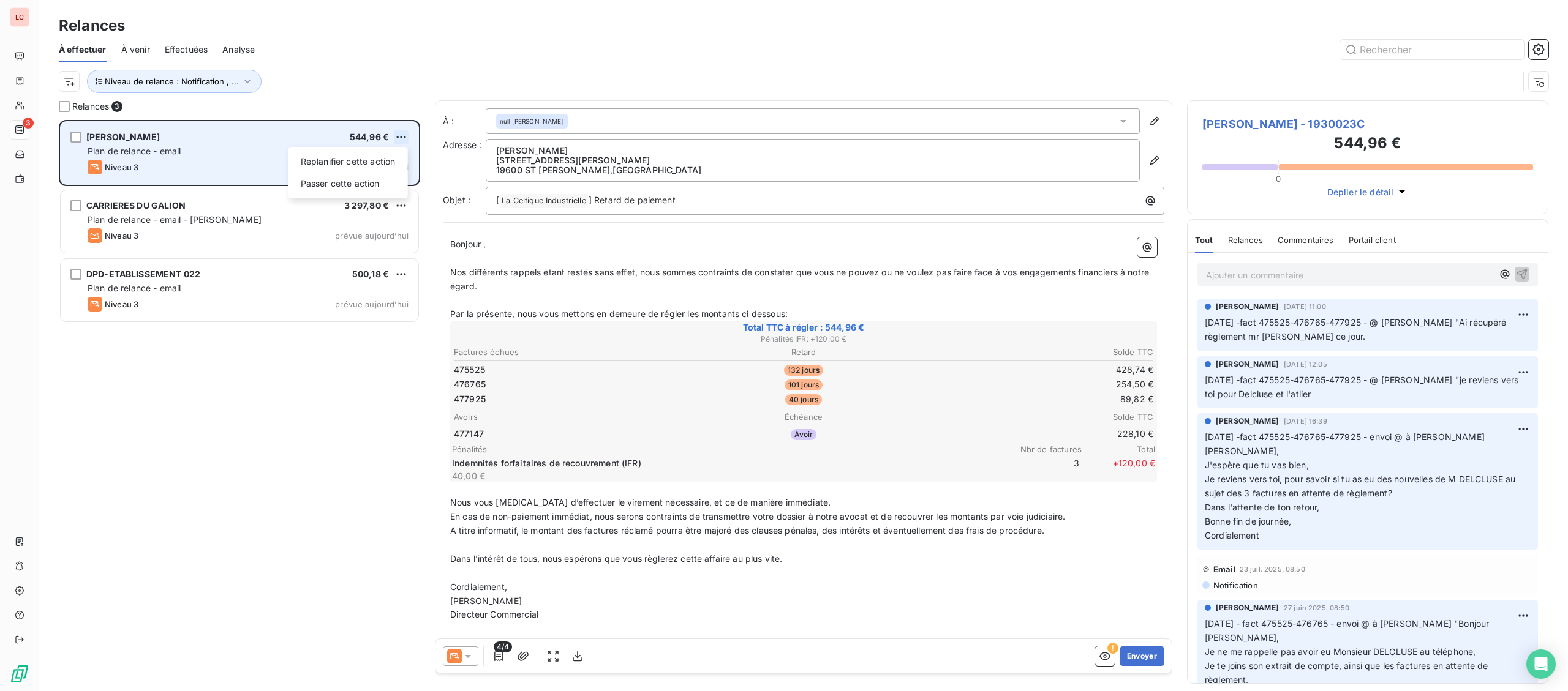
click at [402, 142] on html "LC 3 Relances À effectuer À venir Effectuées Analyse Niveau de relance : Notifi…" at bounding box center [784, 346] width 1568 height 691
click at [400, 155] on div "Replanifier cette action" at bounding box center [348, 161] width 110 height 20
select select "8"
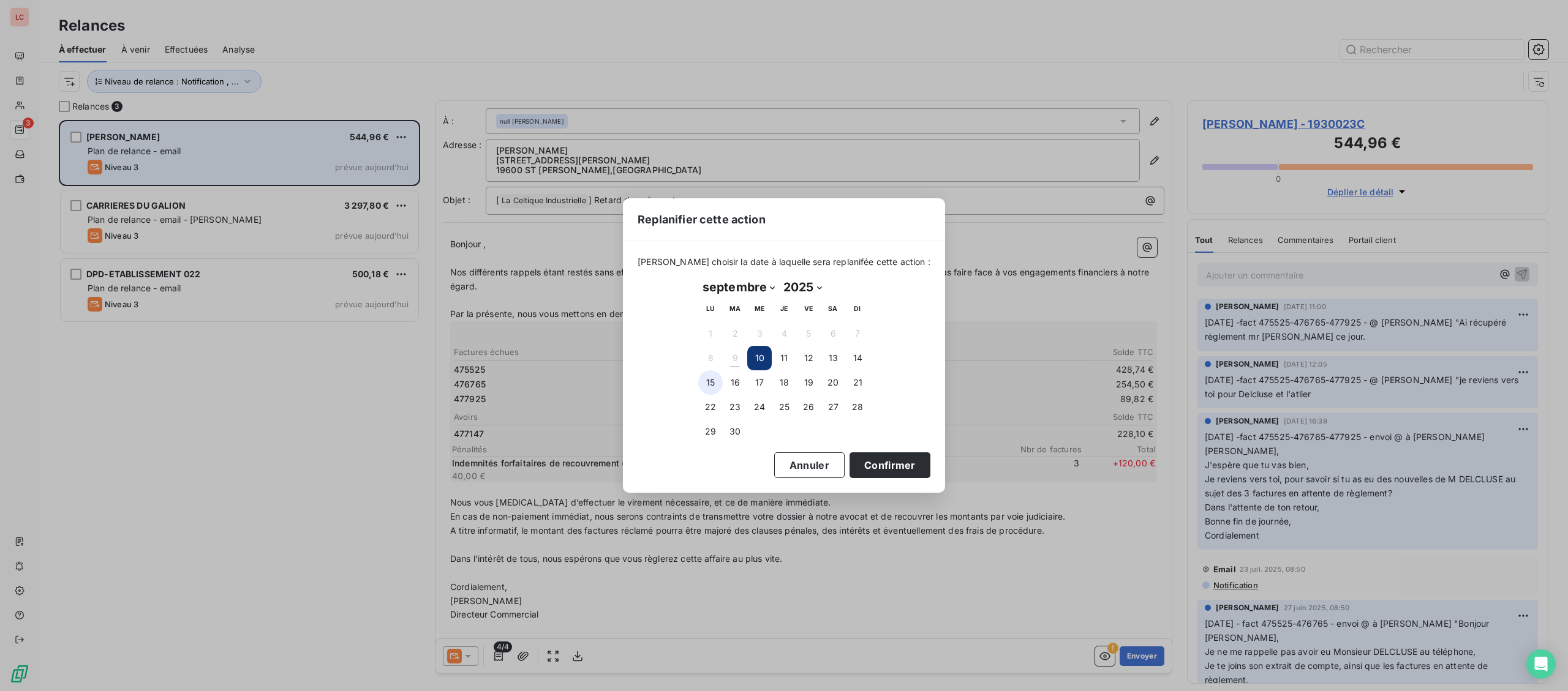
click at [716, 384] on button "15" at bounding box center [710, 383] width 24 height 24
click at [881, 467] on button "Confirmer" at bounding box center [890, 465] width 81 height 26
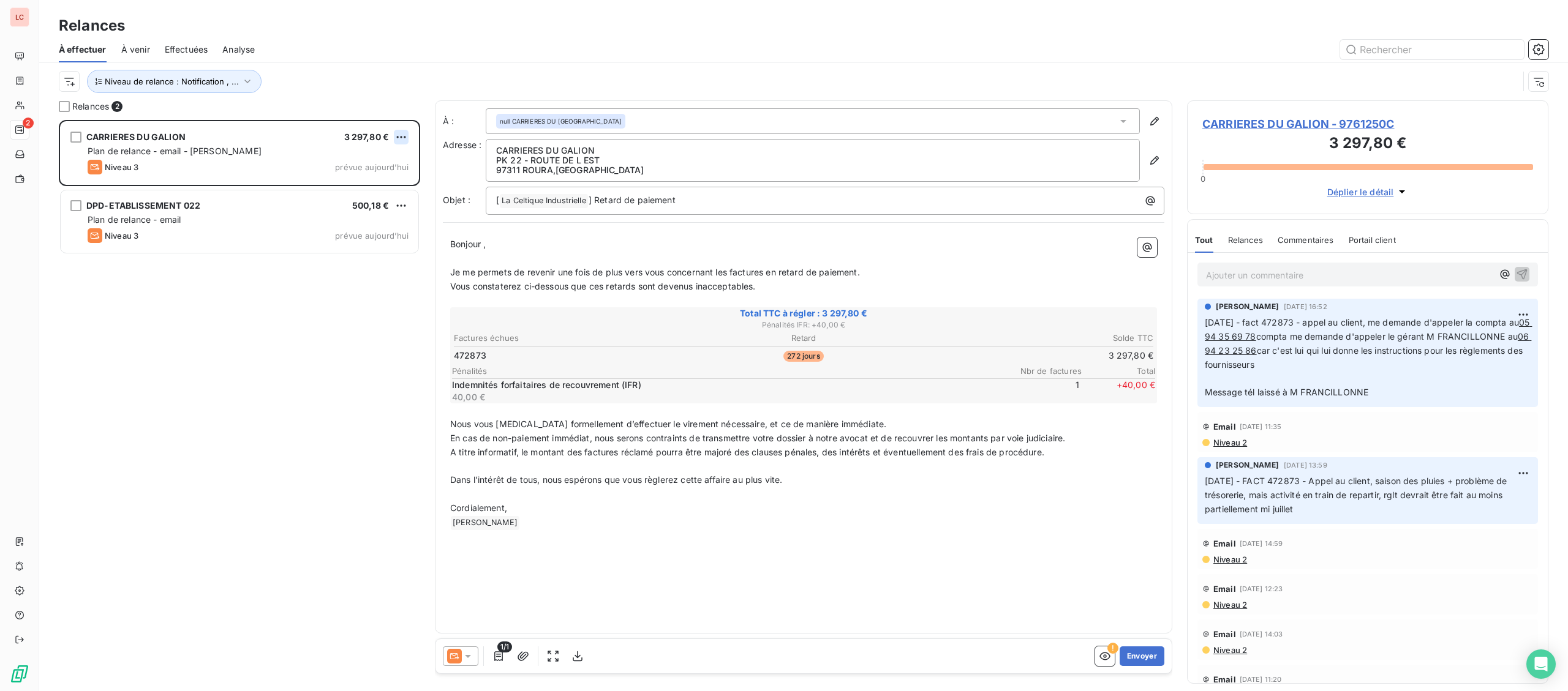
click at [399, 139] on html "LC 2 Relances À effectuer À venir Effectuées Analyse Niveau de relance : Notifi…" at bounding box center [784, 346] width 1568 height 691
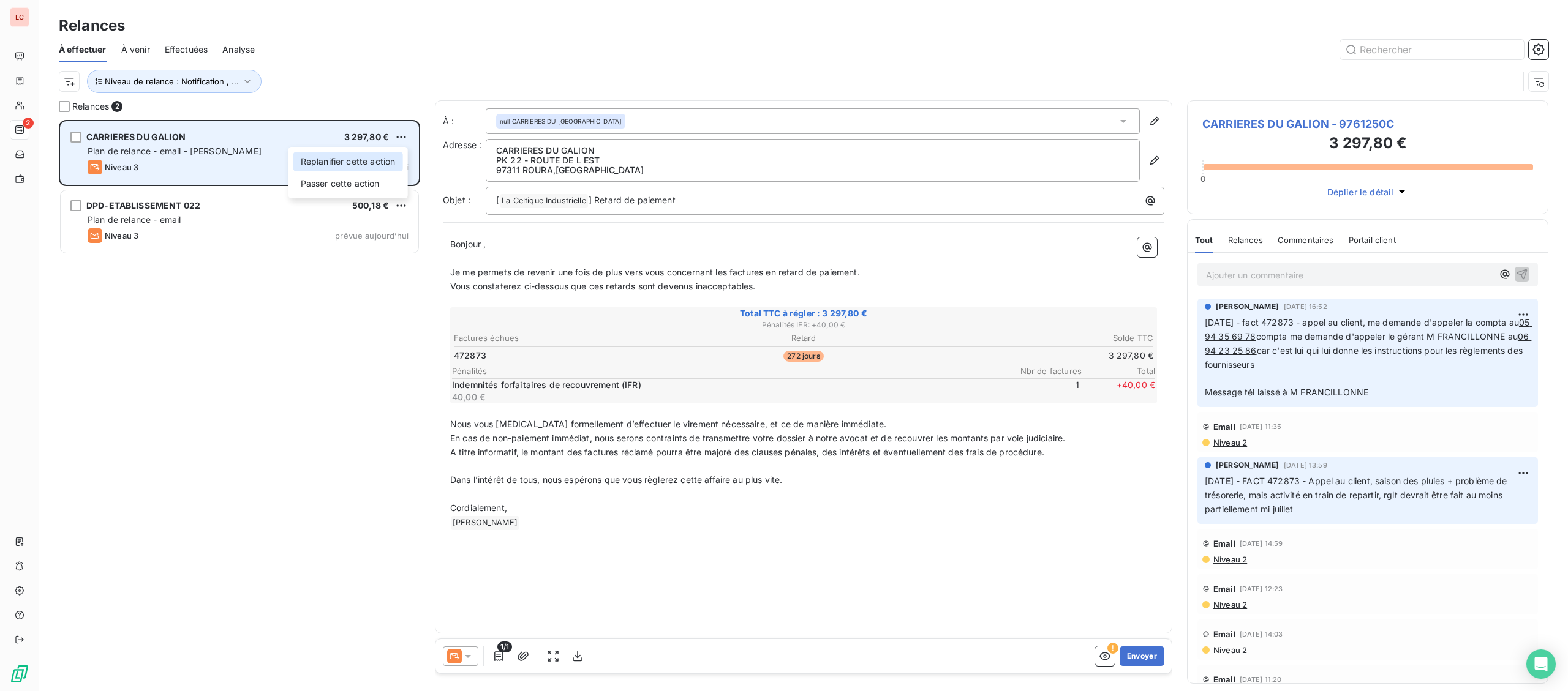
click at [400, 154] on div "Replanifier cette action" at bounding box center [348, 161] width 110 height 20
select select "8"
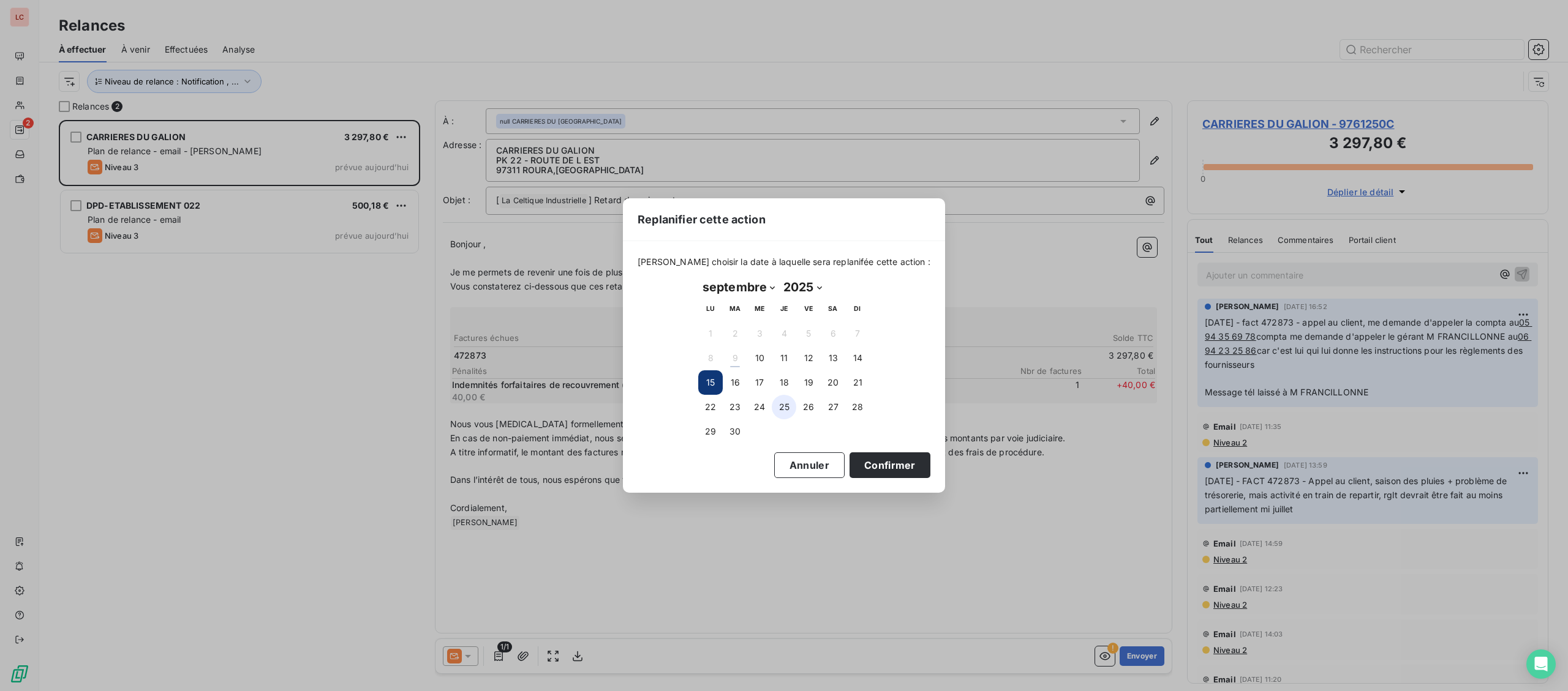
click at [757, 385] on button "17" at bounding box center [759, 383] width 24 height 24
drag, startPoint x: 893, startPoint y: 477, endPoint x: 890, endPoint y: 465, distance: 12.4
click at [890, 473] on button "Confirmer" at bounding box center [890, 465] width 81 height 26
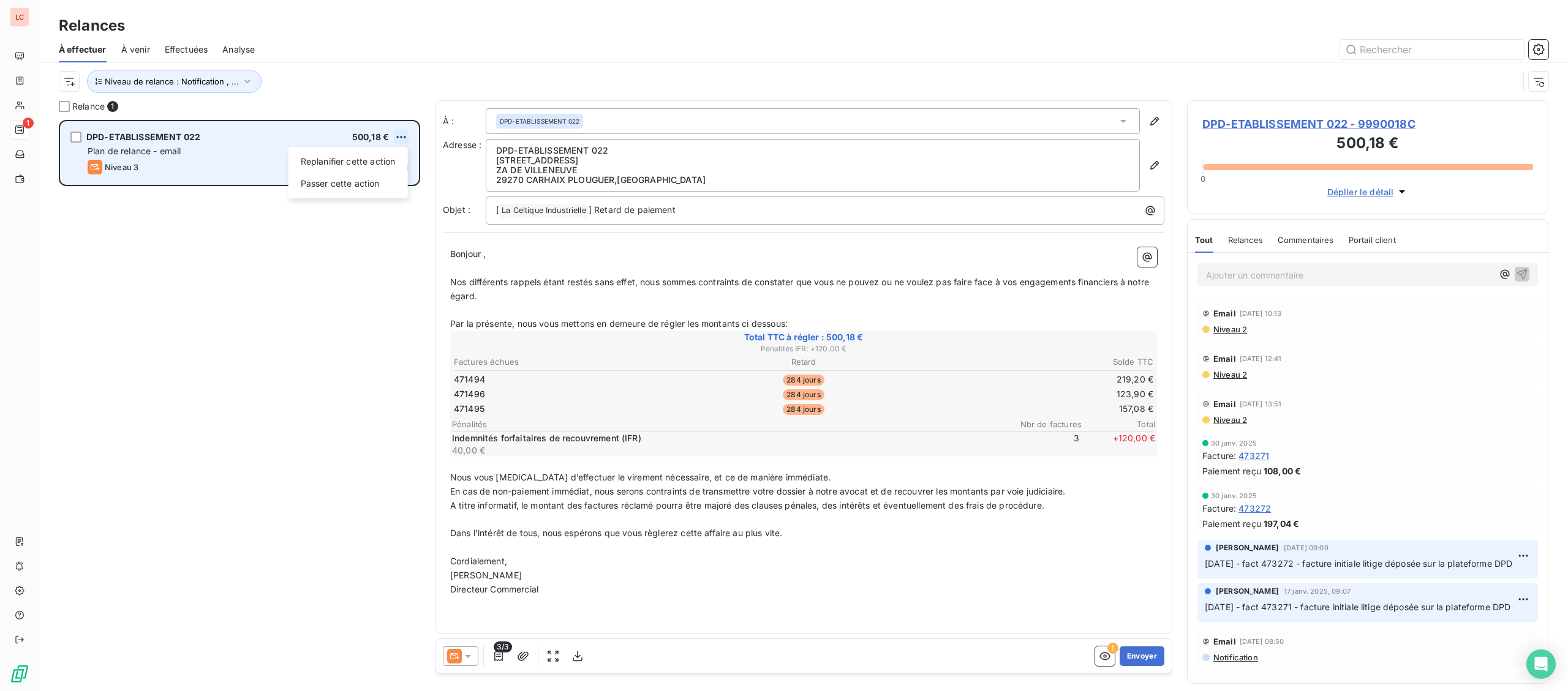
click at [400, 139] on html "LC 1 Relances À effectuer À venir Effectuées Analyse Niveau de relance : Notifi…" at bounding box center [784, 346] width 1568 height 691
click at [385, 159] on div "Replanifier cette action" at bounding box center [348, 161] width 110 height 20
select select "8"
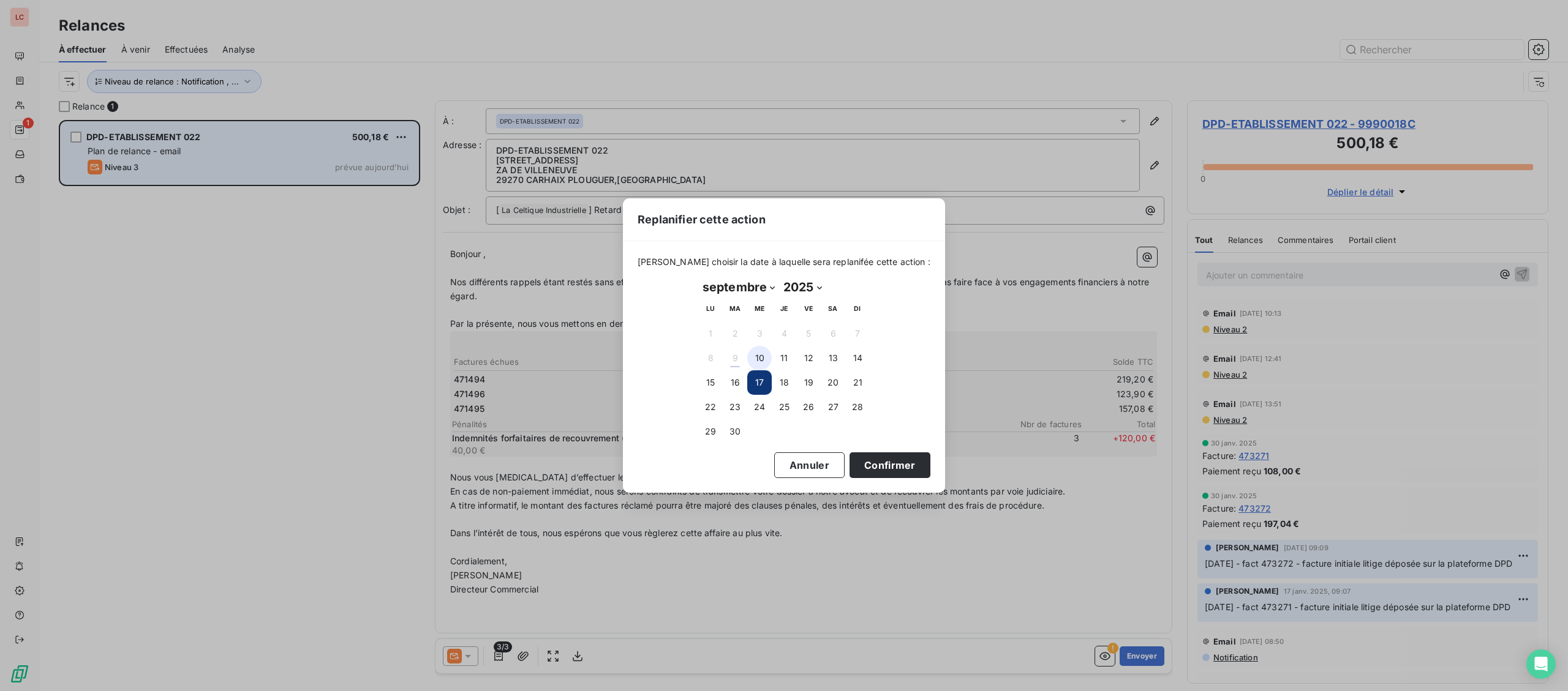
click at [764, 358] on button "10" at bounding box center [759, 358] width 24 height 24
click at [865, 475] on button "Confirmer" at bounding box center [890, 465] width 81 height 26
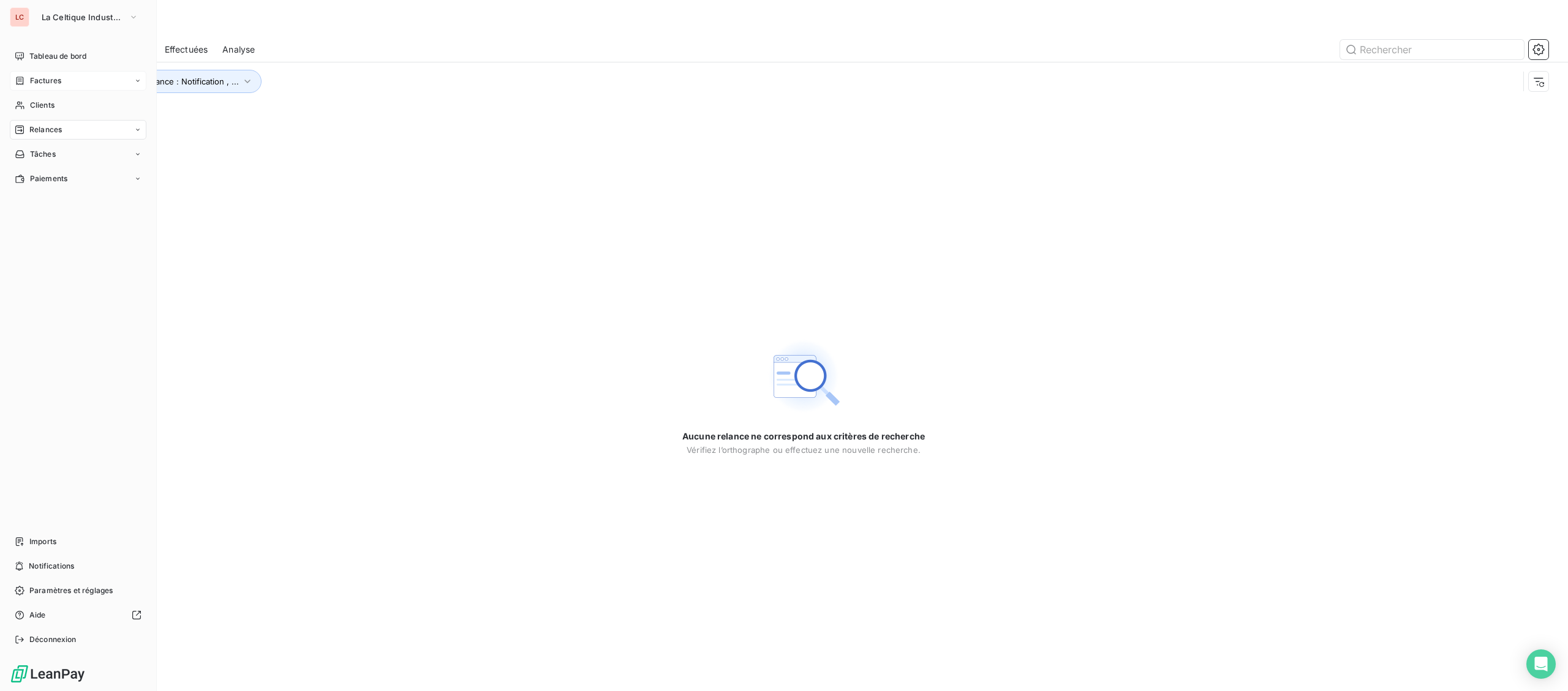
click at [31, 83] on span "Factures" at bounding box center [46, 81] width 31 height 11
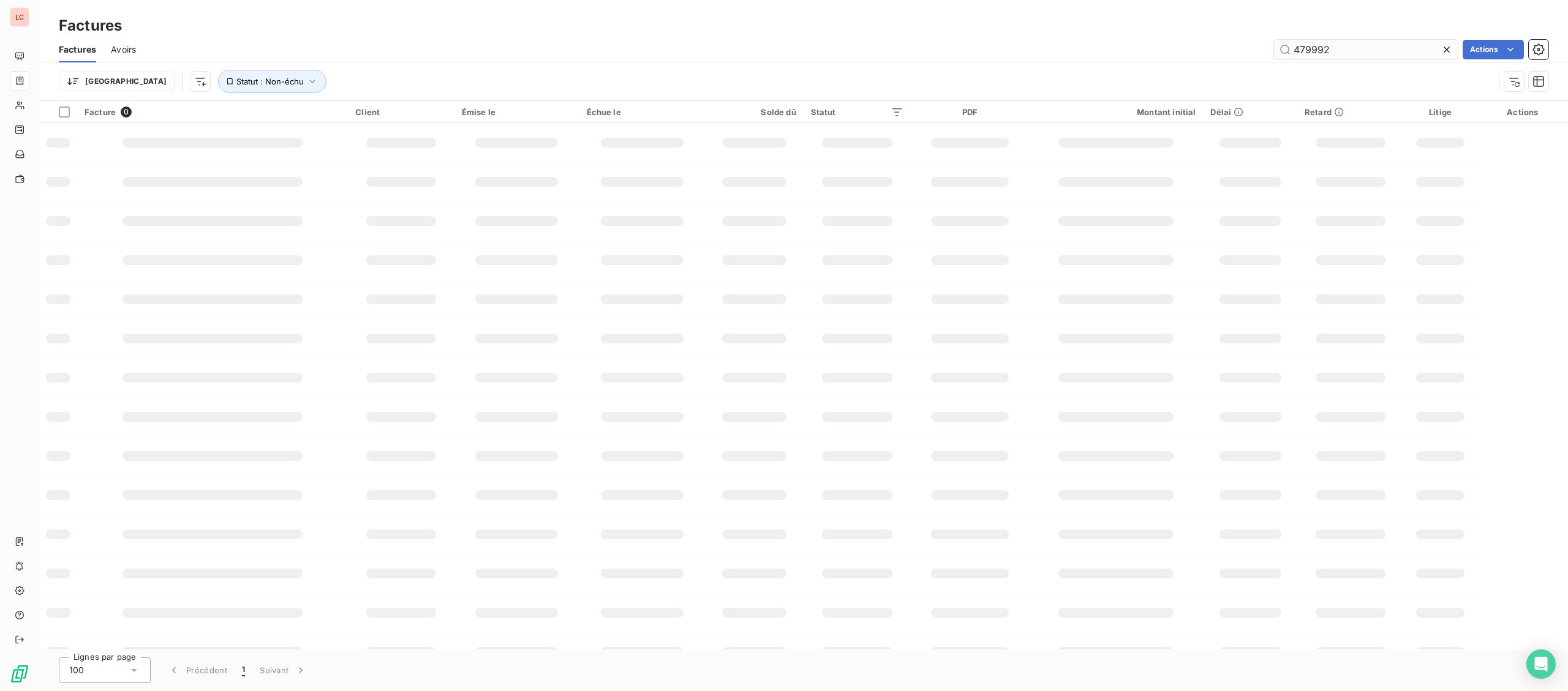
drag, startPoint x: 1332, startPoint y: 51, endPoint x: 1232, endPoint y: 51, distance: 100.0
click at [1274, 51] on input "479992" at bounding box center [1366, 49] width 184 height 20
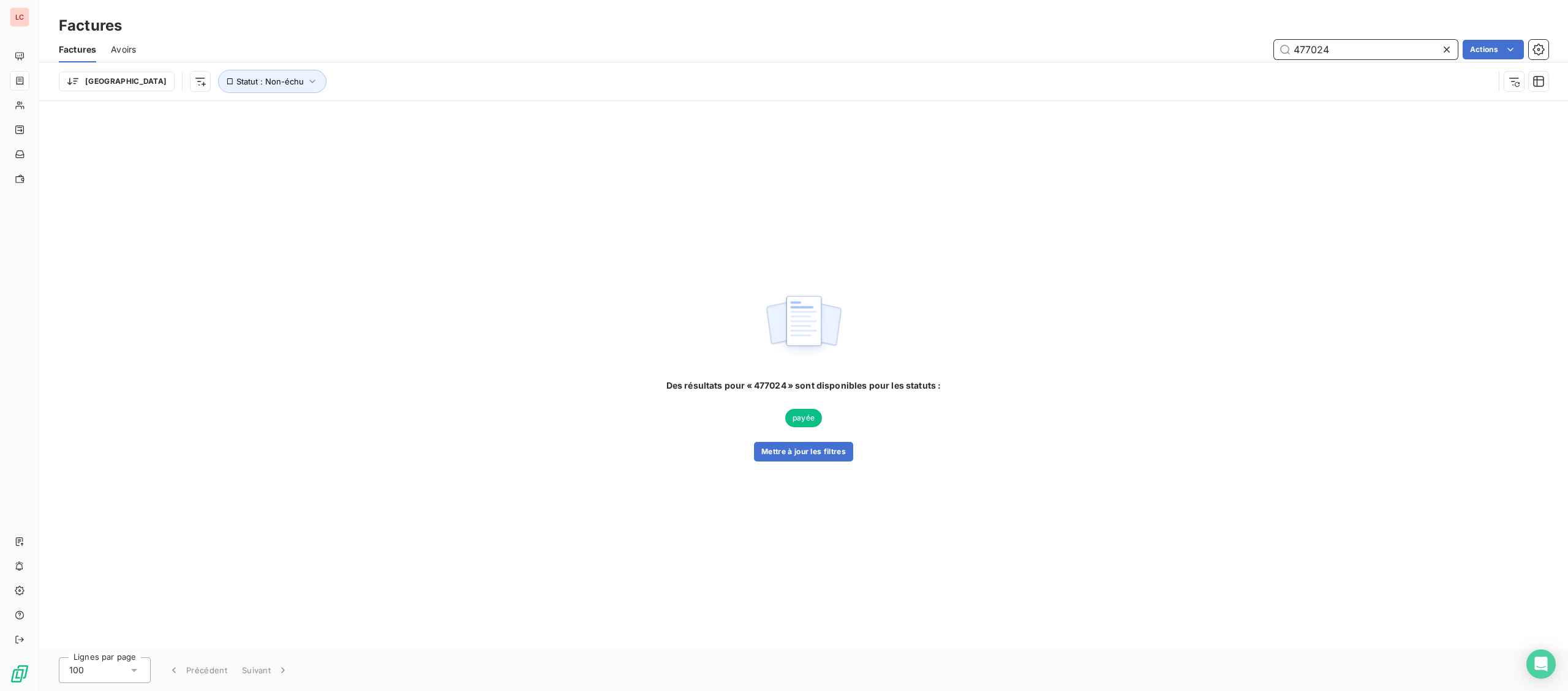
drag, startPoint x: 1343, startPoint y: 46, endPoint x: 1134, endPoint y: 38, distance: 209.2
click at [1274, 40] on input "477024" at bounding box center [1366, 49] width 184 height 20
drag, startPoint x: 1304, startPoint y: 49, endPoint x: 1122, endPoint y: 47, distance: 182.0
click at [1274, 47] on input "475310" at bounding box center [1366, 49] width 184 height 20
drag, startPoint x: 1341, startPoint y: 50, endPoint x: 1236, endPoint y: 36, distance: 105.9
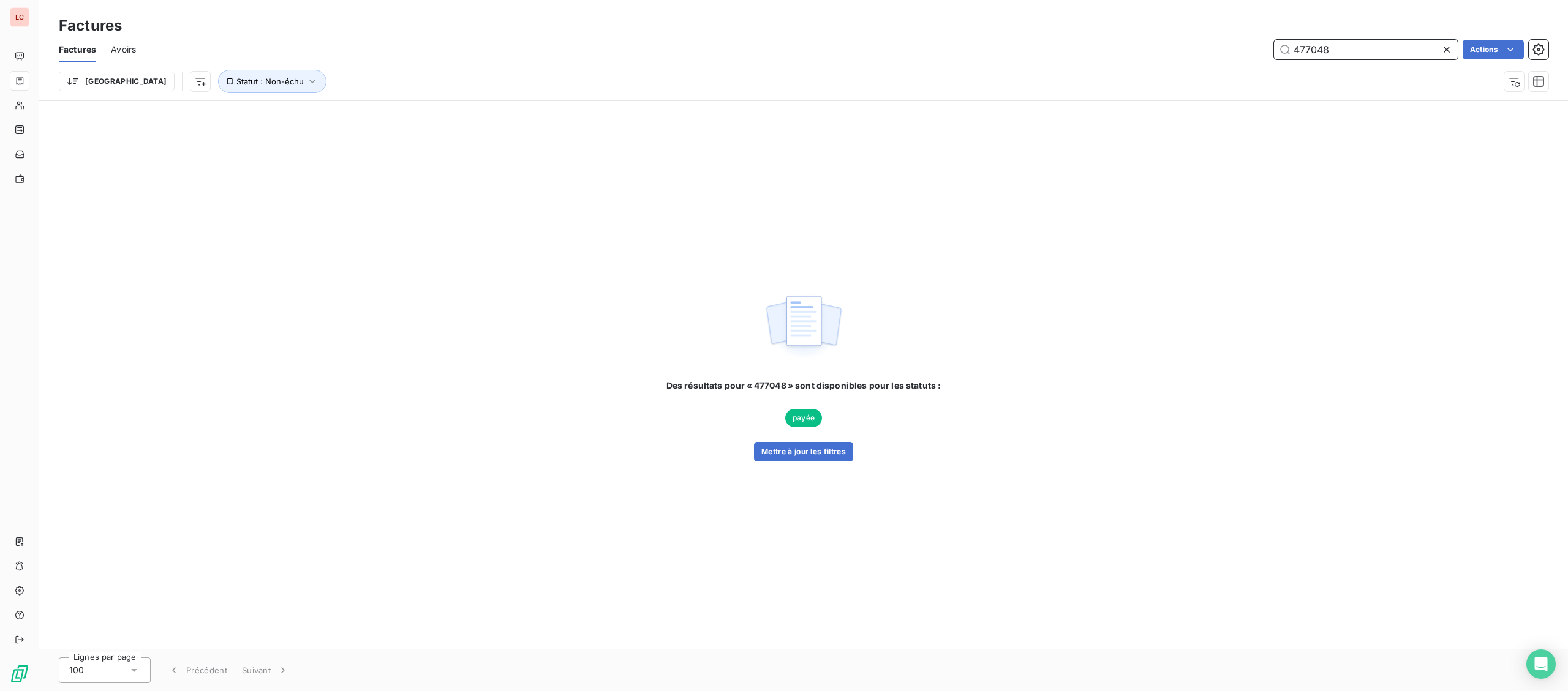
click at [1274, 40] on input "477048" at bounding box center [1366, 49] width 184 height 20
type input "476973"
click at [767, 451] on button "Mettre à jour les filtres" at bounding box center [803, 451] width 99 height 20
